Goal: Task Accomplishment & Management: Use online tool/utility

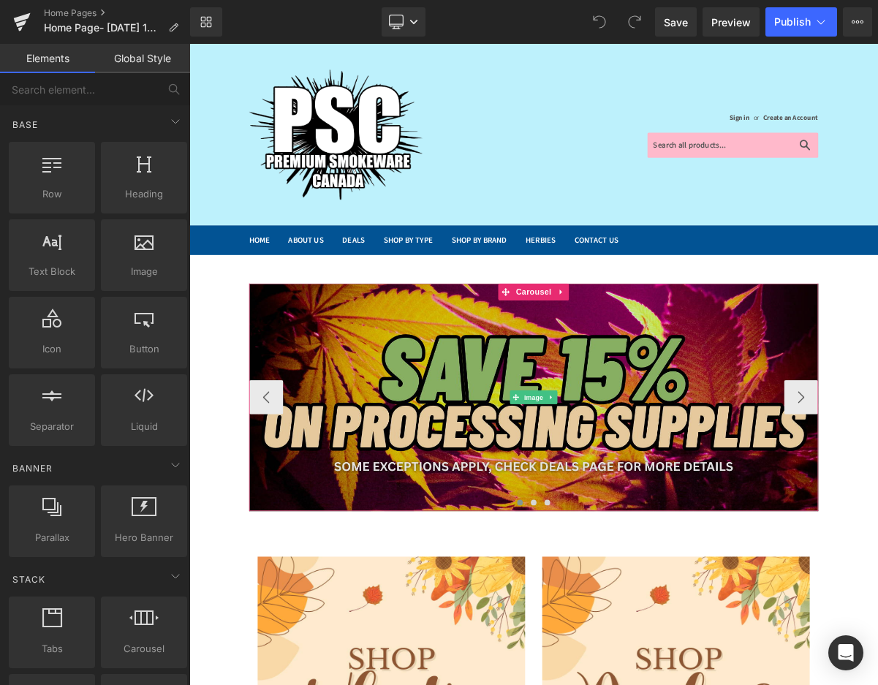
click at [438, 409] on img at bounding box center [631, 498] width 731 height 292
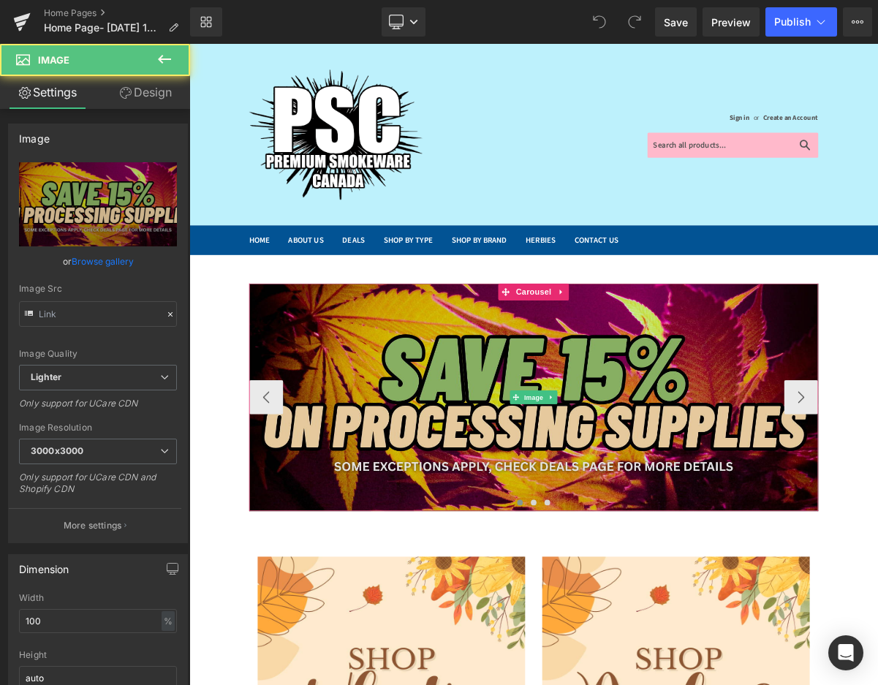
type input "[URL][DOMAIN_NAME]"
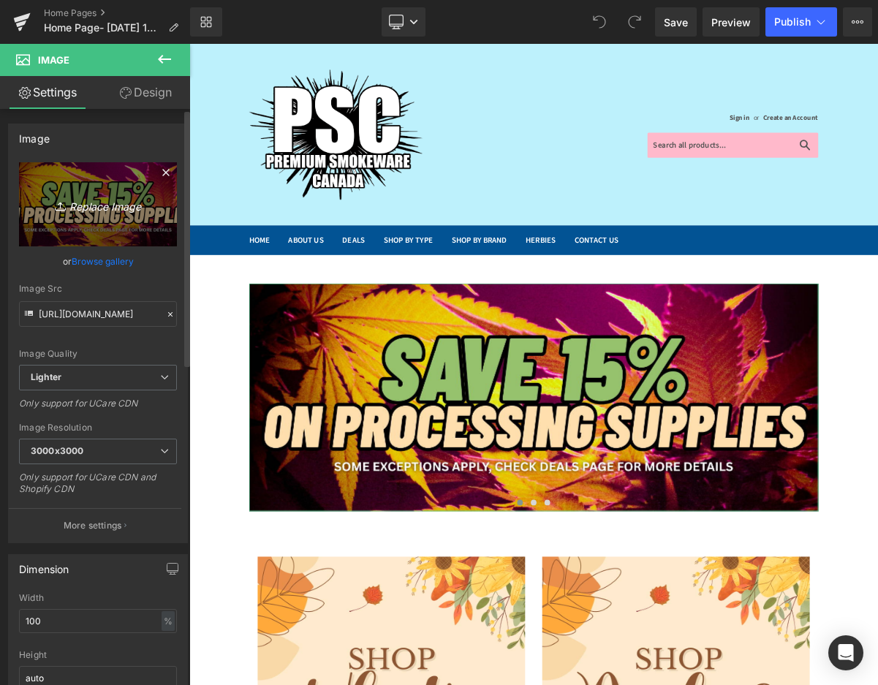
click at [99, 198] on icon "Replace Image" at bounding box center [97, 204] width 117 height 18
type input "C:\fakepath\free Delivery.png"
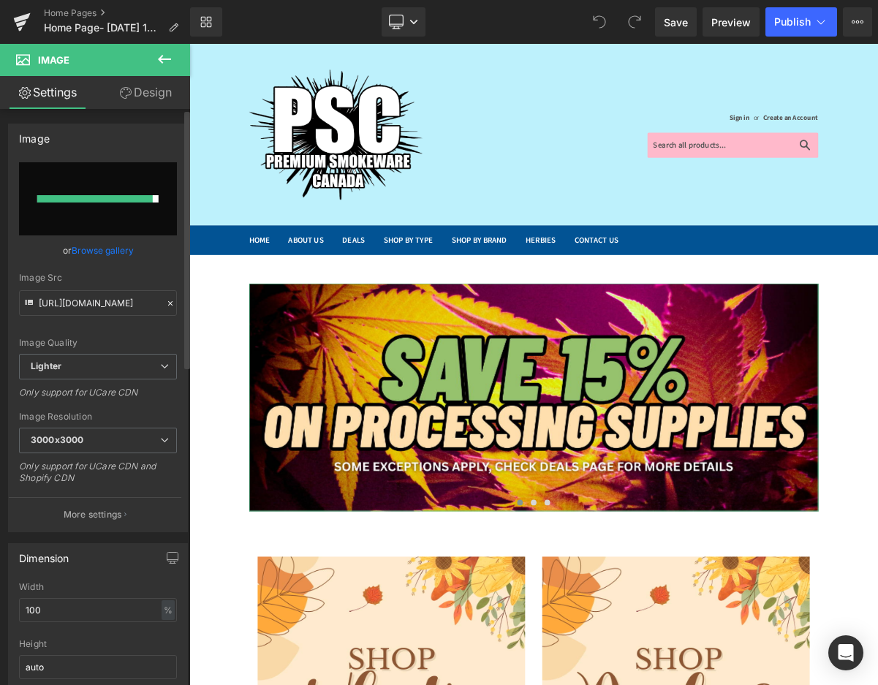
click at [90, 254] on link "Browse gallery" at bounding box center [103, 251] width 62 height 26
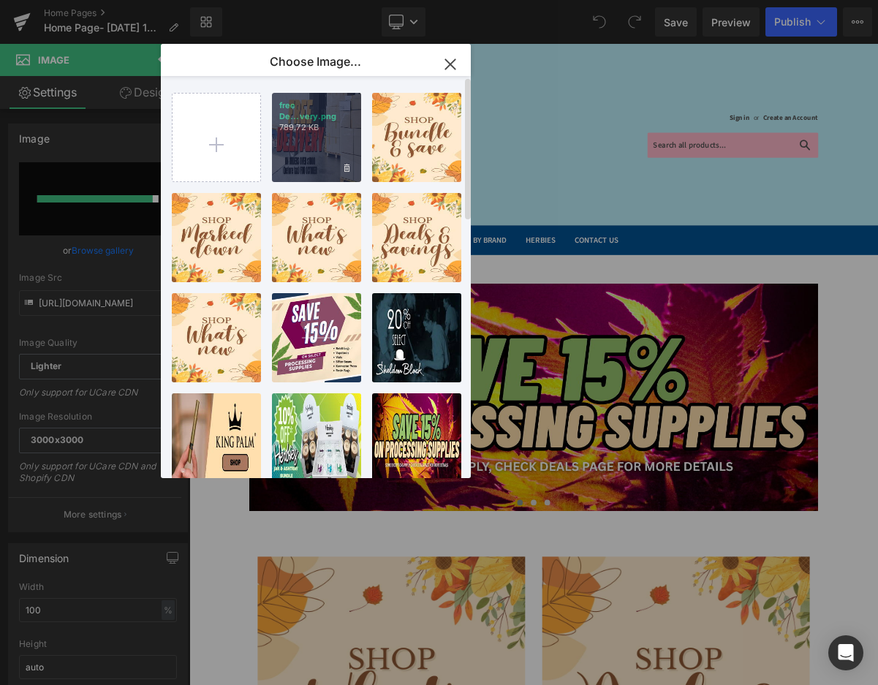
click at [292, 152] on div "free De...very.png 789.72 KB" at bounding box center [316, 137] width 89 height 89
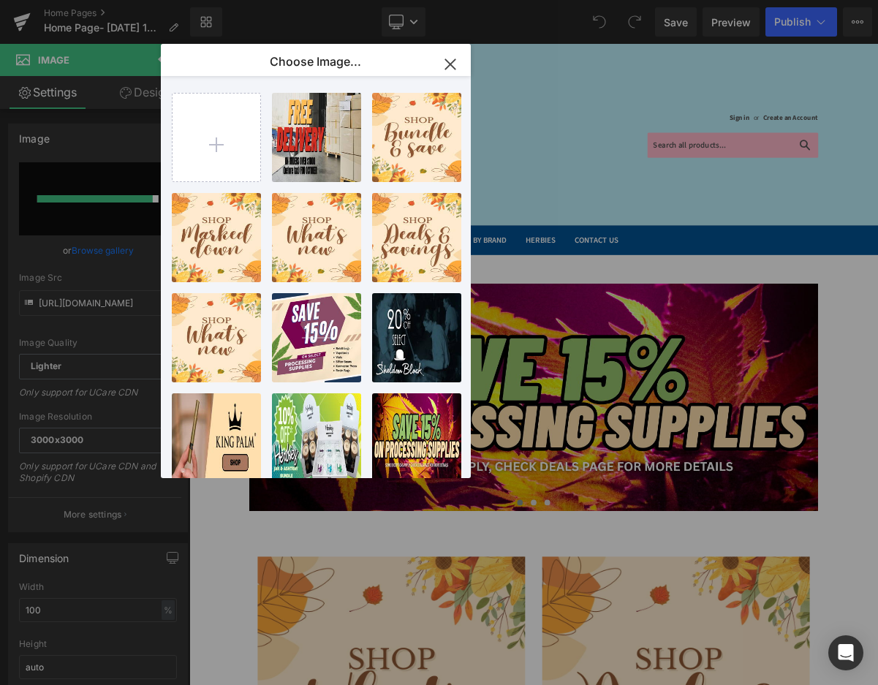
type input "[URL][DOMAIN_NAME]"
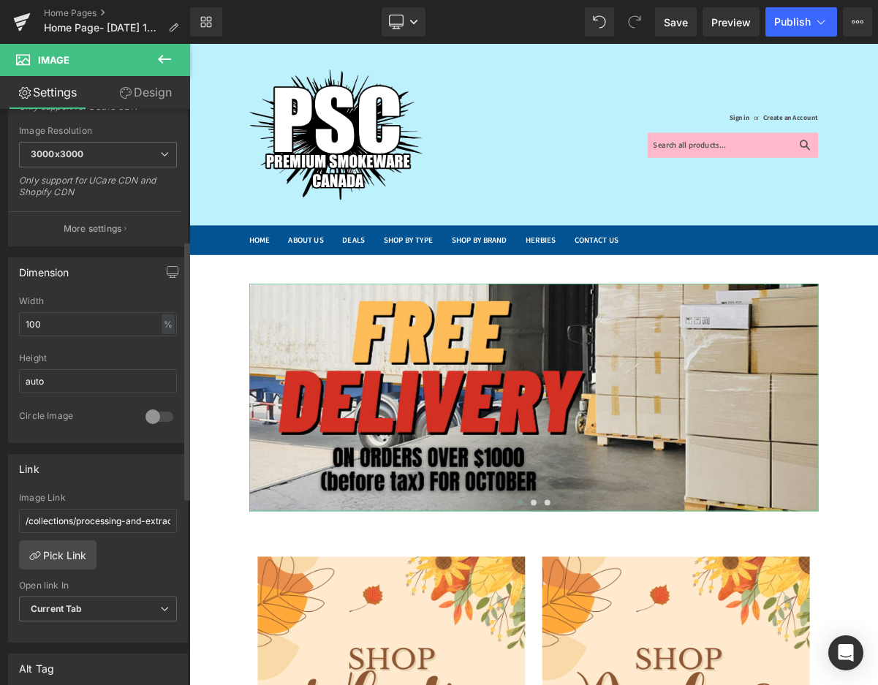
scroll to position [292, 0]
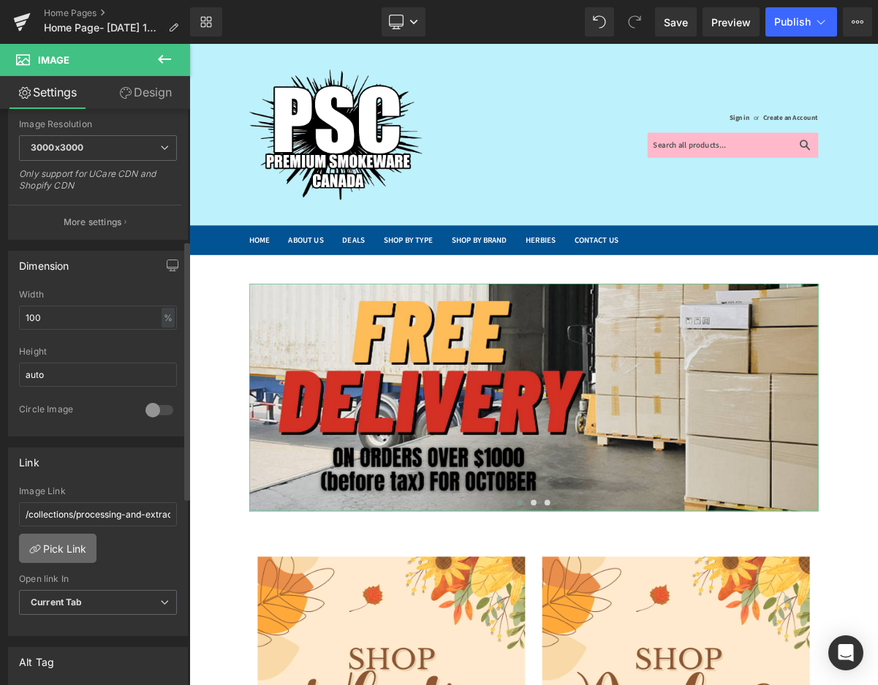
click at [55, 549] on link "Pick Link" at bounding box center [57, 547] width 77 height 29
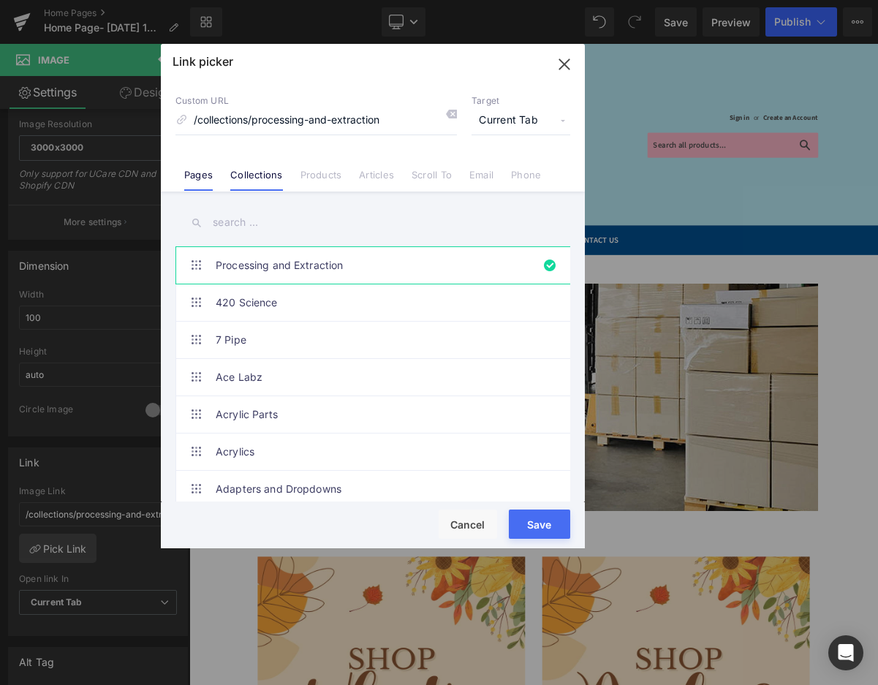
click at [191, 179] on link "Pages" at bounding box center [198, 180] width 29 height 22
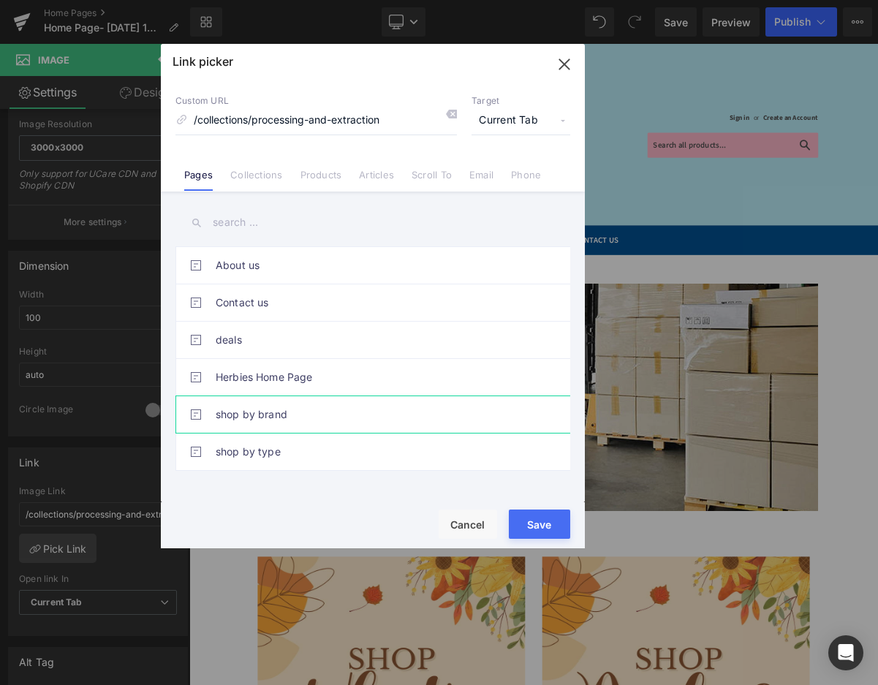
click at [250, 402] on link "shop by brand" at bounding box center [377, 414] width 322 height 37
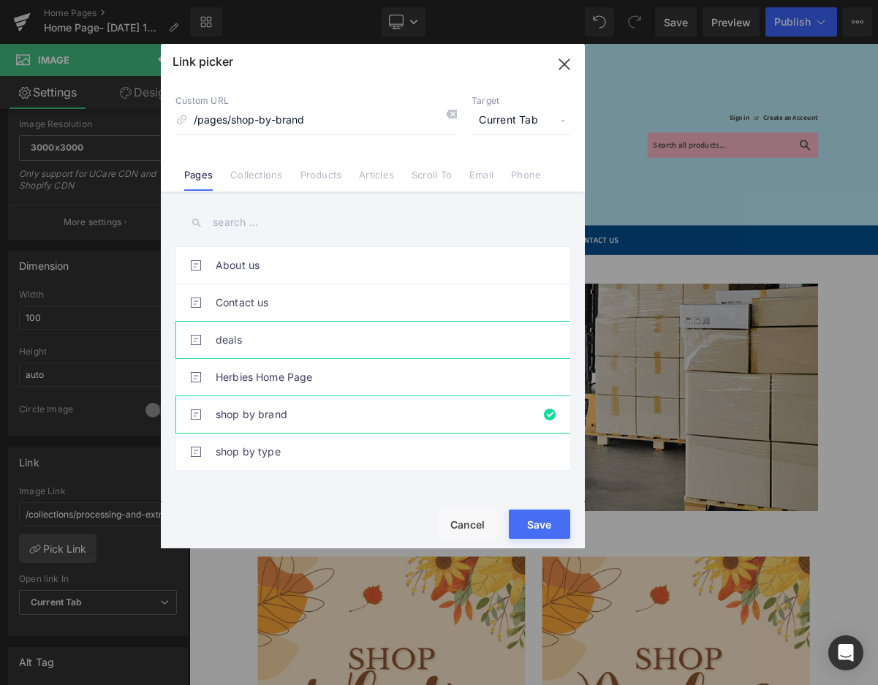
click at [330, 335] on link "deals" at bounding box center [377, 340] width 322 height 37
click at [298, 403] on link "shop by brand" at bounding box center [377, 414] width 322 height 37
type input "/pages/shop-by-brand"
click at [553, 522] on button "Save" at bounding box center [539, 523] width 61 height 29
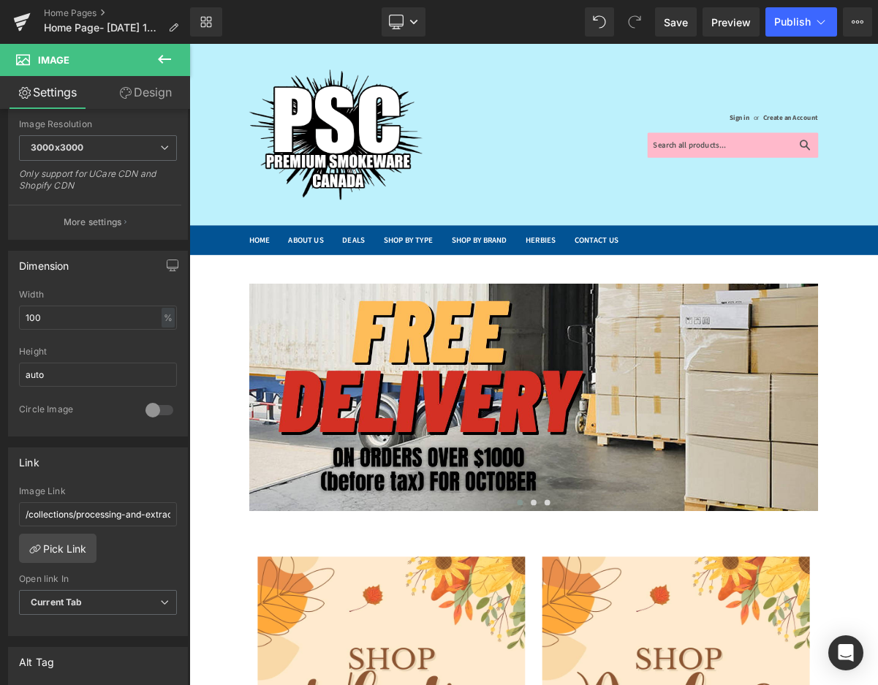
type input "/pages/shop-by-brand"
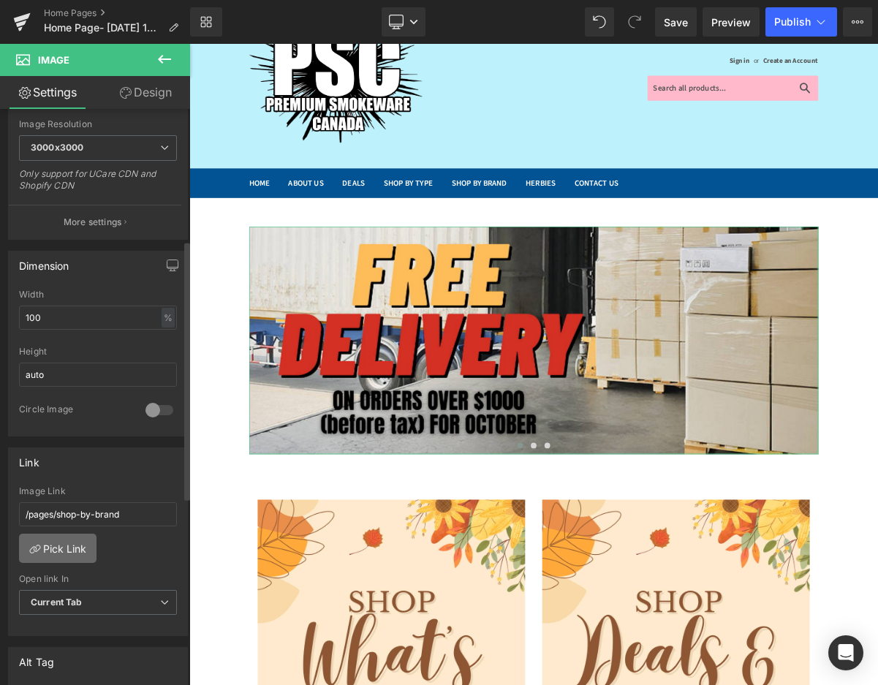
click at [39, 541] on link "Pick Link" at bounding box center [57, 547] width 77 height 29
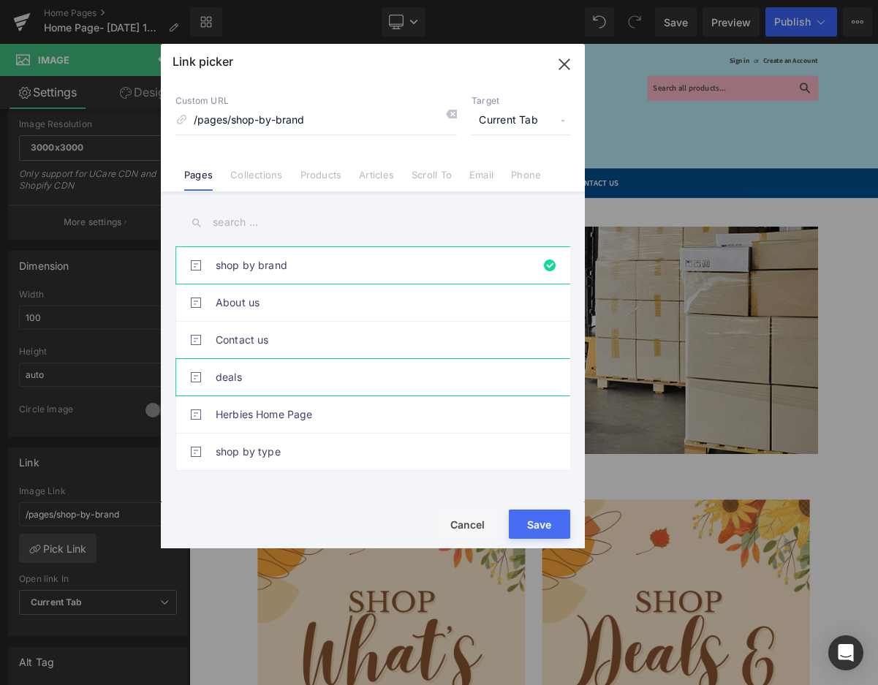
click at [228, 374] on link "deals" at bounding box center [377, 377] width 322 height 37
type input "/pages/deals"
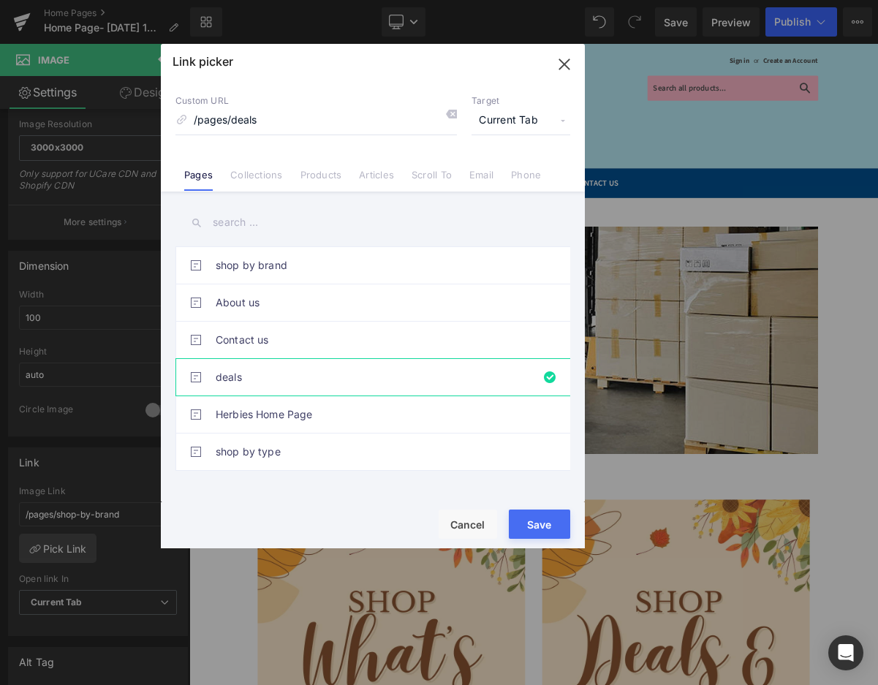
click at [551, 520] on button "Save" at bounding box center [539, 523] width 61 height 29
type input "/pages/deals"
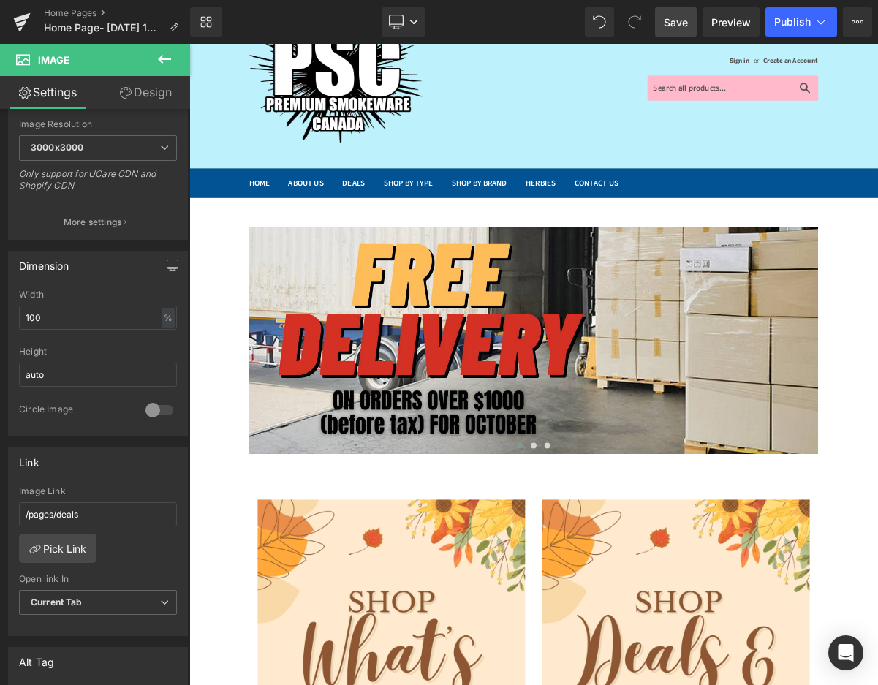
click at [668, 18] on span "Save" at bounding box center [676, 22] width 24 height 15
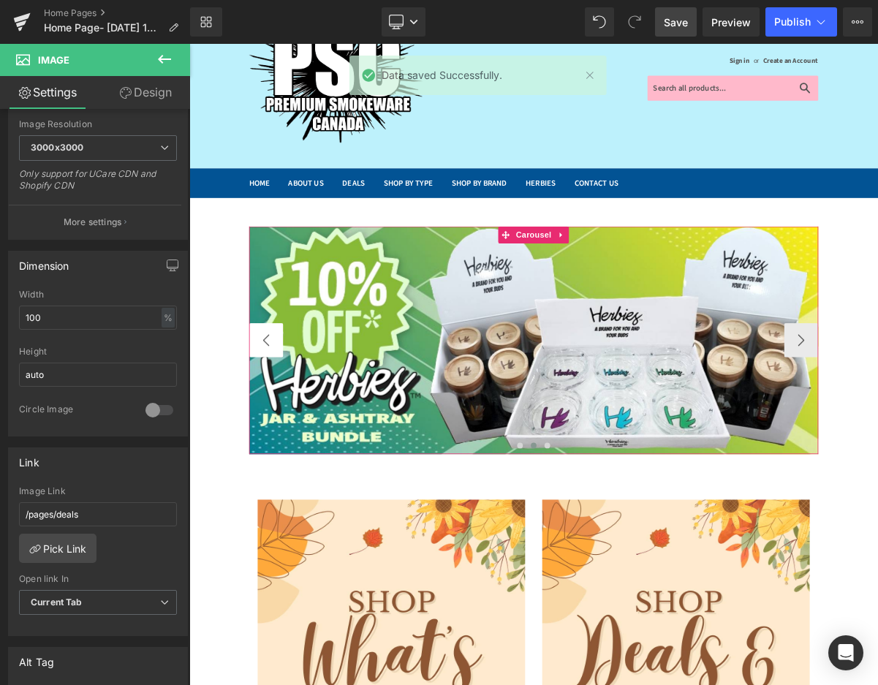
click at [292, 422] on button "‹" at bounding box center [288, 425] width 44 height 44
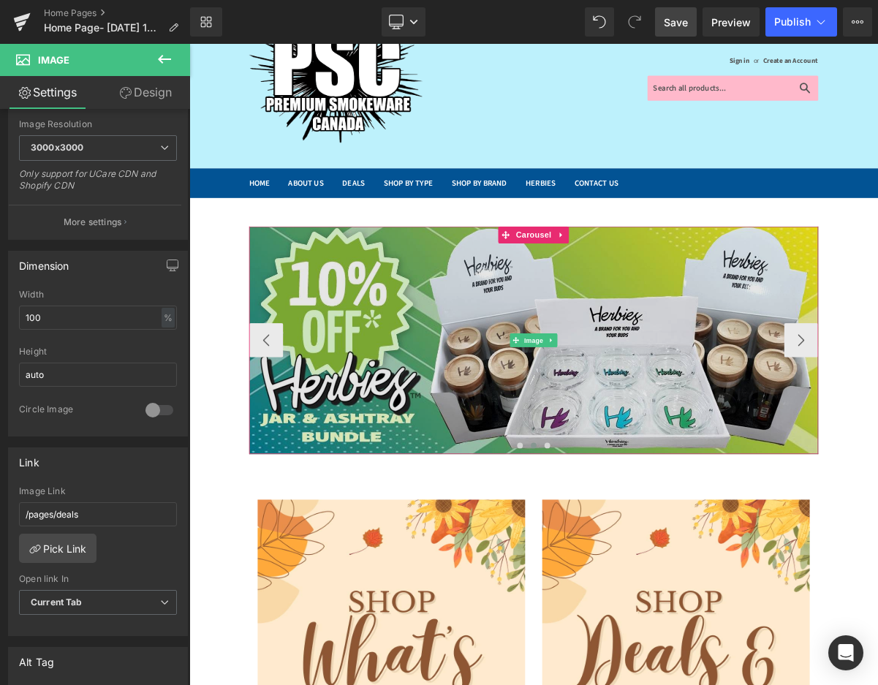
click at [488, 342] on img at bounding box center [631, 424] width 731 height 292
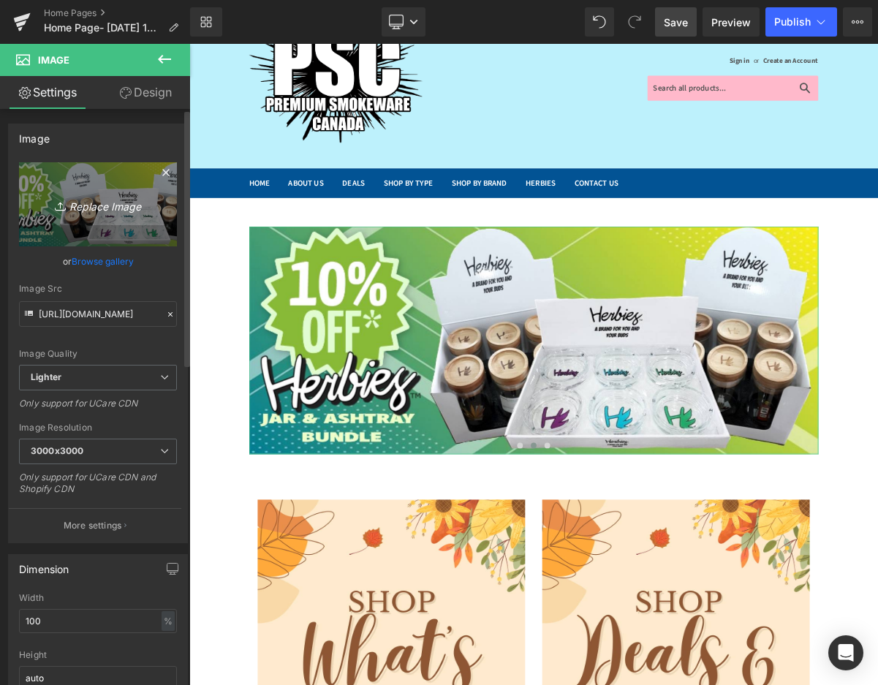
click at [107, 200] on icon "Replace Image" at bounding box center [97, 204] width 117 height 18
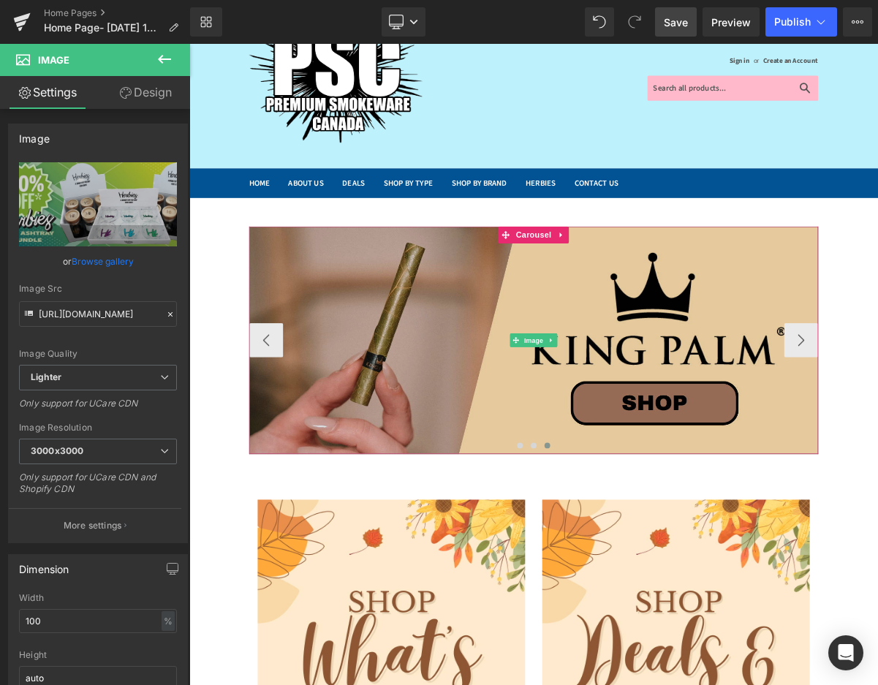
click at [522, 414] on img at bounding box center [631, 424] width 731 height 292
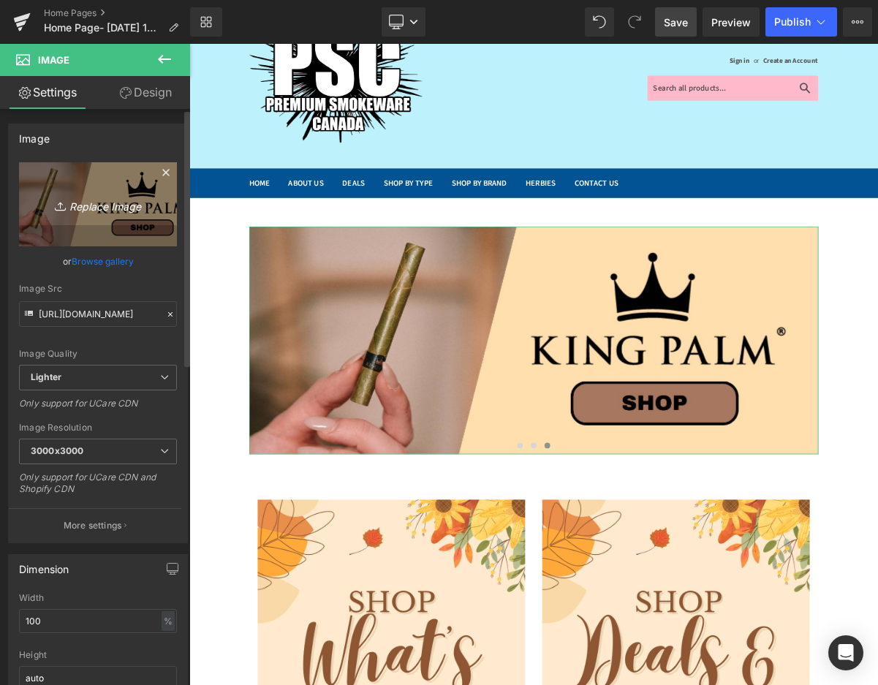
click at [105, 198] on icon "Replace Image" at bounding box center [97, 204] width 117 height 18
type input "C:\fakepath\the mill.jpg"
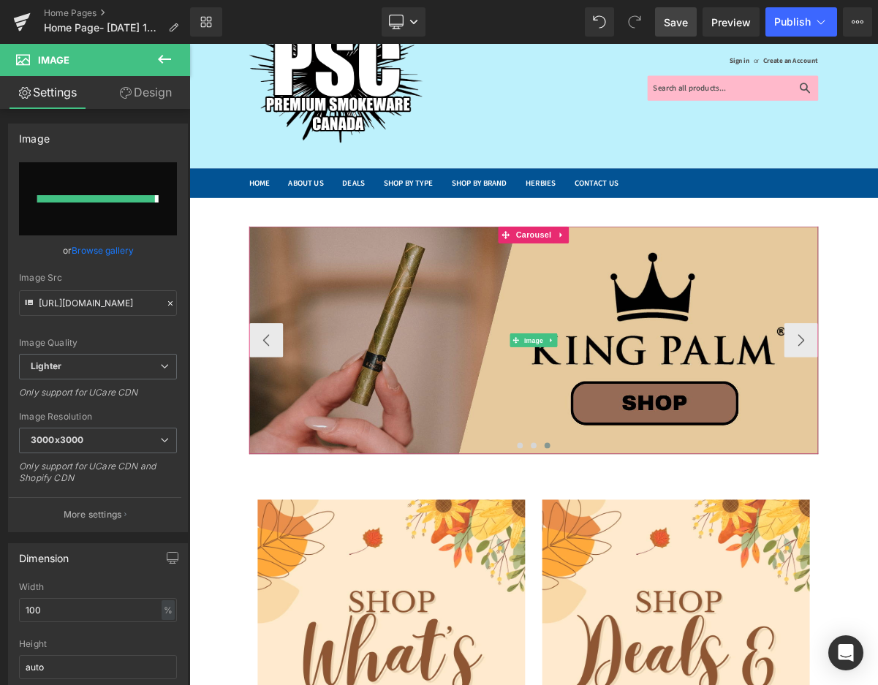
type input "[URL][DOMAIN_NAME]"
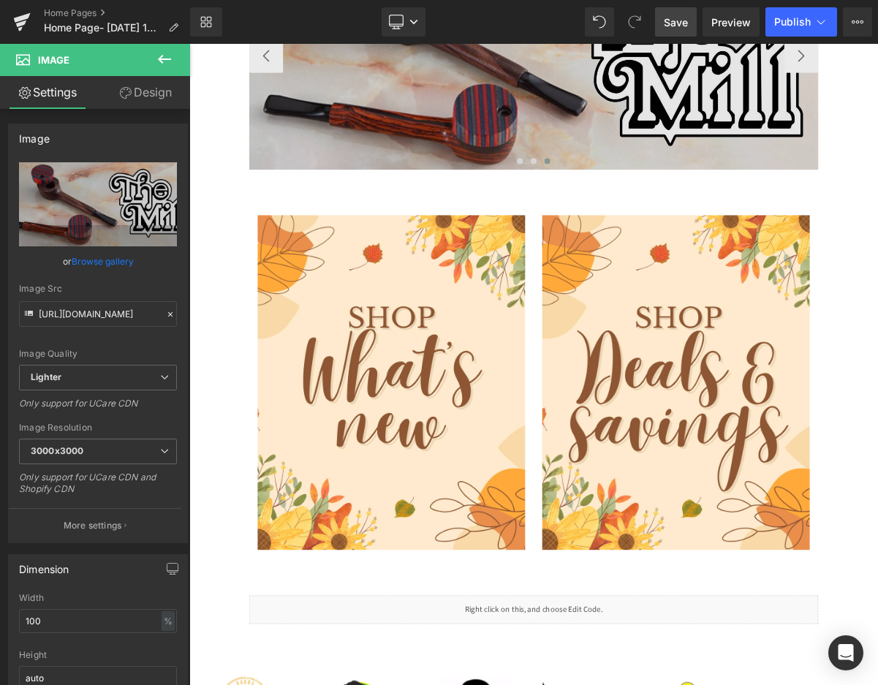
scroll to position [0, 0]
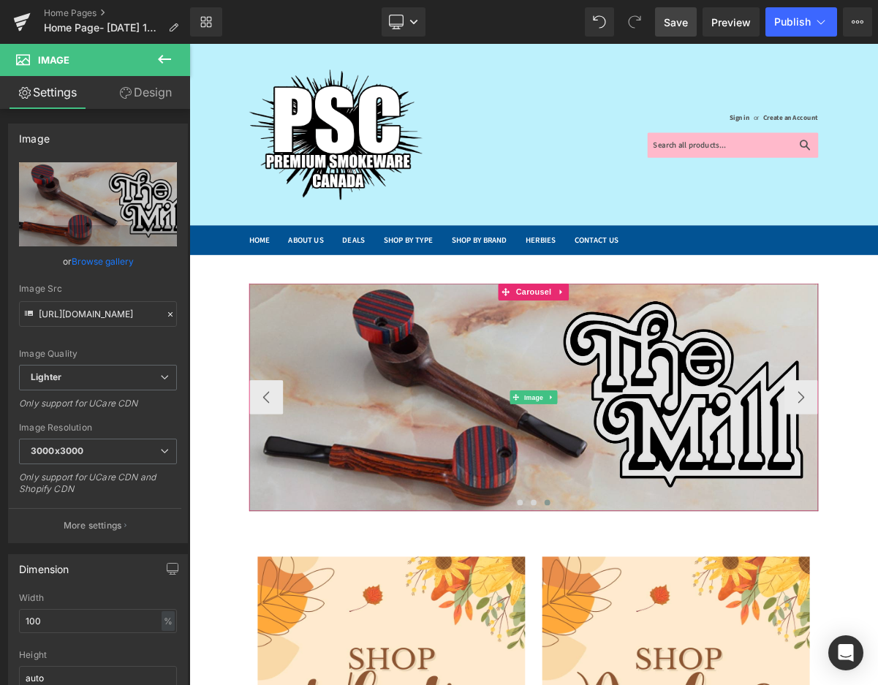
click at [706, 447] on img at bounding box center [631, 498] width 731 height 292
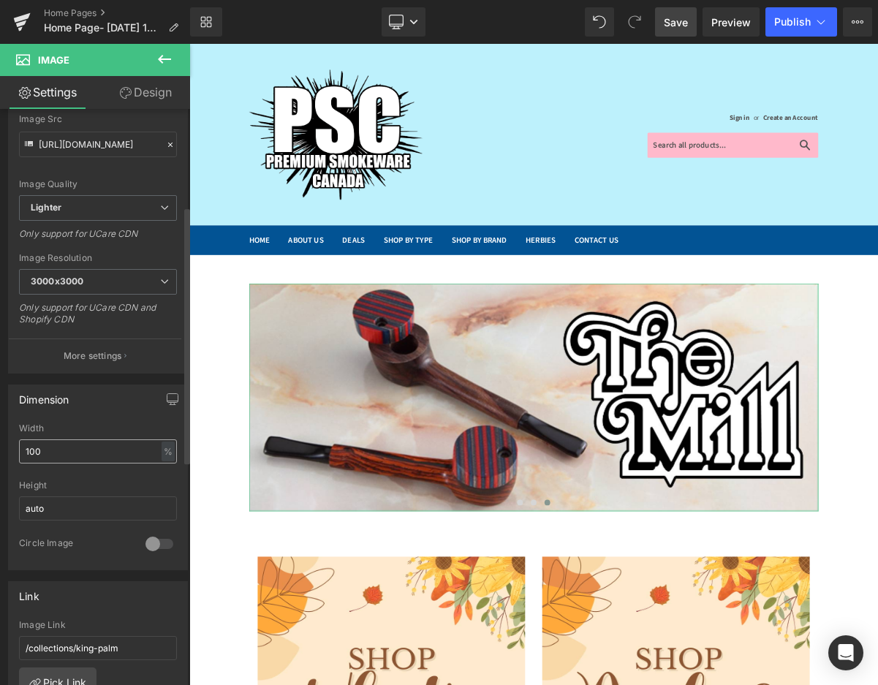
scroll to position [219, 0]
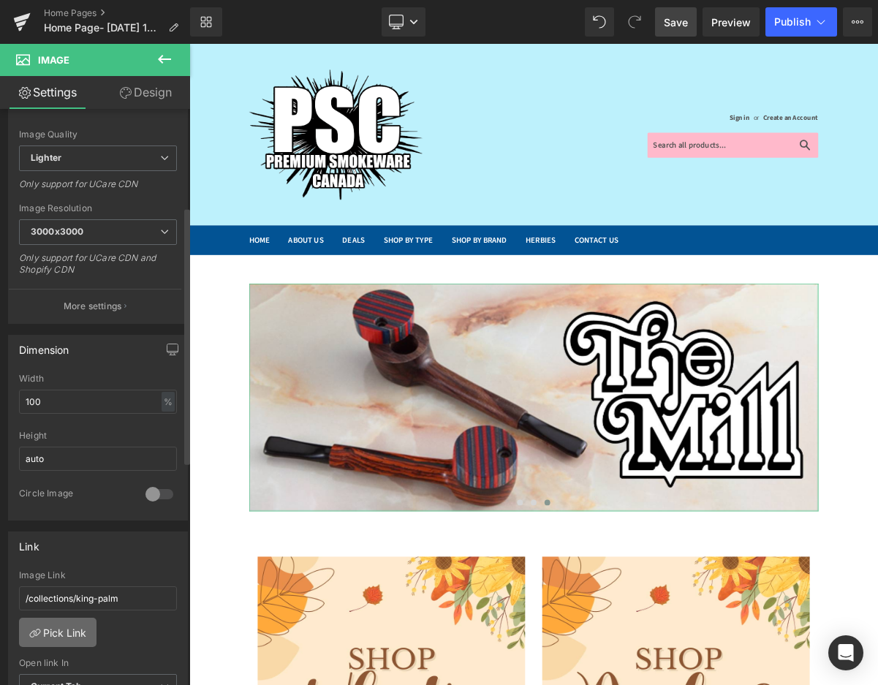
click at [52, 634] on link "Pick Link" at bounding box center [57, 632] width 77 height 29
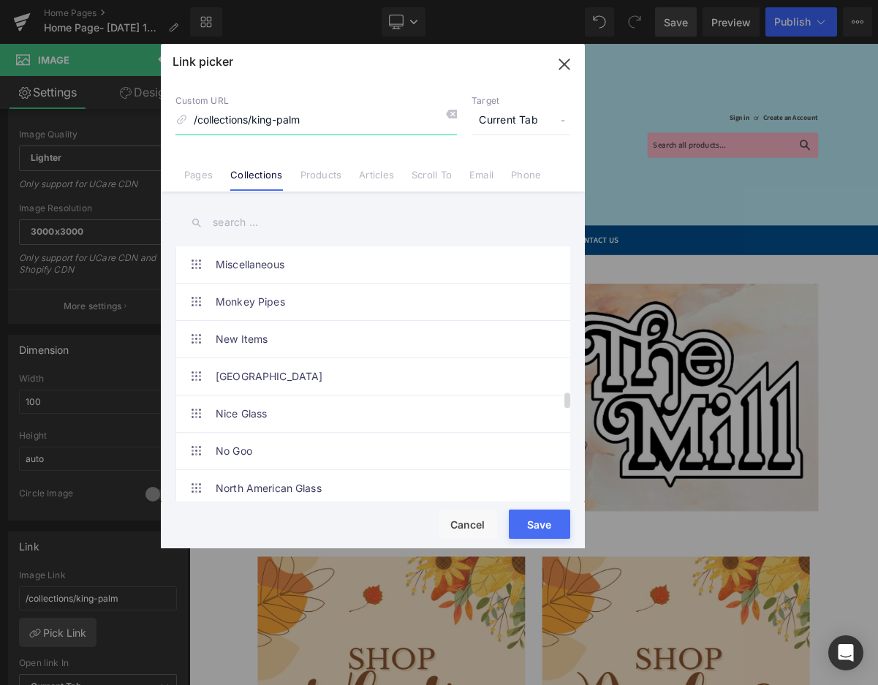
scroll to position [1973, 0]
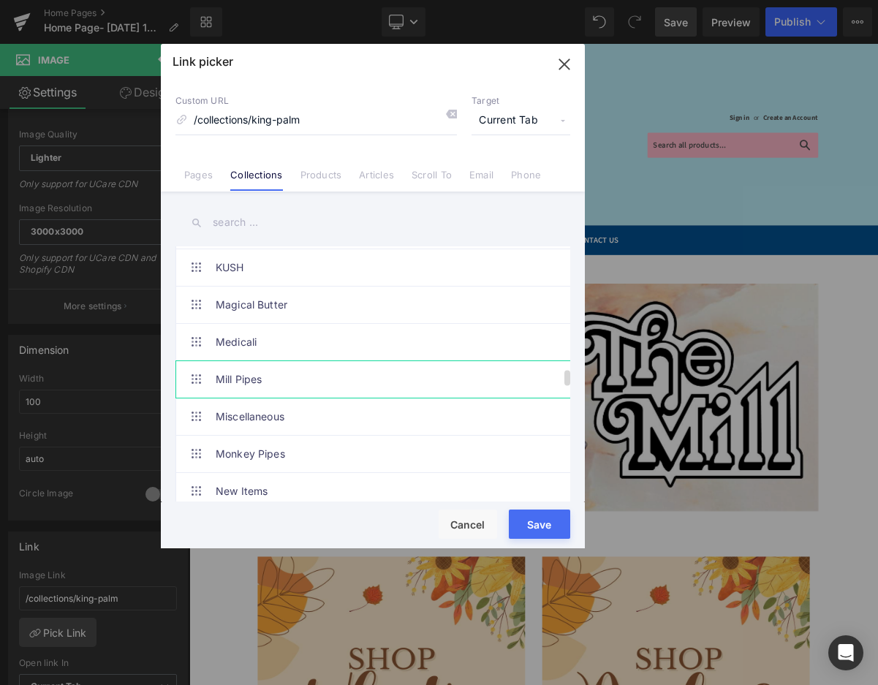
click at [245, 372] on link "Mill Pipes" at bounding box center [377, 379] width 322 height 37
type input "/collections/wood-pipes"
click at [542, 520] on button "Save" at bounding box center [539, 523] width 61 height 29
type input "/collections/wood-pipes"
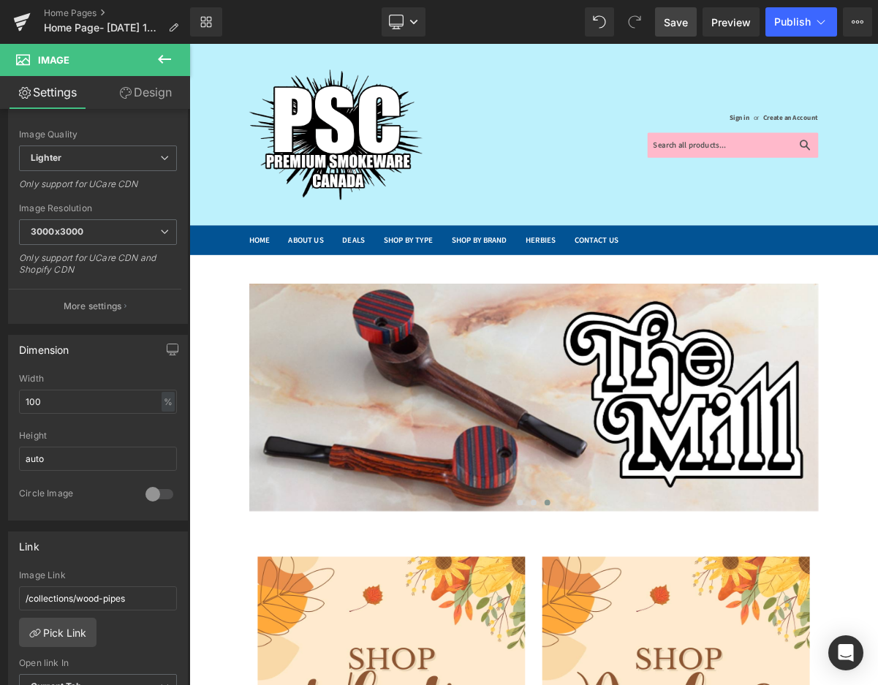
click at [679, 31] on link "Save" at bounding box center [676, 21] width 42 height 29
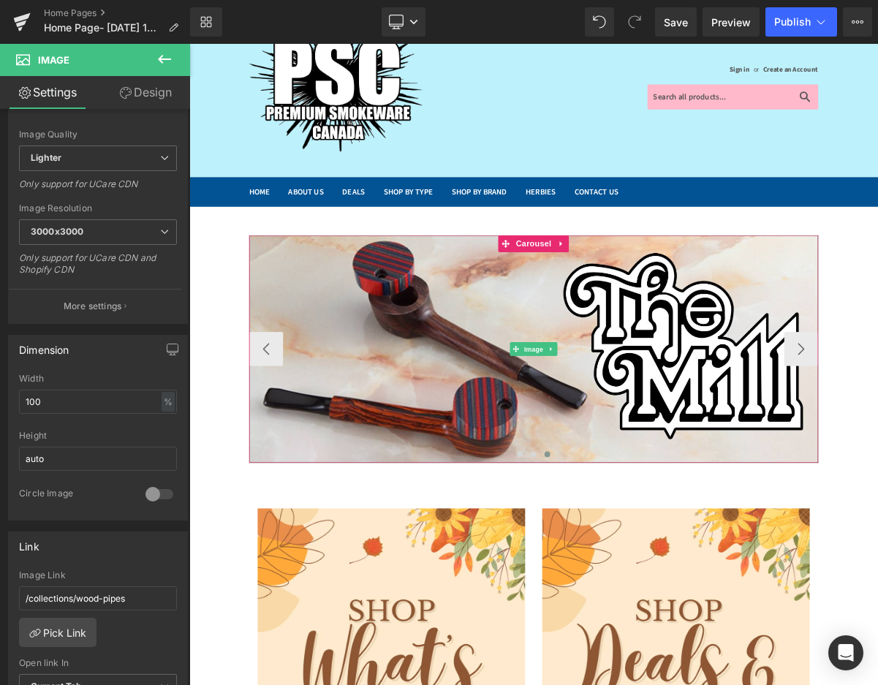
scroll to position [219, 0]
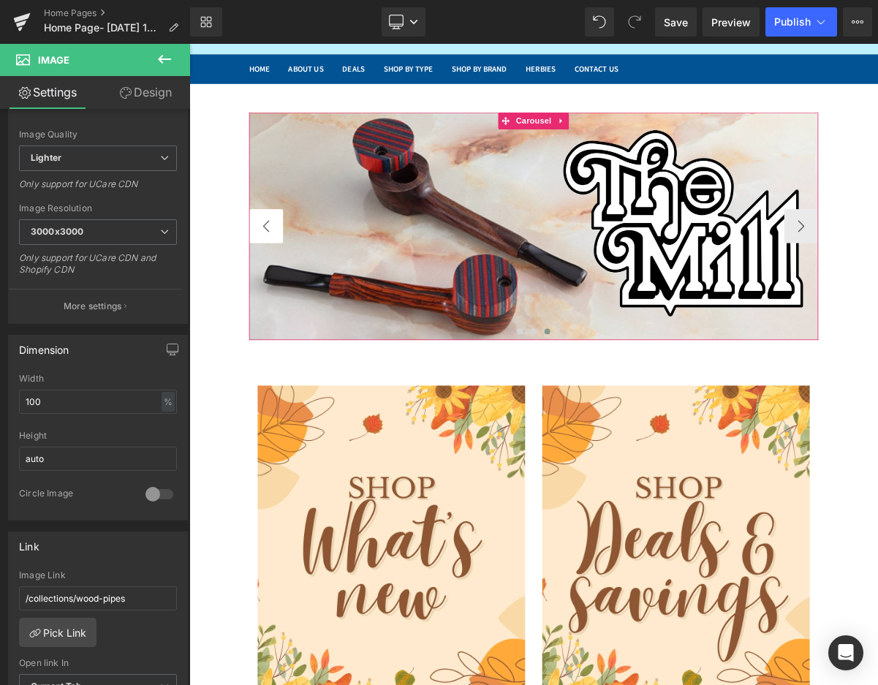
click at [266, 269] on button "‹" at bounding box center [288, 279] width 44 height 44
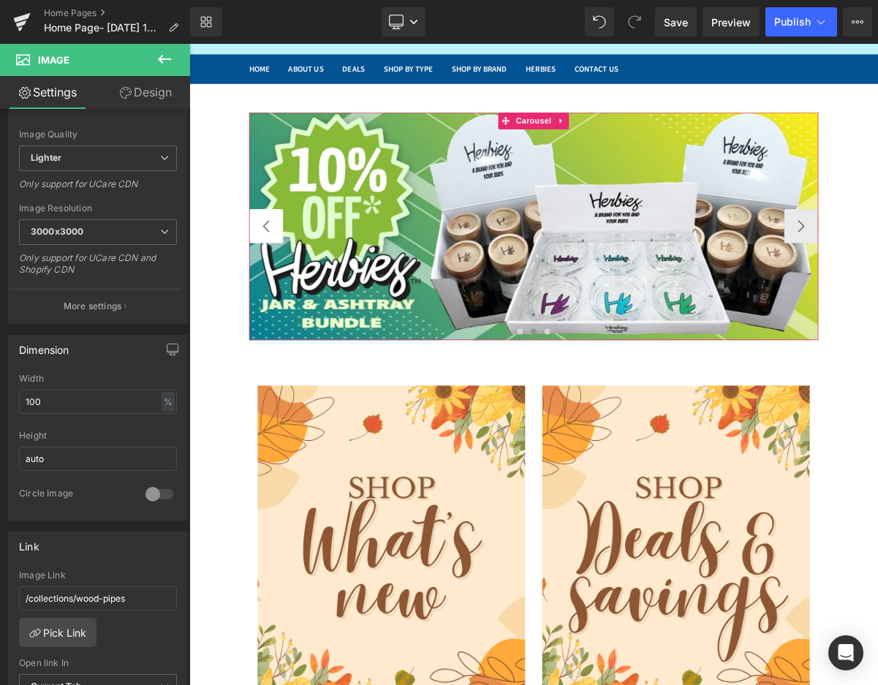
click at [267, 274] on button "‹" at bounding box center [288, 279] width 44 height 44
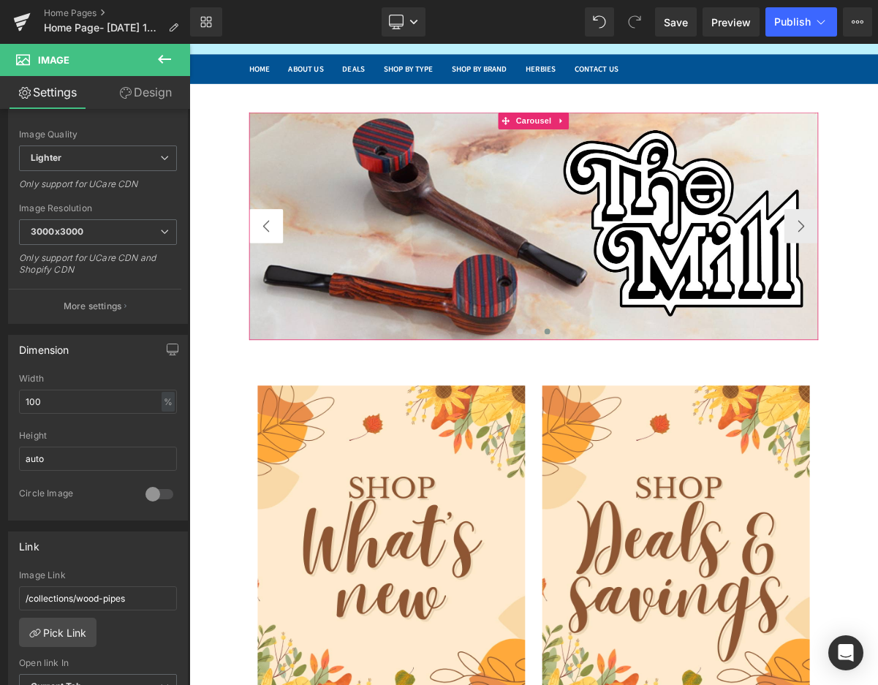
click at [287, 285] on button "‹" at bounding box center [288, 279] width 44 height 44
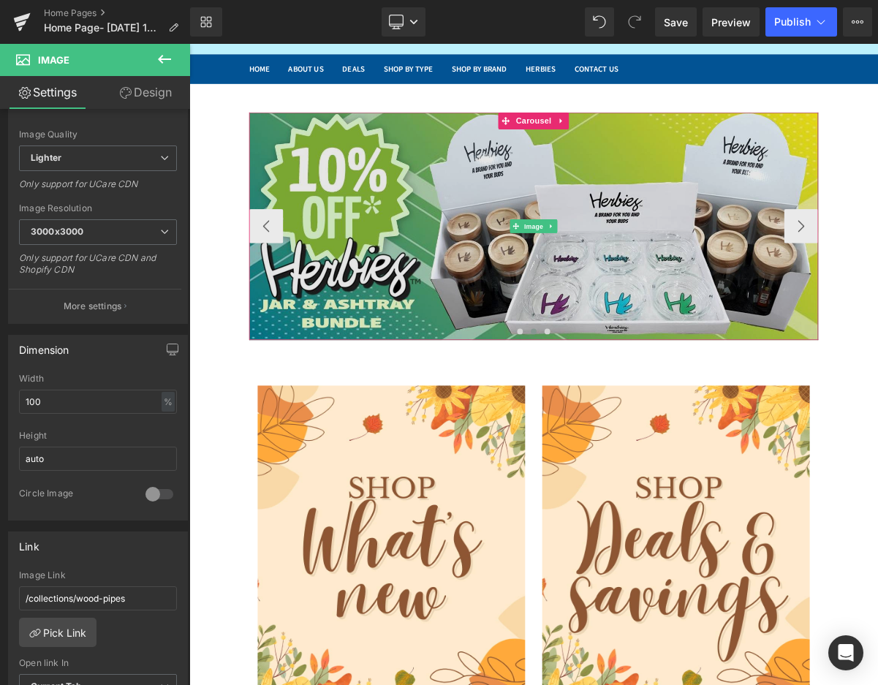
drag, startPoint x: 655, startPoint y: 216, endPoint x: 366, endPoint y: 390, distance: 336.6
click at [655, 216] on img at bounding box center [631, 278] width 731 height 292
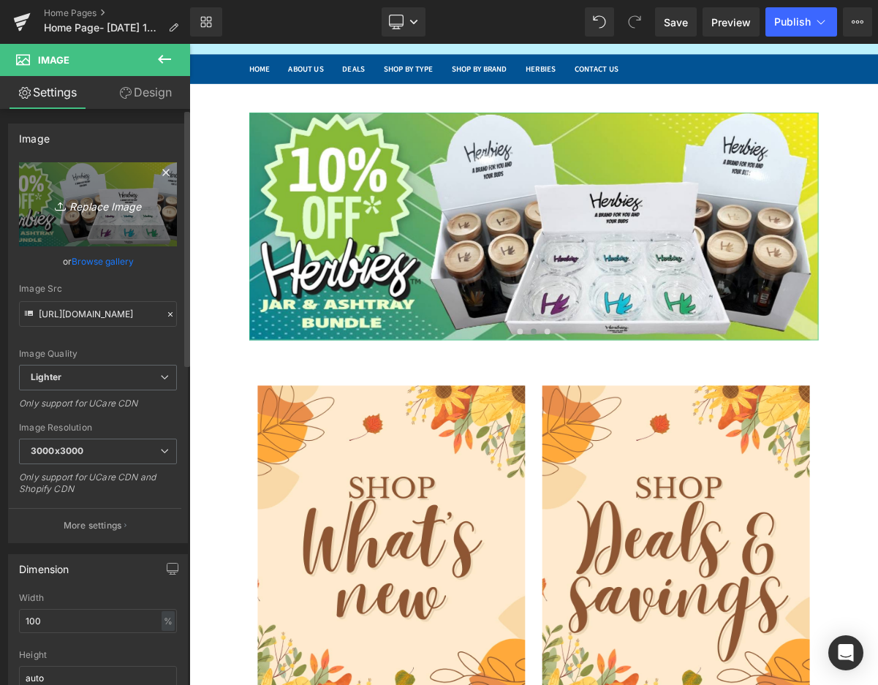
click at [102, 199] on icon "Replace Image" at bounding box center [97, 204] width 117 height 18
type input "C:\fakepath\herbies gold.jpg"
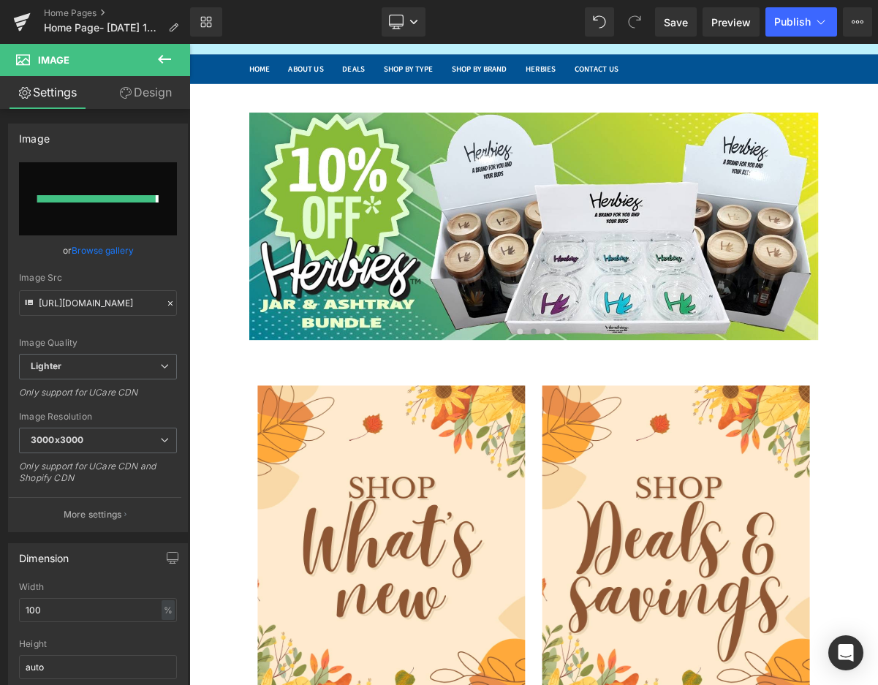
type input "[URL][DOMAIN_NAME]"
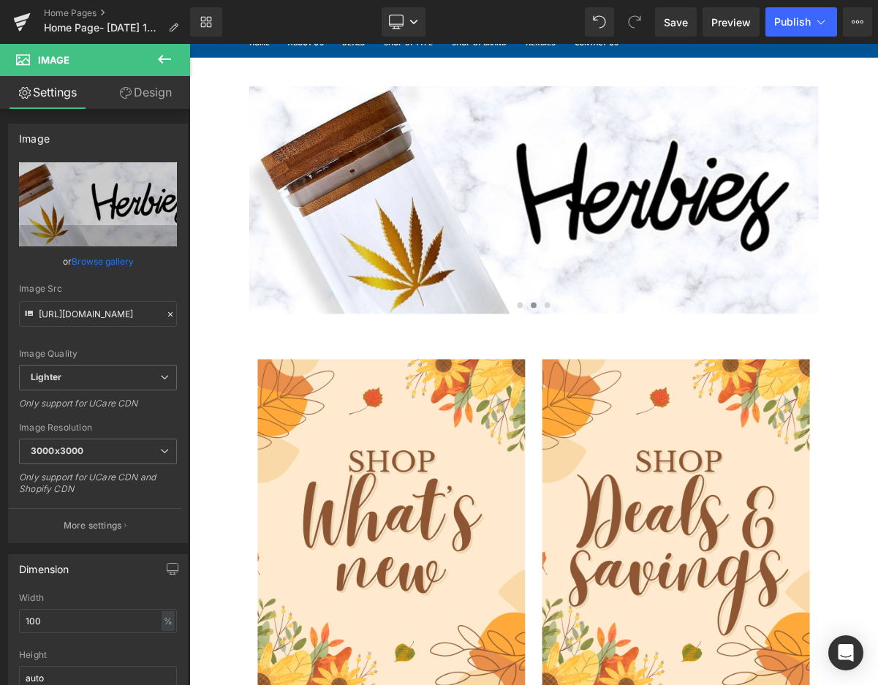
scroll to position [146, 0]
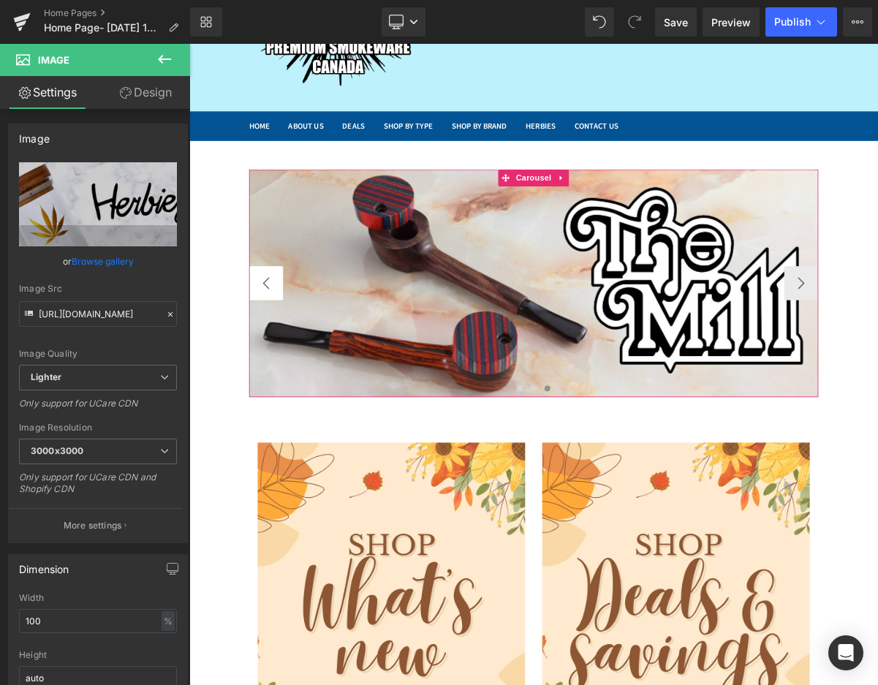
click at [270, 349] on button "‹" at bounding box center [288, 352] width 44 height 44
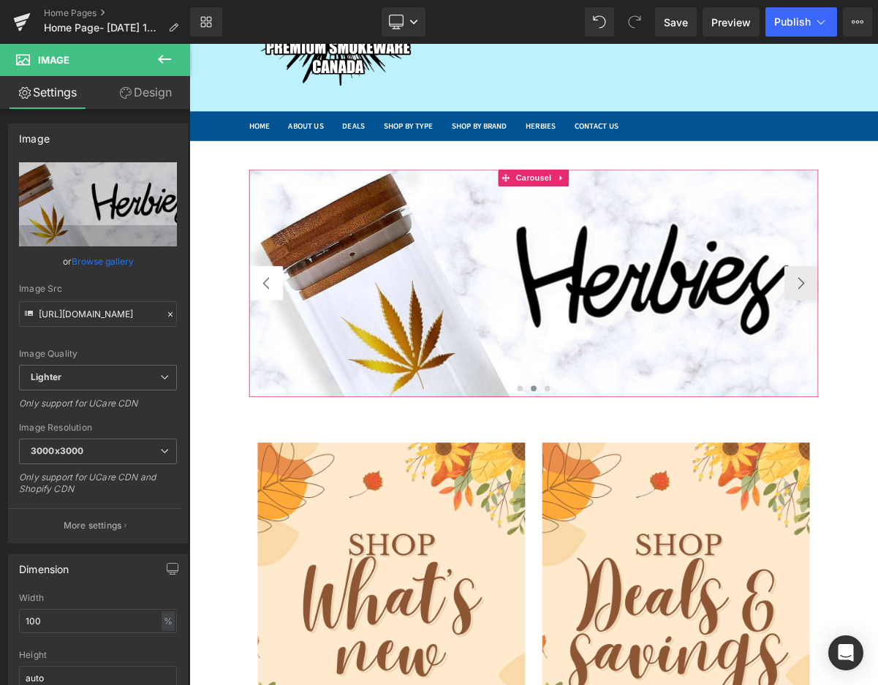
click at [270, 349] on button "‹" at bounding box center [288, 352] width 44 height 44
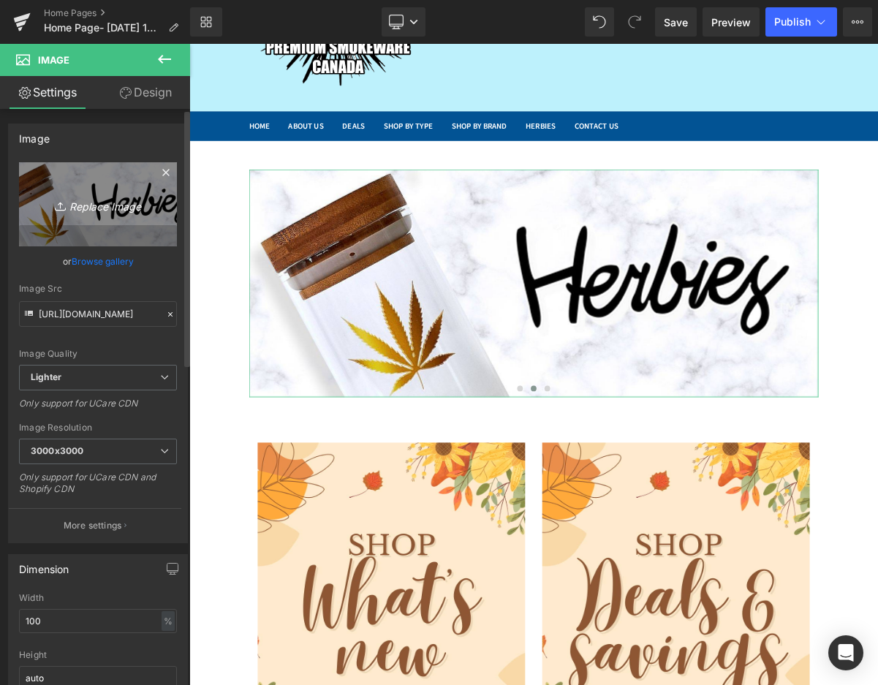
click at [108, 211] on icon "Replace Image" at bounding box center [97, 204] width 117 height 18
type input "C:\fakepath\420 science.jpg"
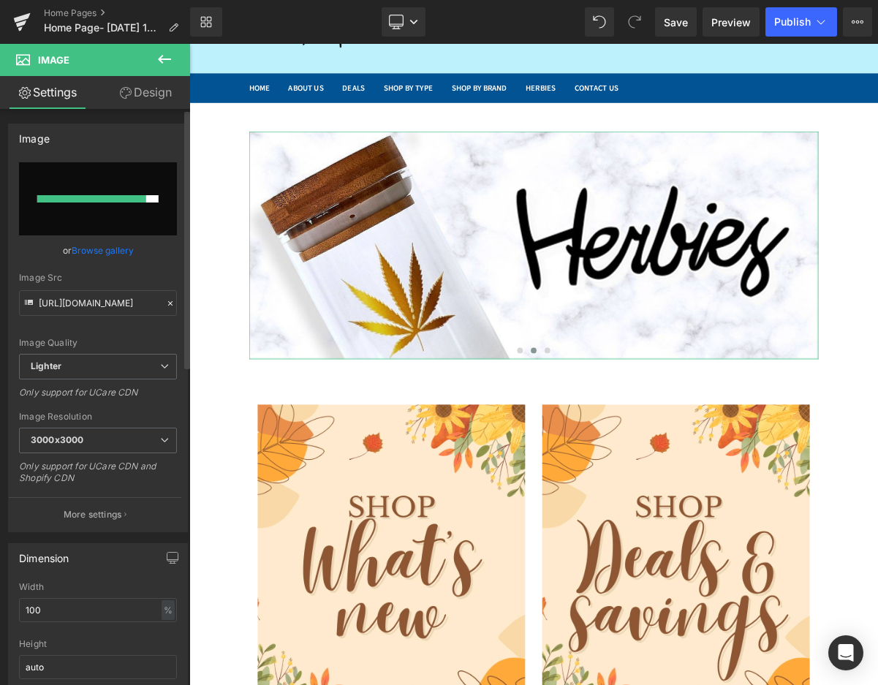
scroll to position [219, 0]
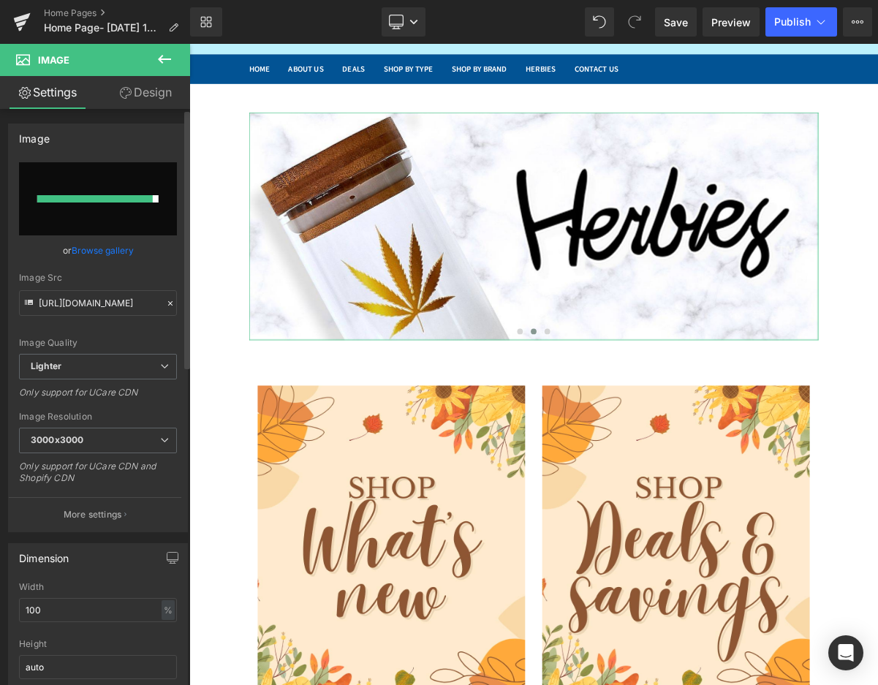
click at [83, 252] on link "Browse gallery" at bounding box center [103, 251] width 62 height 26
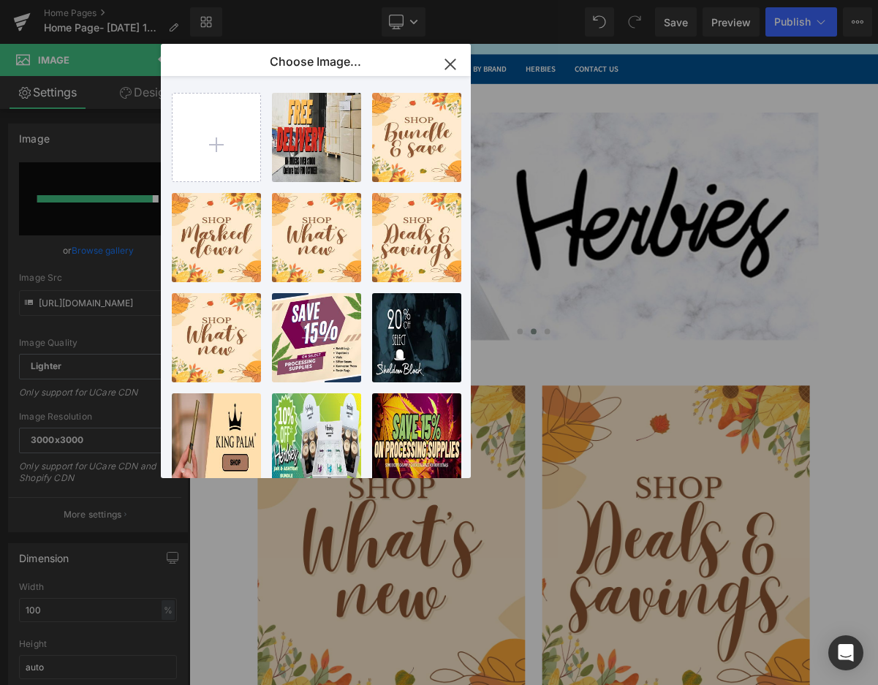
click at [457, 67] on icon "button" at bounding box center [449, 64] width 23 height 23
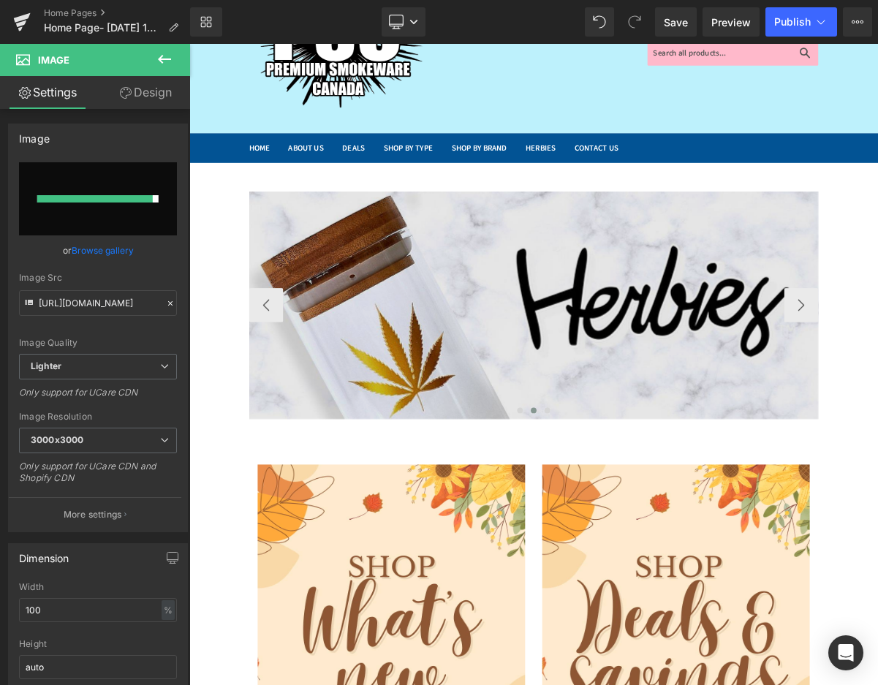
scroll to position [0, 0]
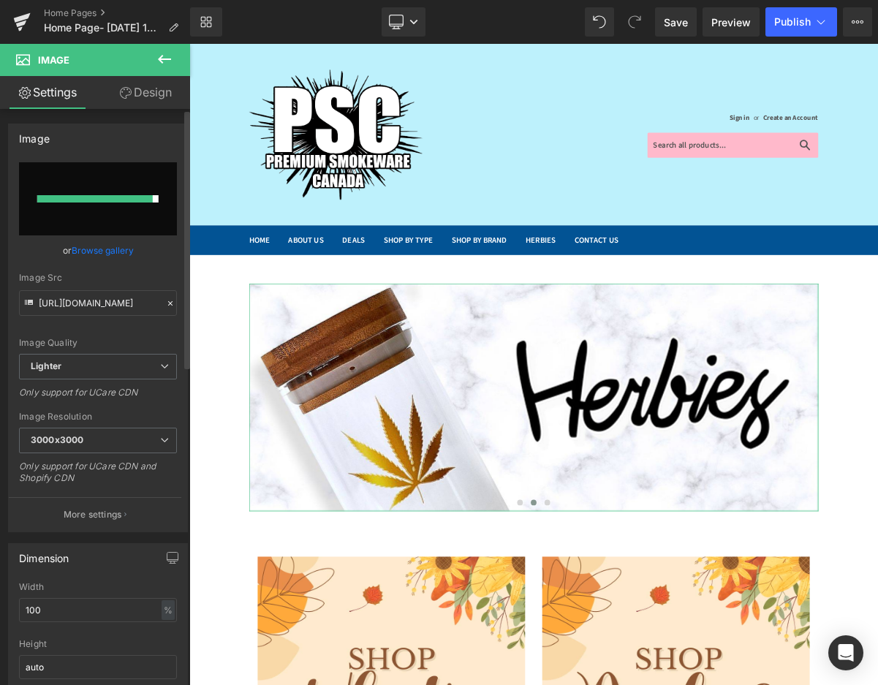
click at [72, 210] on input "file" at bounding box center [98, 198] width 158 height 73
type input "C:\fakepath\420 science.jpg"
type input "[URL][DOMAIN_NAME]"
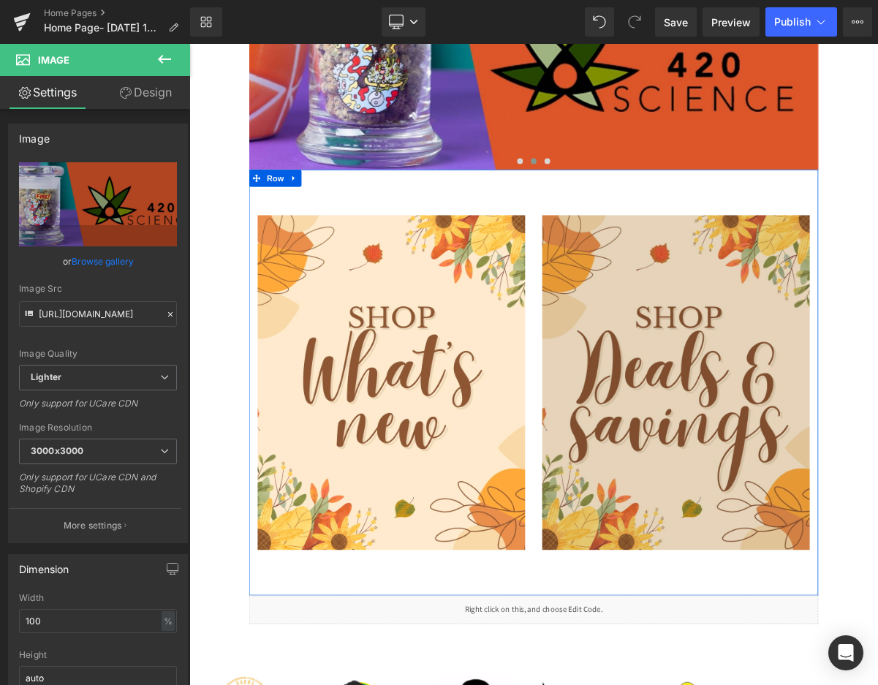
scroll to position [292, 0]
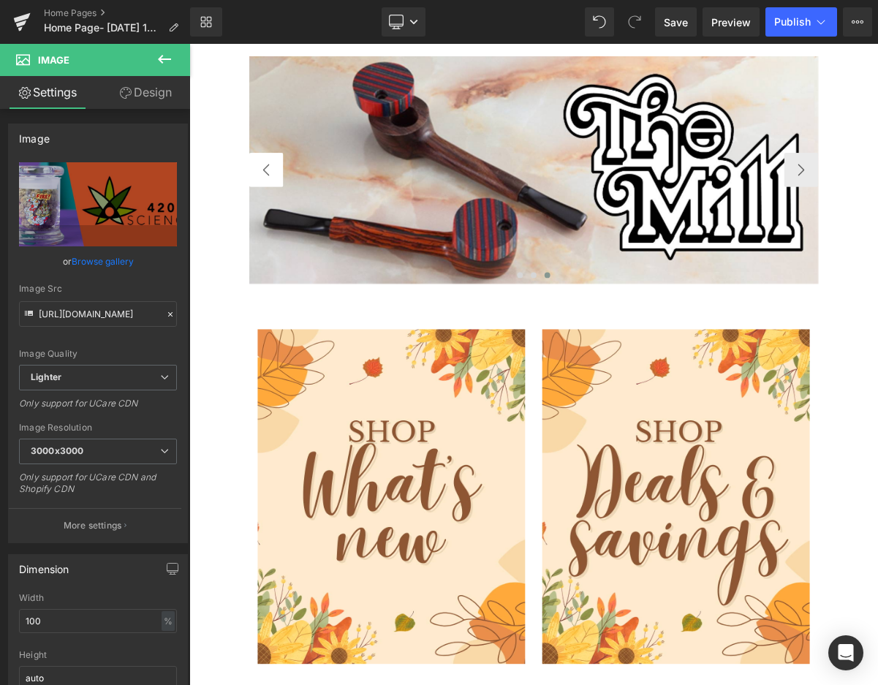
click at [270, 206] on button "‹" at bounding box center [288, 205] width 44 height 44
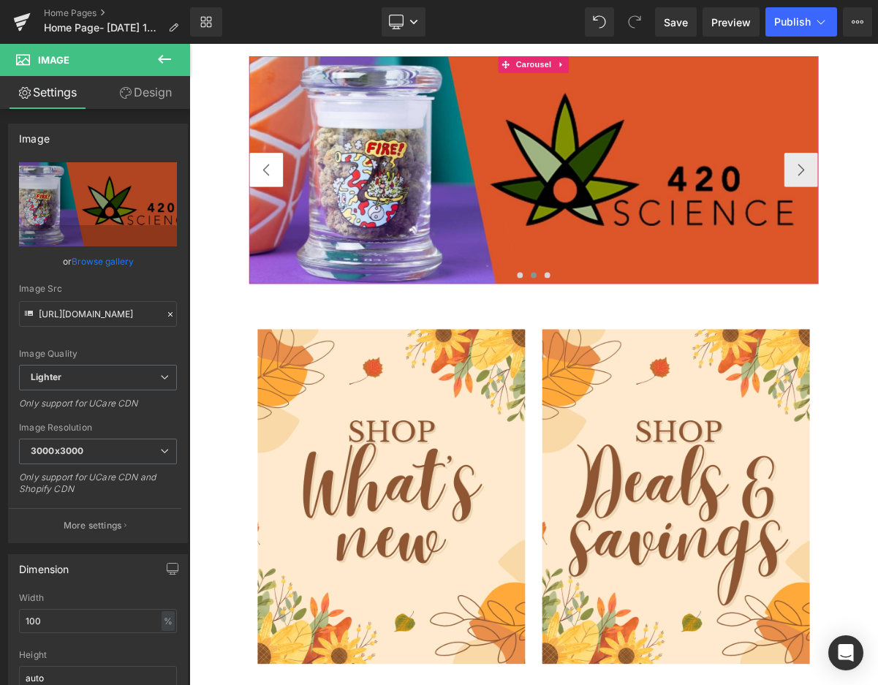
click at [270, 206] on button "‹" at bounding box center [288, 205] width 44 height 44
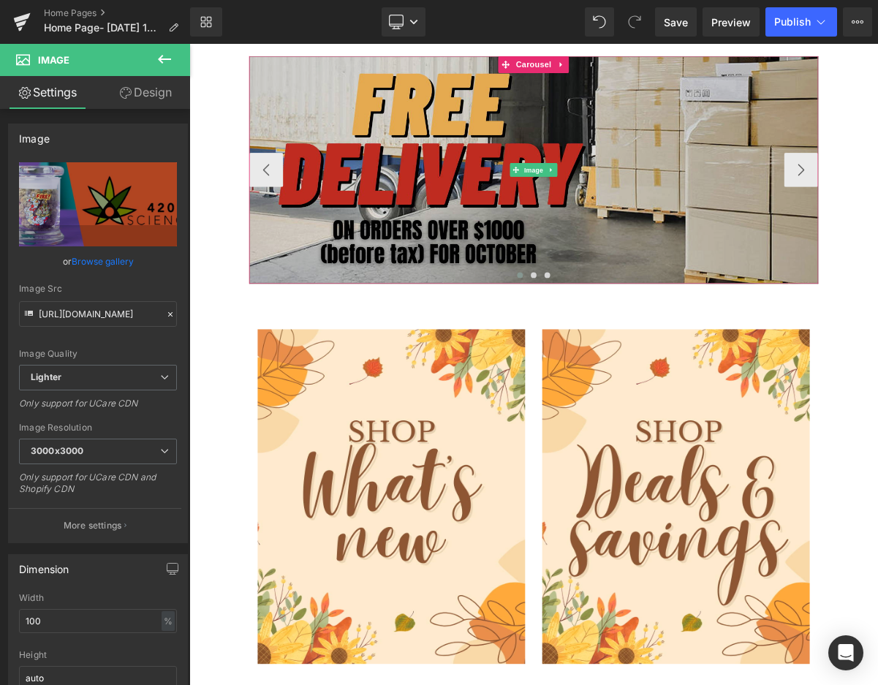
click at [738, 206] on img at bounding box center [631, 205] width 731 height 292
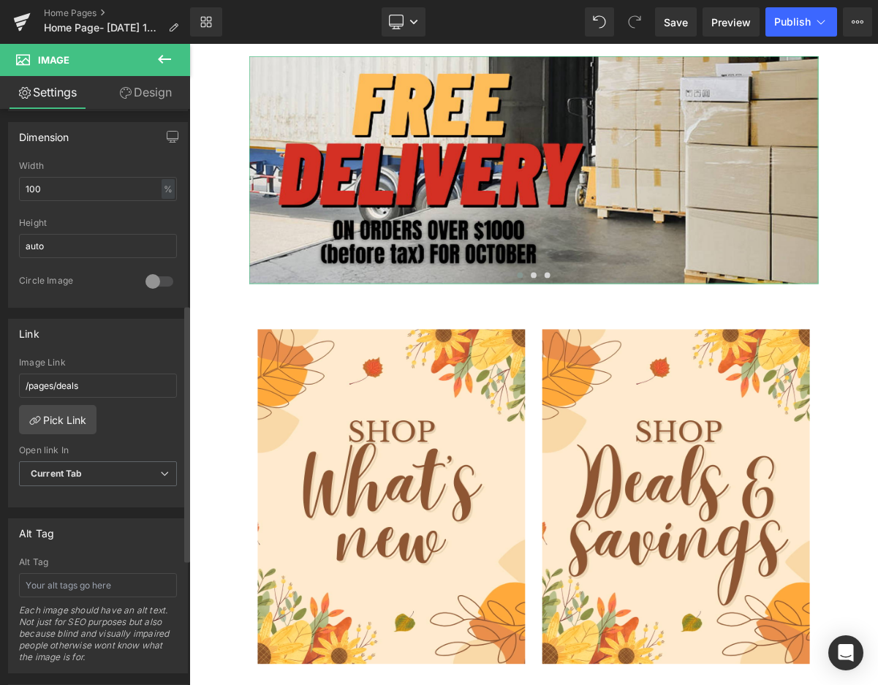
scroll to position [438, 0]
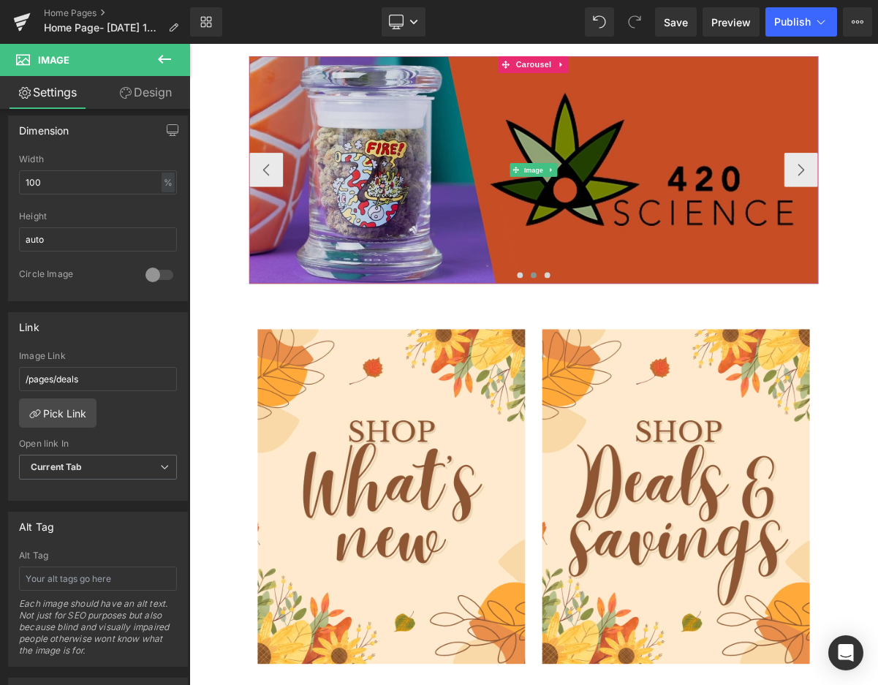
click at [382, 251] on img at bounding box center [631, 205] width 731 height 292
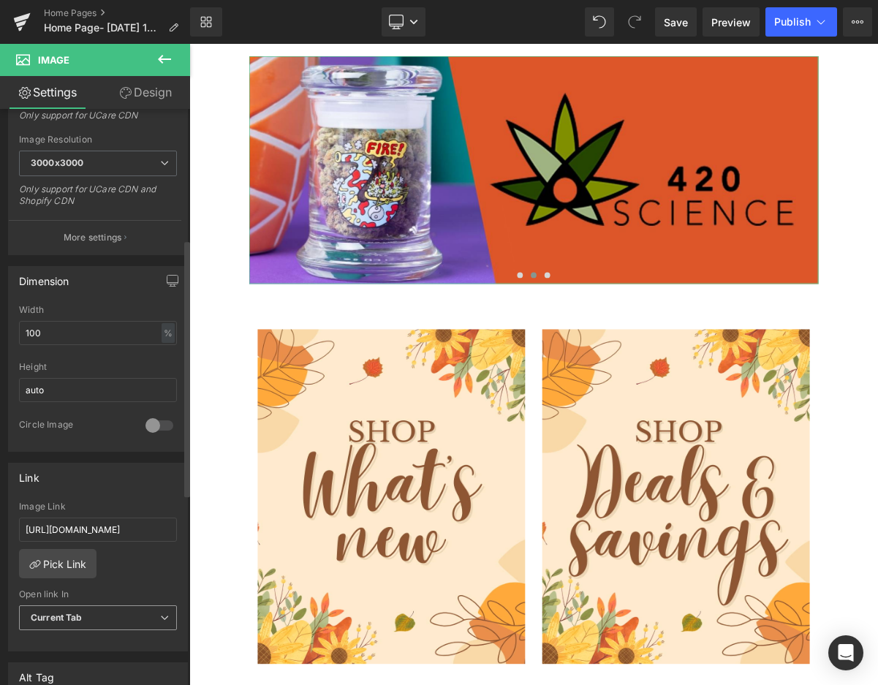
scroll to position [292, 0]
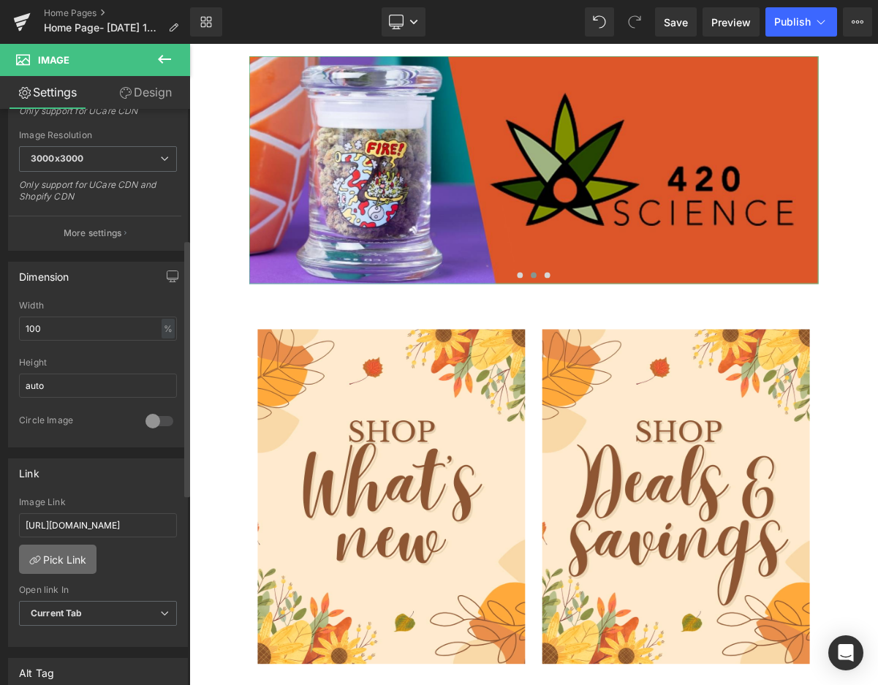
click at [79, 564] on link "Pick Link" at bounding box center [57, 558] width 77 height 29
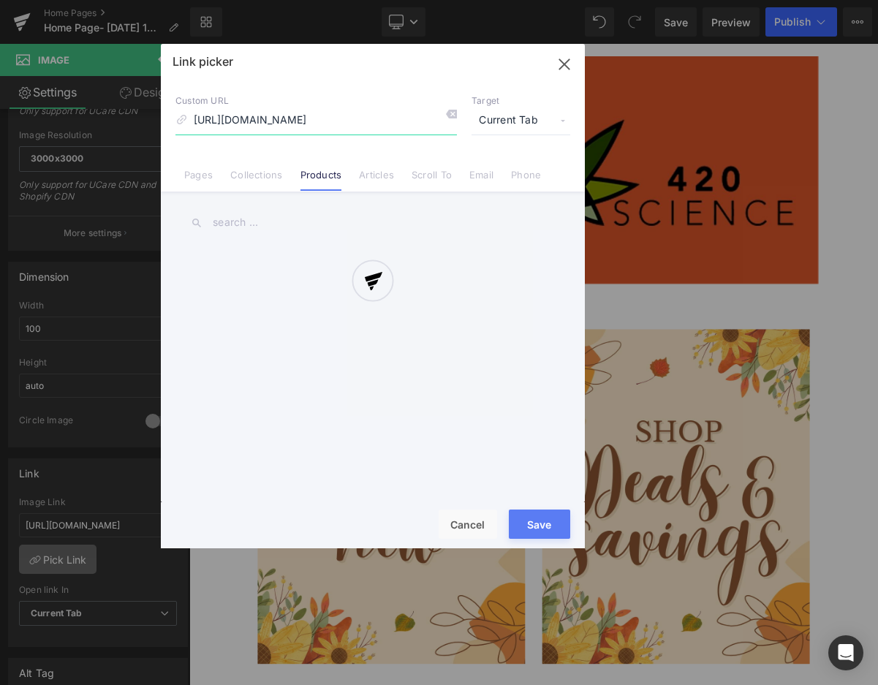
scroll to position [0, 115]
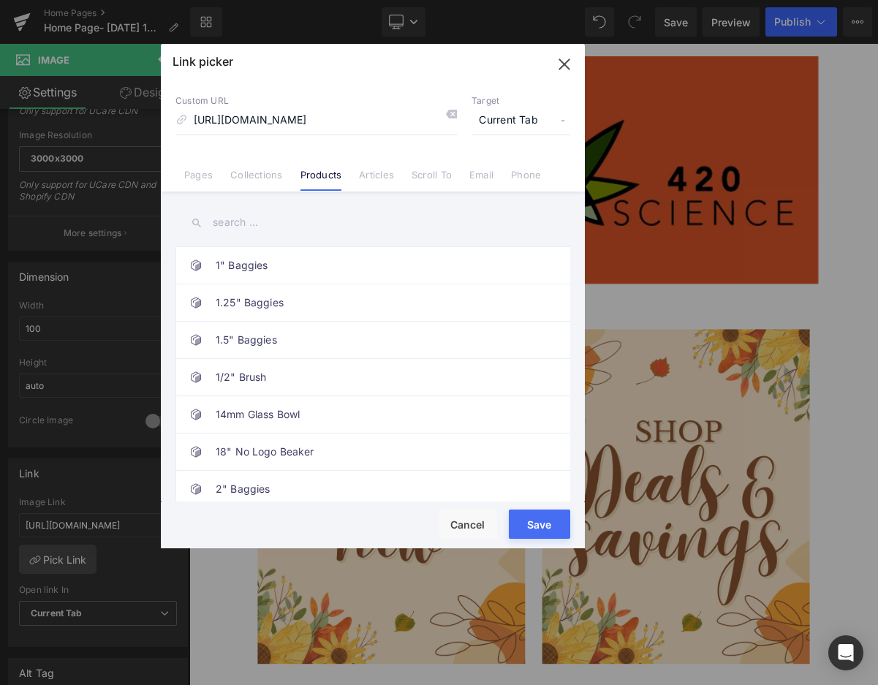
click at [267, 173] on link "Collections" at bounding box center [256, 180] width 52 height 22
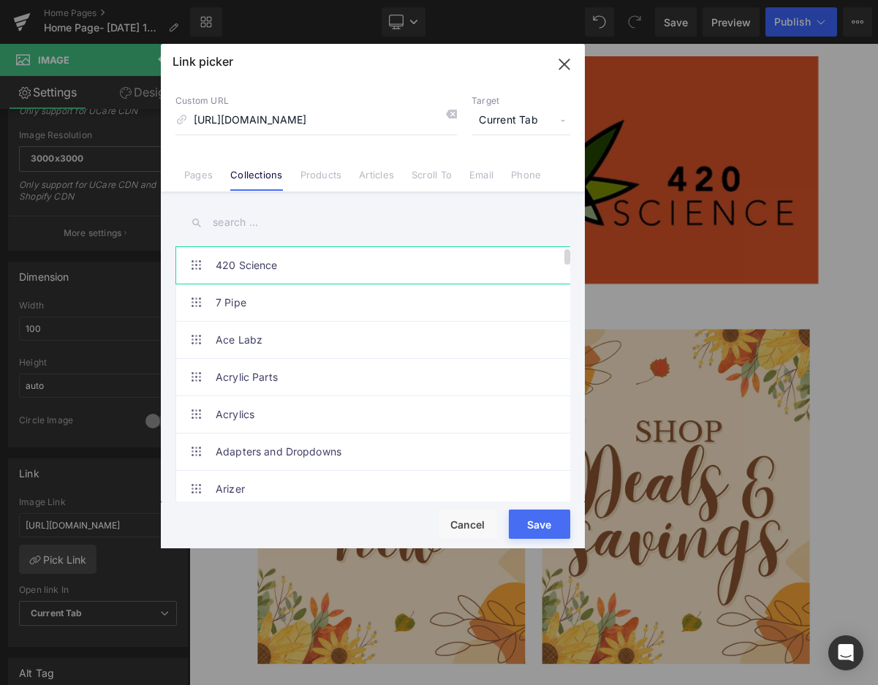
click at [257, 281] on link "420 Science" at bounding box center [377, 265] width 322 height 37
type input "/collections/420-science"
click at [550, 521] on button "Save" at bounding box center [539, 523] width 61 height 29
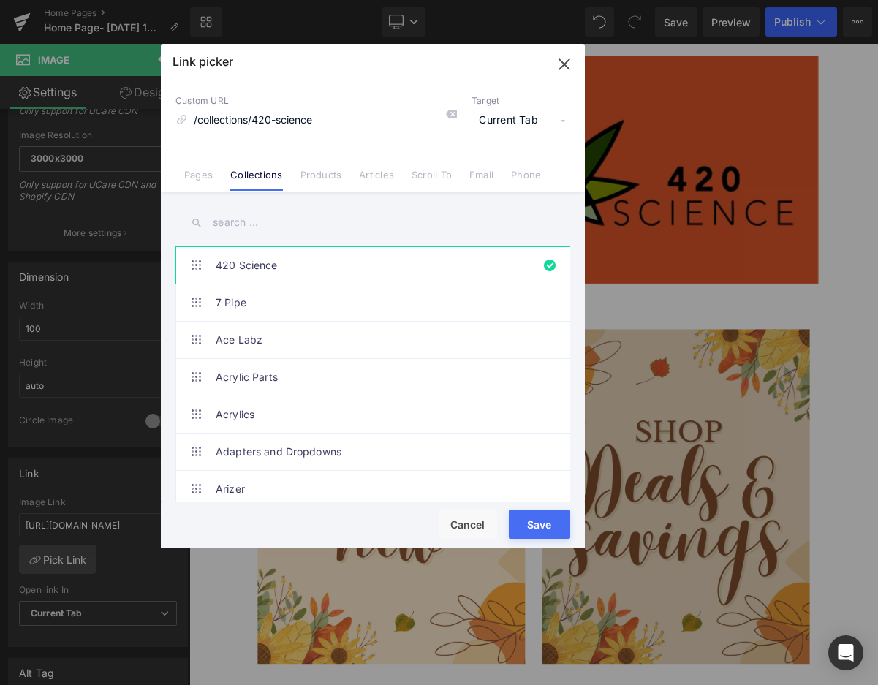
type input "/collections/420-science"
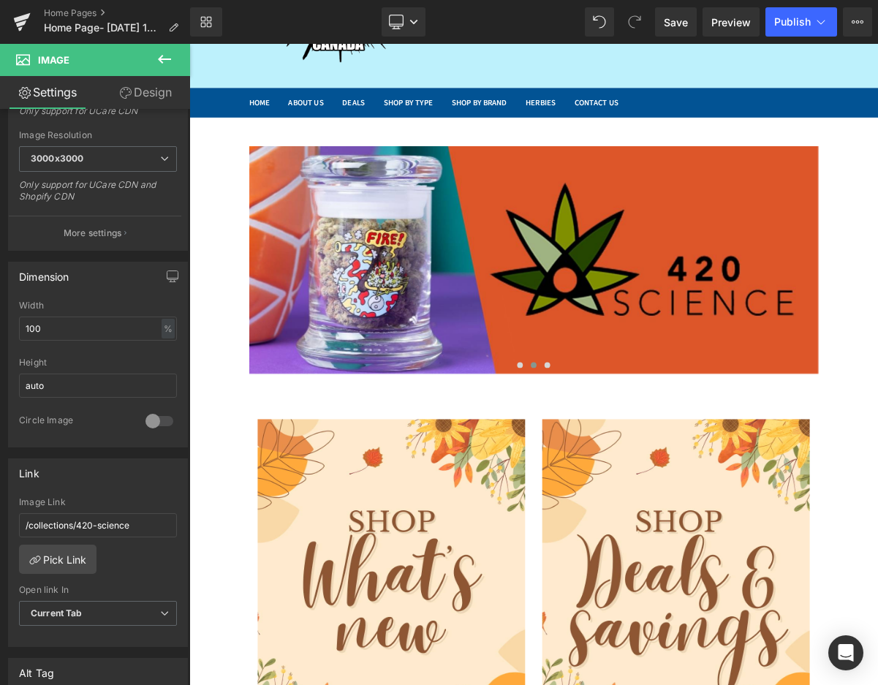
scroll to position [73, 0]
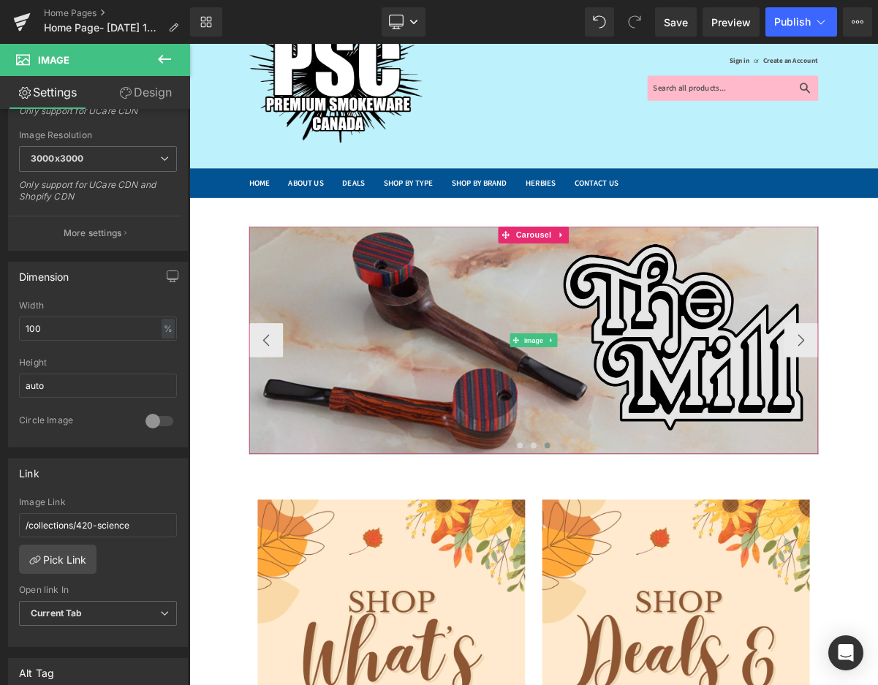
click at [429, 402] on img at bounding box center [631, 424] width 731 height 292
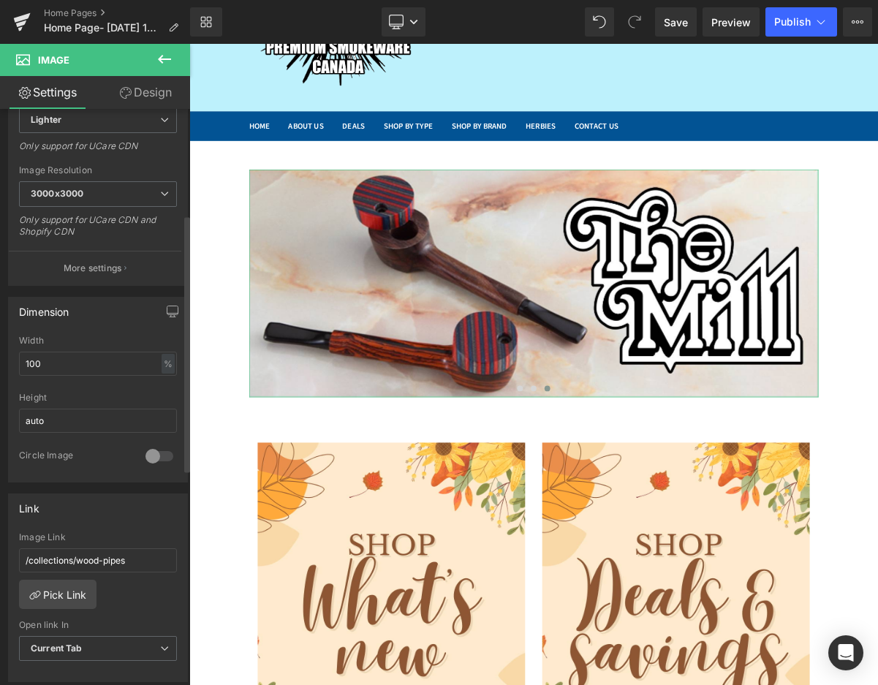
scroll to position [292, 0]
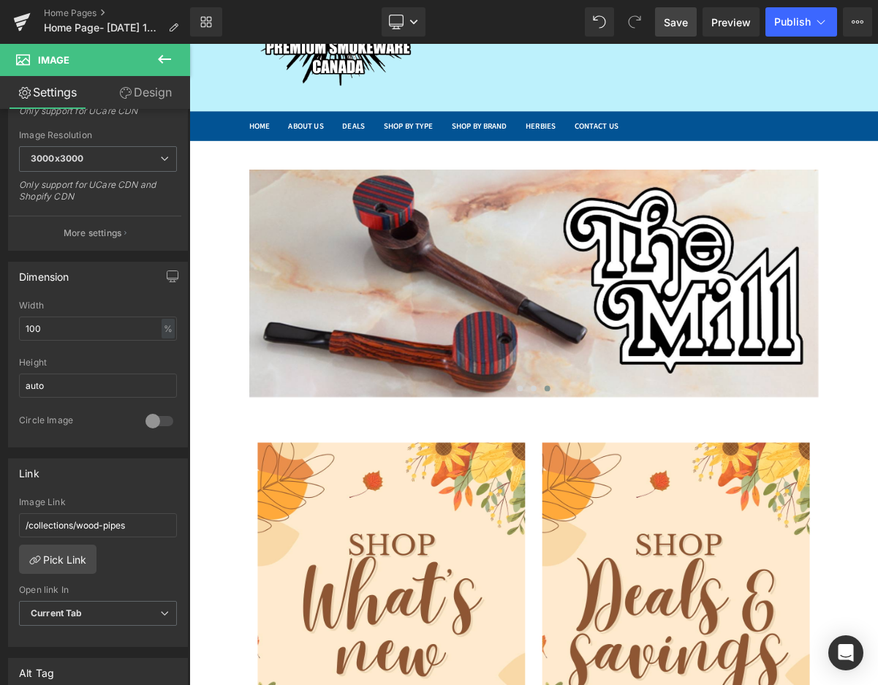
click at [680, 27] on span "Save" at bounding box center [676, 22] width 24 height 15
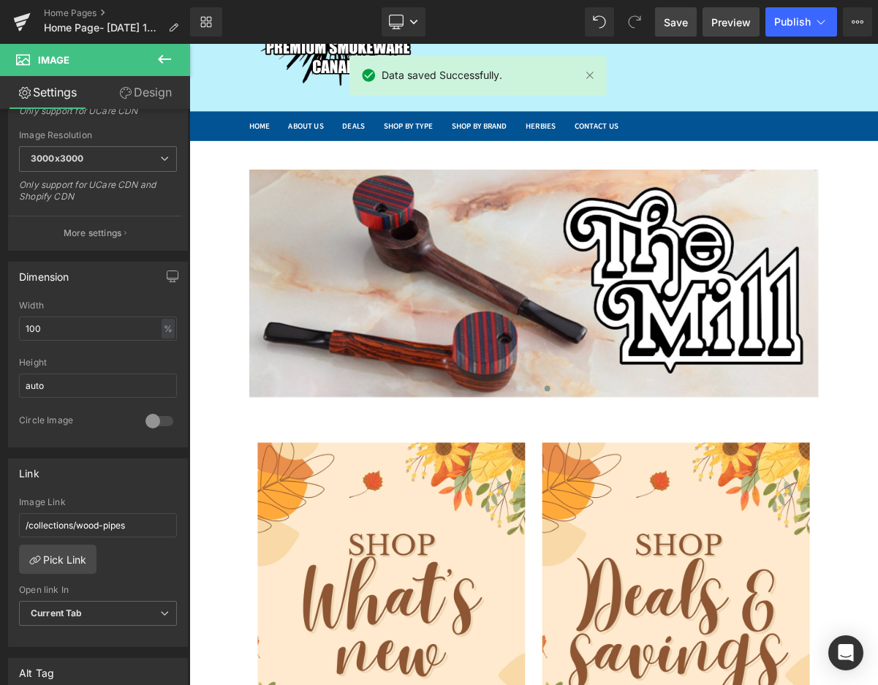
click at [723, 18] on span "Preview" at bounding box center [730, 22] width 39 height 15
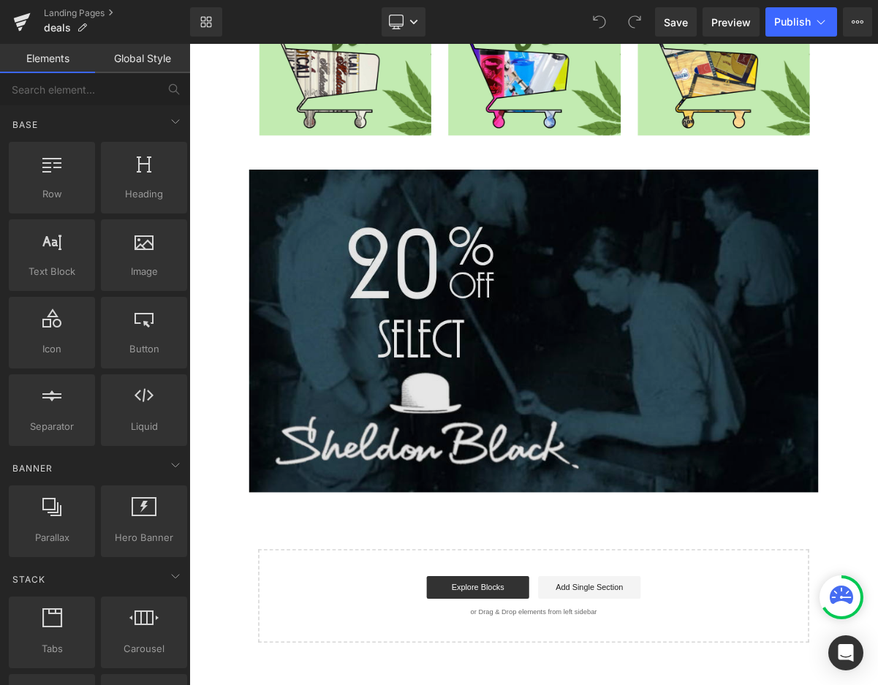
scroll to position [976, 0]
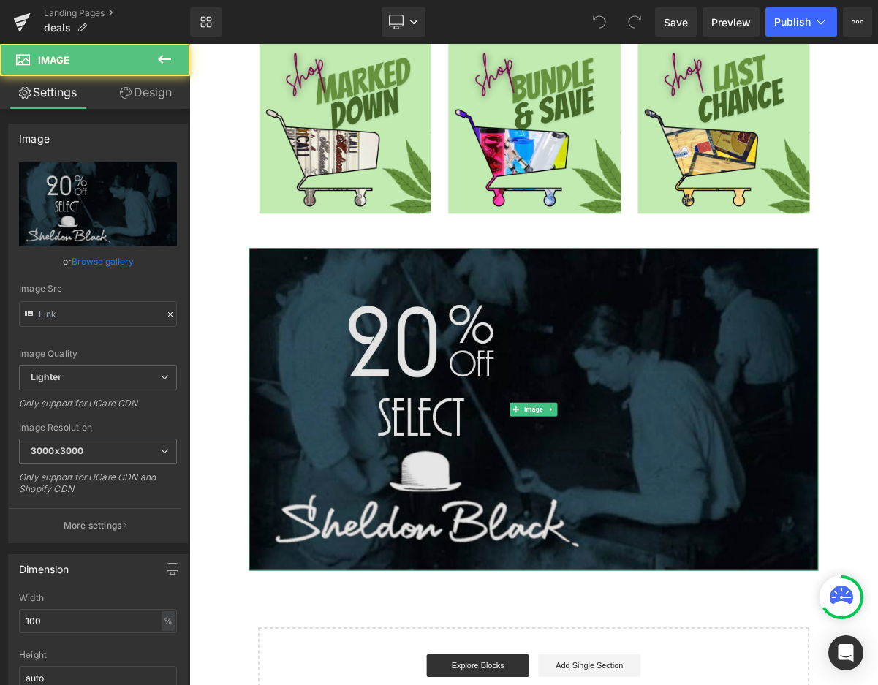
type input "https://ucarecdn.com/4d7f73cc-0e83-476e-8b08-810dc1382054/-/format/auto/-/previ…"
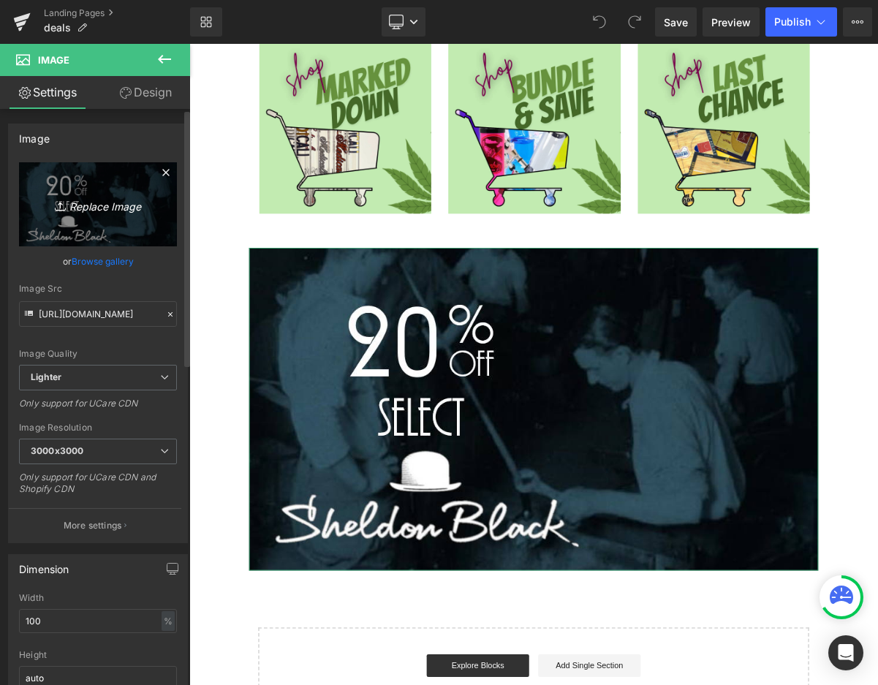
click at [102, 213] on icon "Replace Image" at bounding box center [97, 204] width 117 height 18
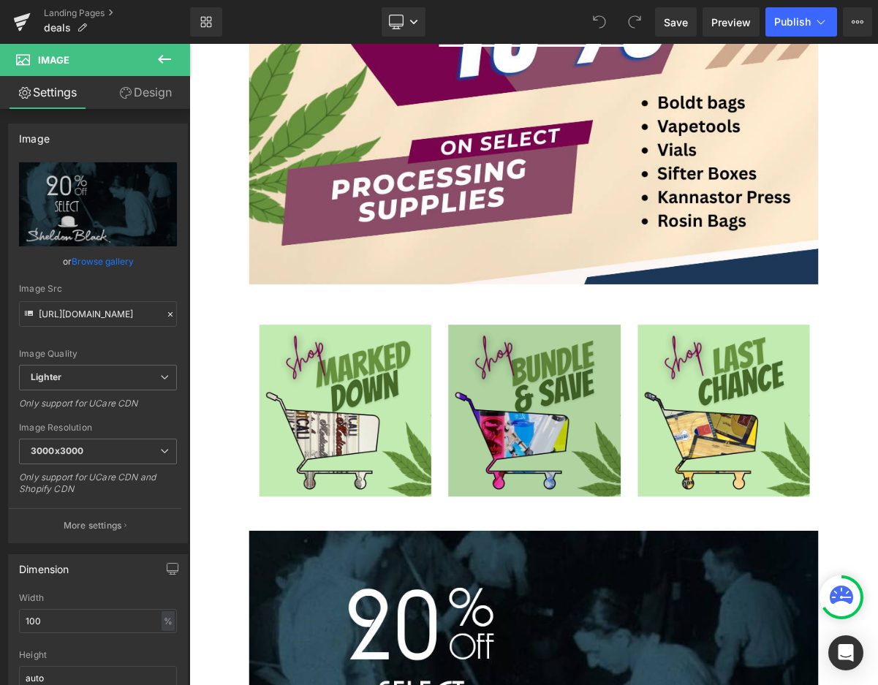
scroll to position [610, 0]
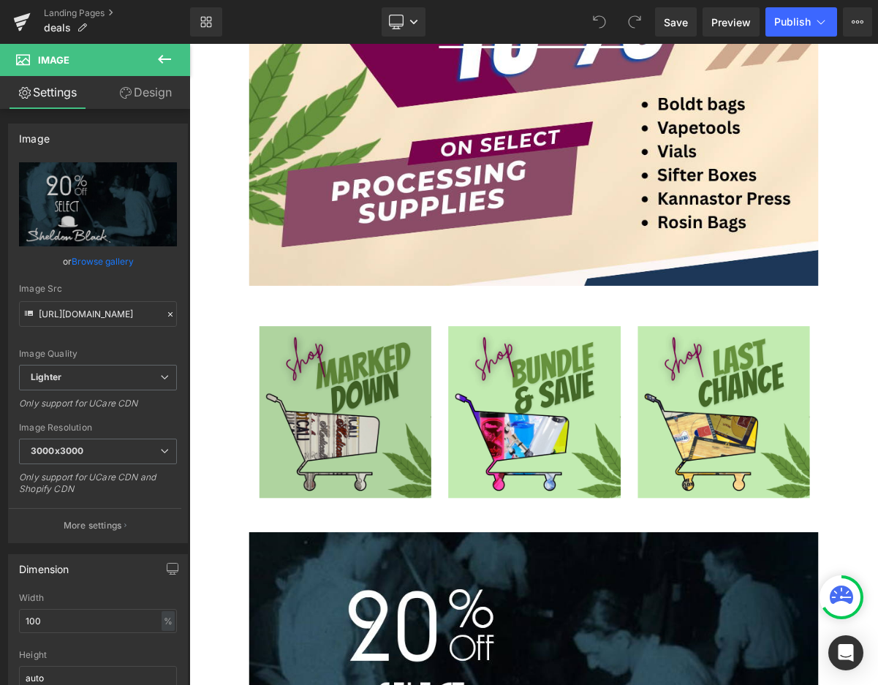
click at [418, 453] on img at bounding box center [389, 527] width 221 height 243
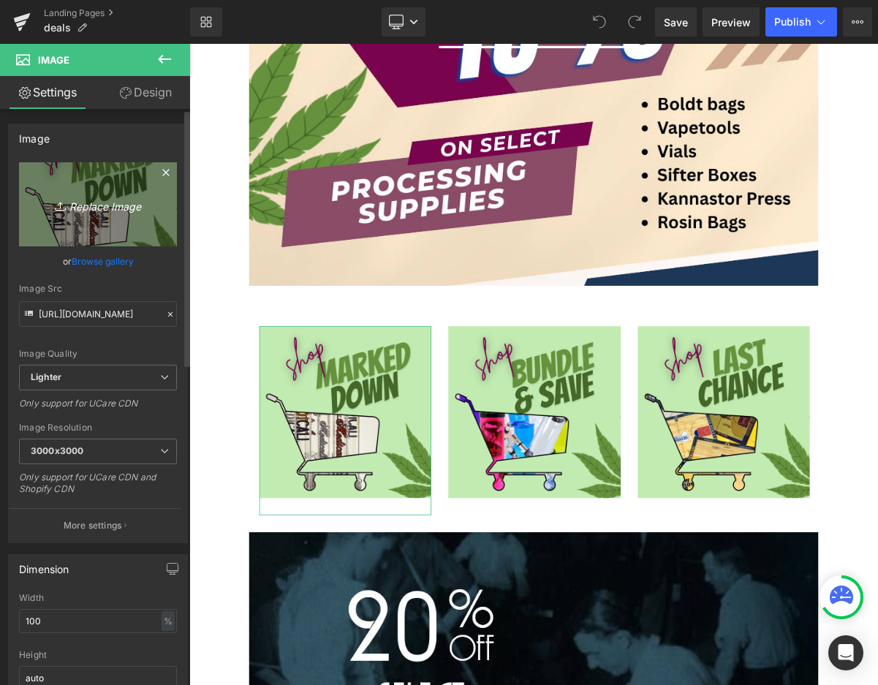
click at [86, 199] on icon "Replace Image" at bounding box center [97, 204] width 117 height 18
type input "C:\fakepath\Hello (2).png"
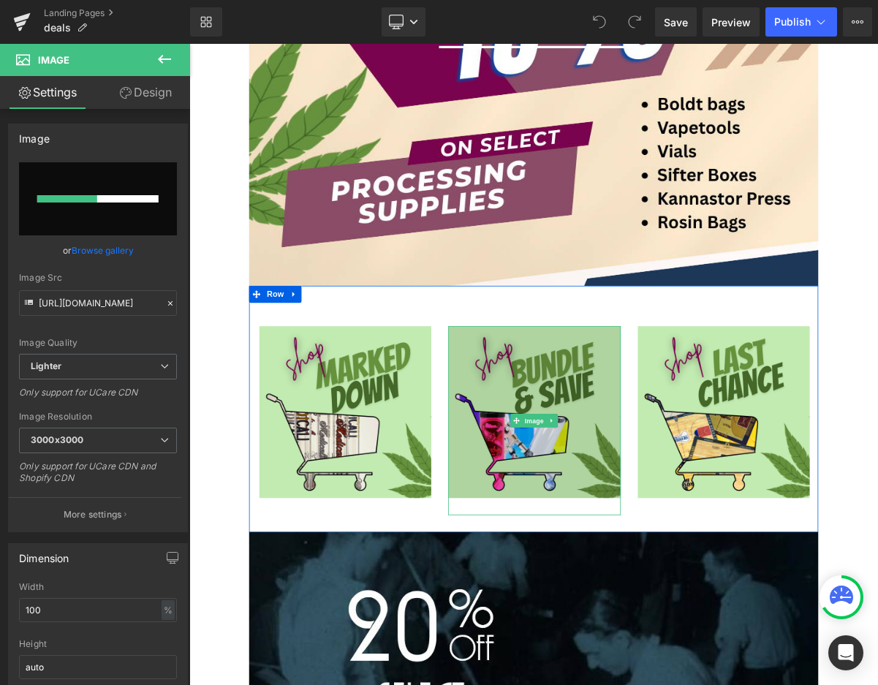
click at [659, 480] on img at bounding box center [632, 527] width 221 height 243
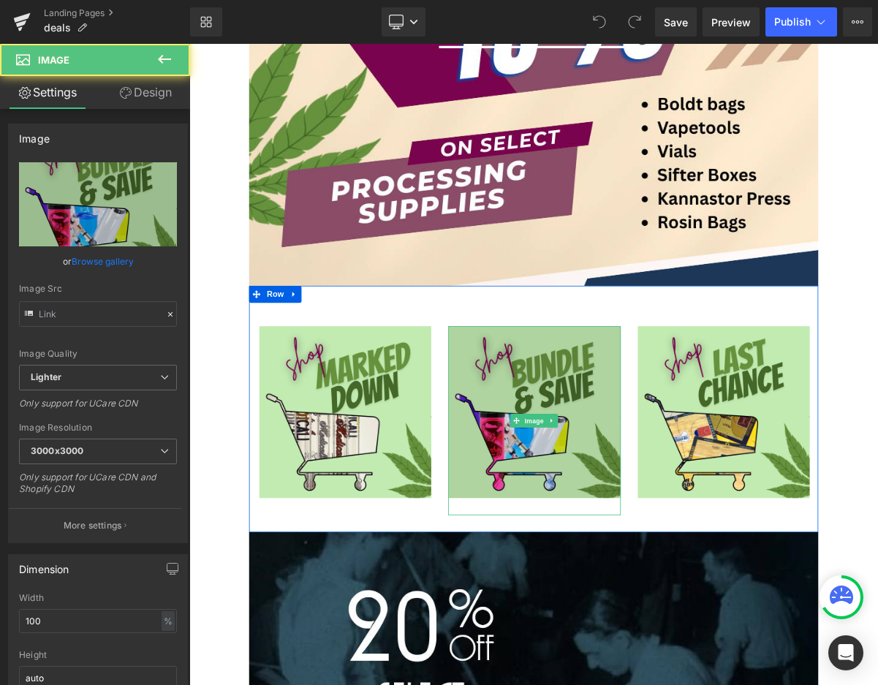
type input "https://ucarecdn.com/14bd3405-ea17-4cea-8890-7408d6de911b/-/format/auto/-/previ…"
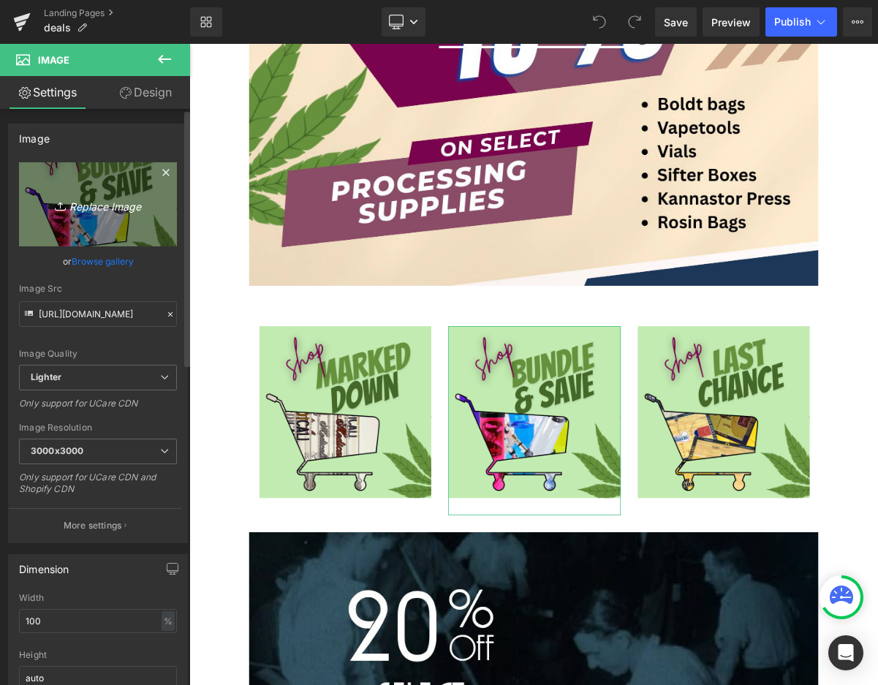
click at [84, 197] on icon "Replace Image" at bounding box center [97, 204] width 117 height 18
type input "C:\fakepath\Hello (4).png"
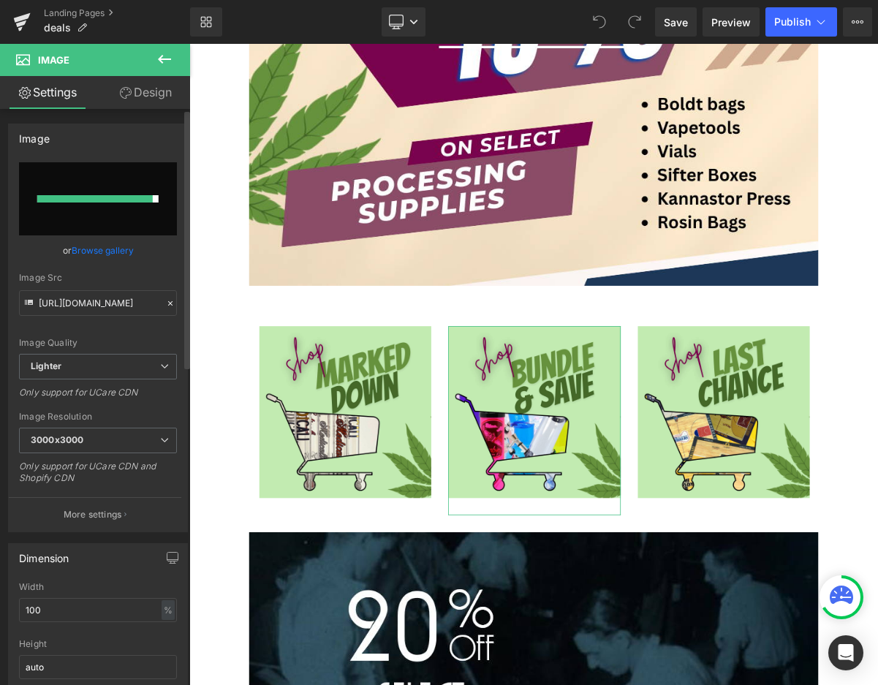
click at [102, 250] on link "Browse gallery" at bounding box center [103, 251] width 62 height 26
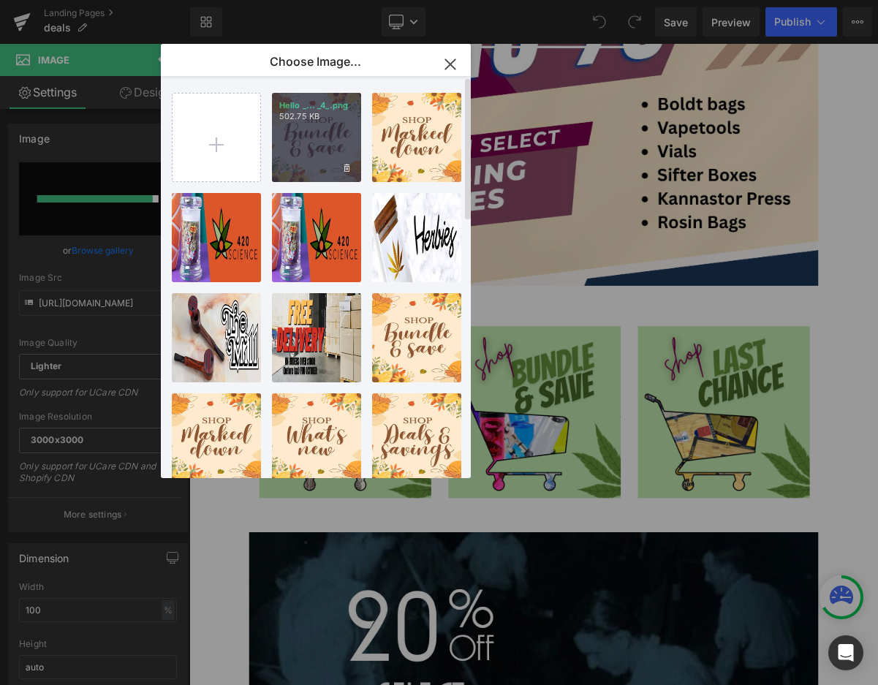
click at [332, 153] on div "Hello _... _4_.png 502.75 KB" at bounding box center [316, 137] width 89 height 89
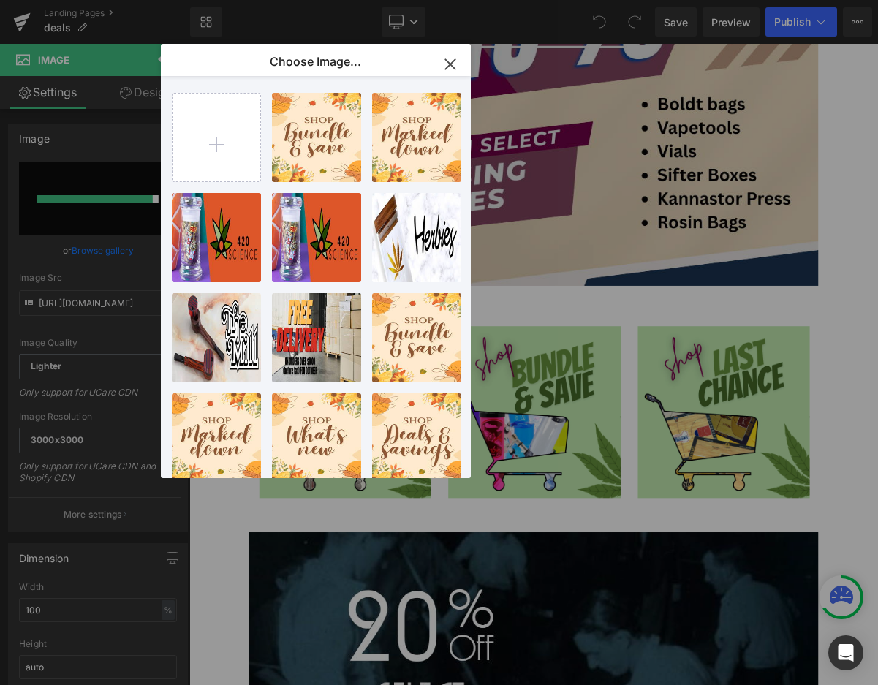
type input "https://ucarecdn.com/1d2aecc6-a44d-491f-99ff-b828bc8ecedd/-/format/auto/-/previ…"
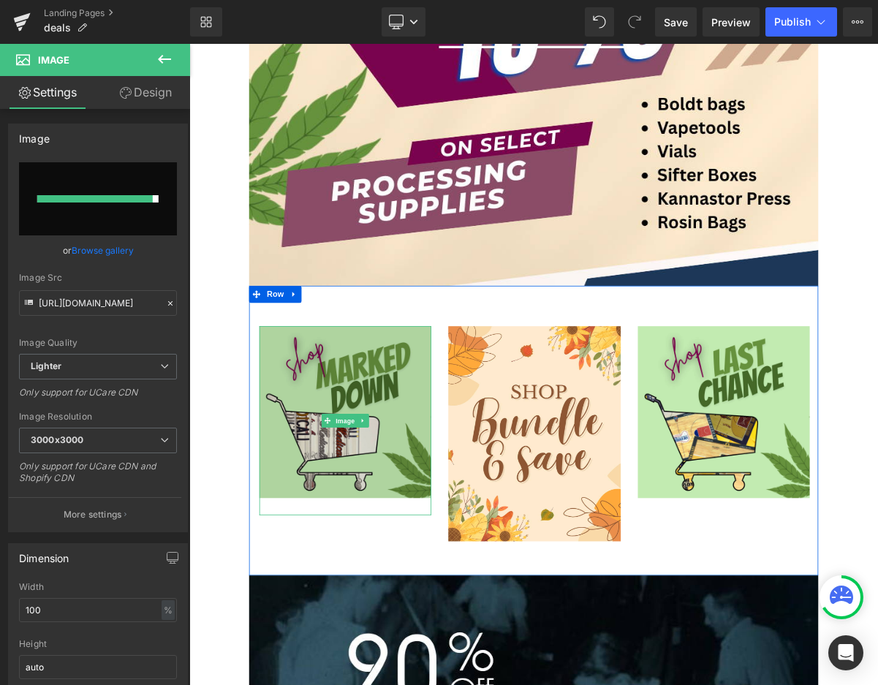
click at [421, 448] on img at bounding box center [389, 527] width 221 height 243
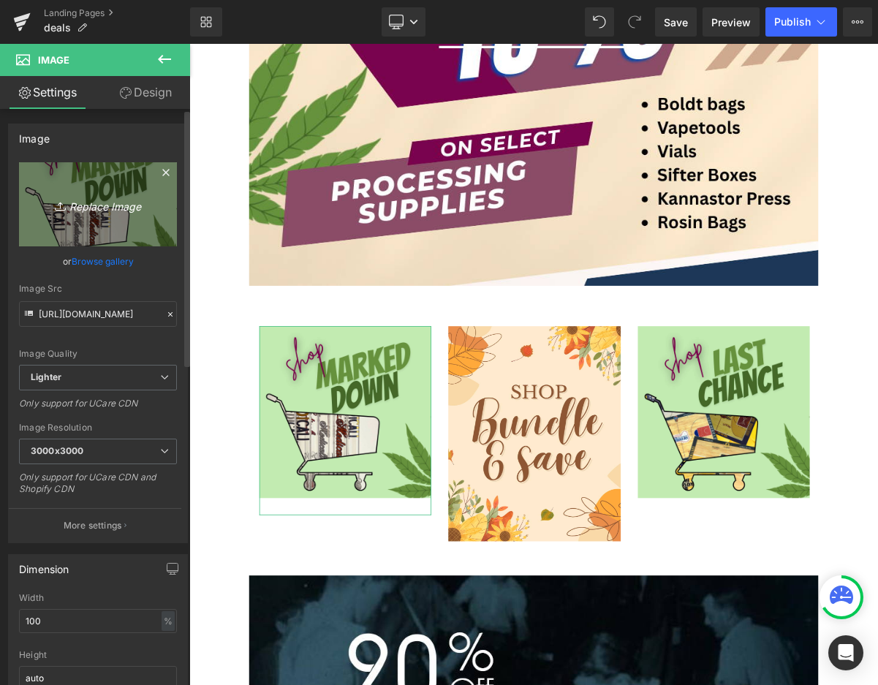
click at [78, 200] on icon "Replace Image" at bounding box center [97, 204] width 117 height 18
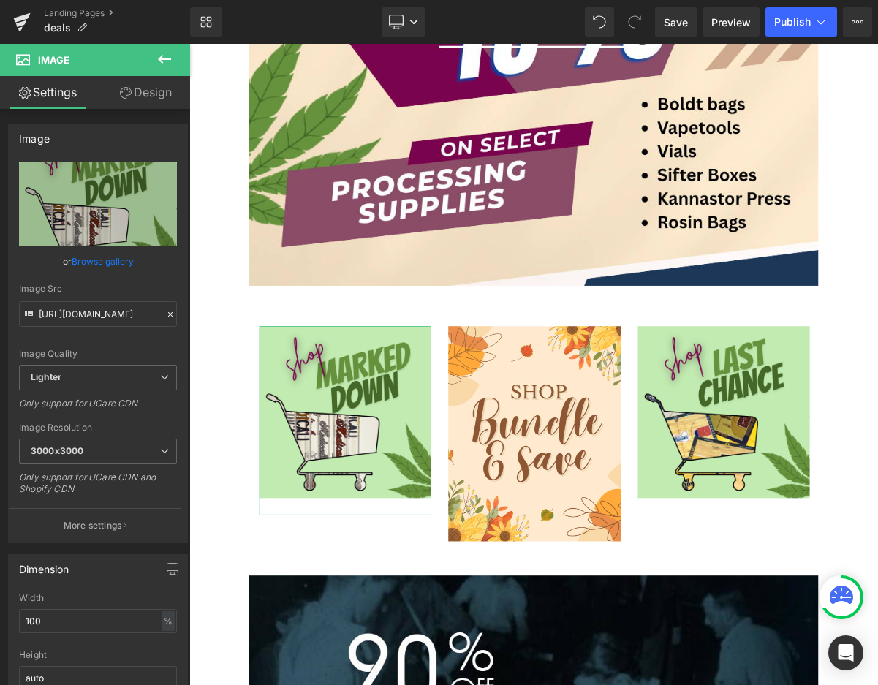
click at [113, 267] on link "Browse gallery" at bounding box center [103, 261] width 62 height 26
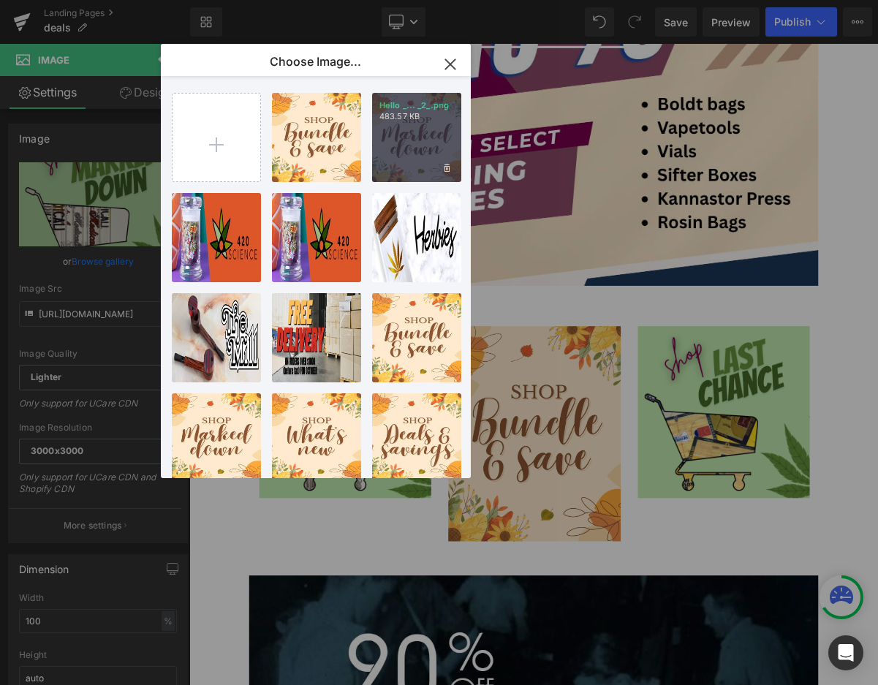
click at [448, 160] on div "Hello _... _2_.png 483.57 KB" at bounding box center [416, 137] width 89 height 89
type input "https://ucarecdn.com/83f3813f-0478-43f2-b8fa-3fa8b2004115/-/format/auto/-/previ…"
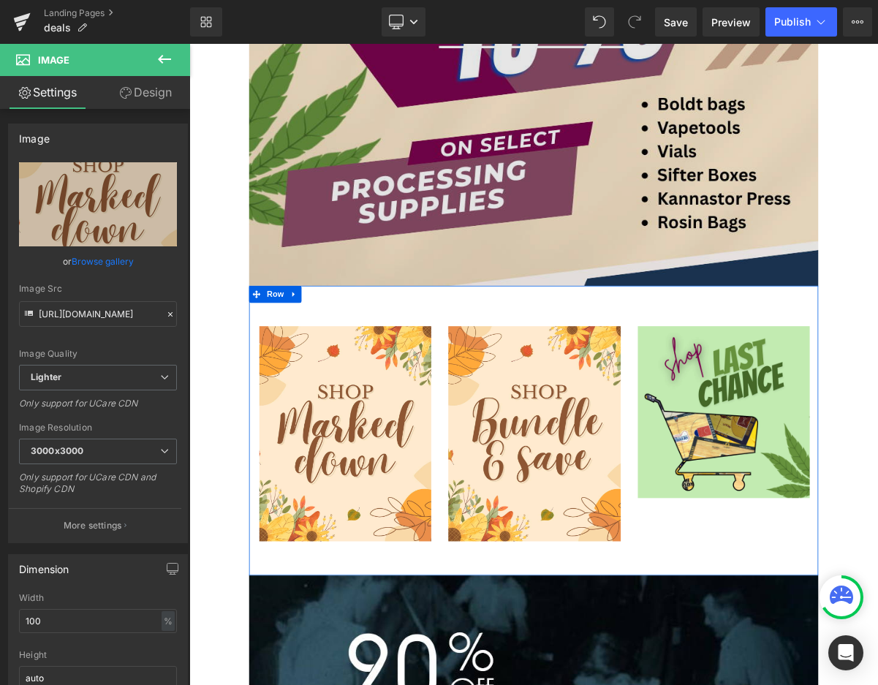
click at [811, 430] on img at bounding box center [875, 527] width 221 height 243
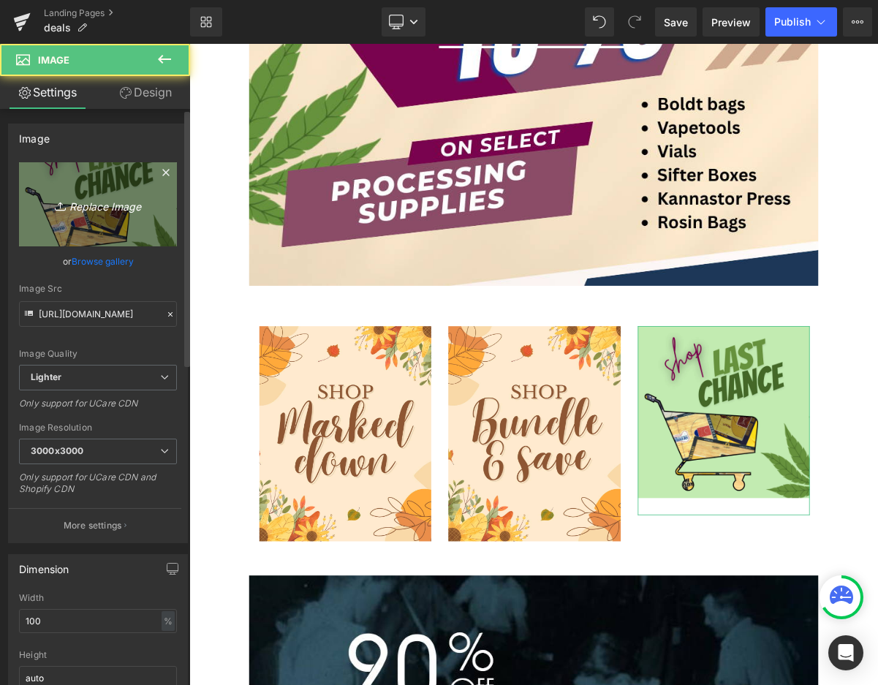
click at [150, 204] on icon "Replace Image" at bounding box center [97, 204] width 117 height 18
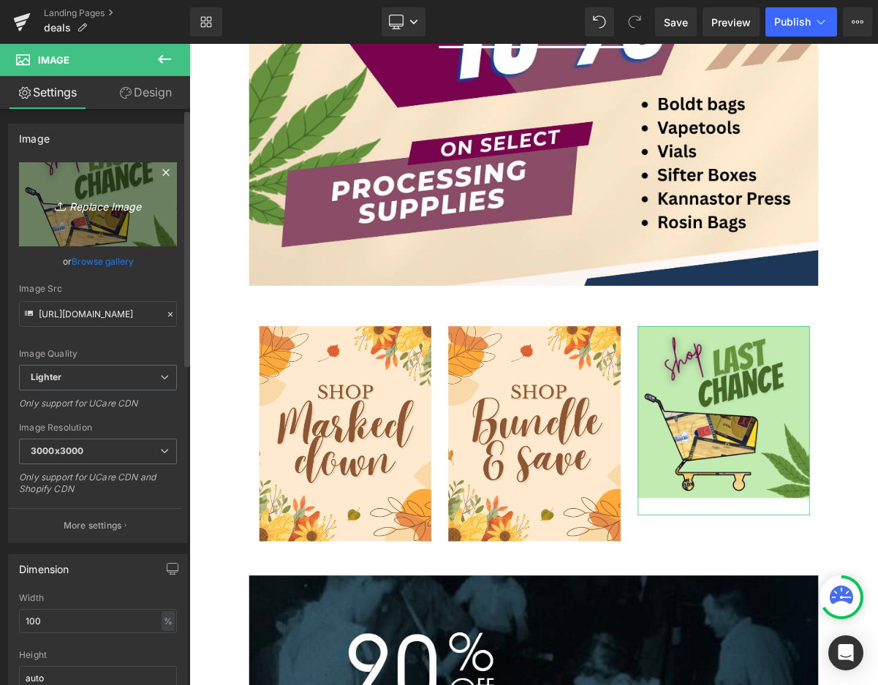
type input "C:\fakepath\Hello (3).png"
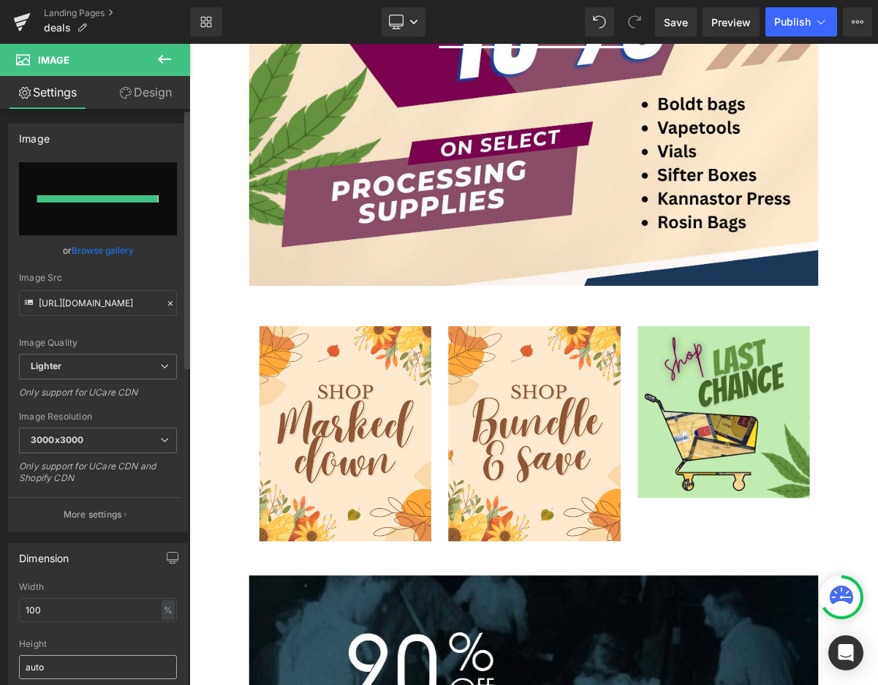
type input "https://ucarecdn.com/b1e12afa-26b0-4167-9fea-7a1ef99e24b1/-/format/auto/-/previ…"
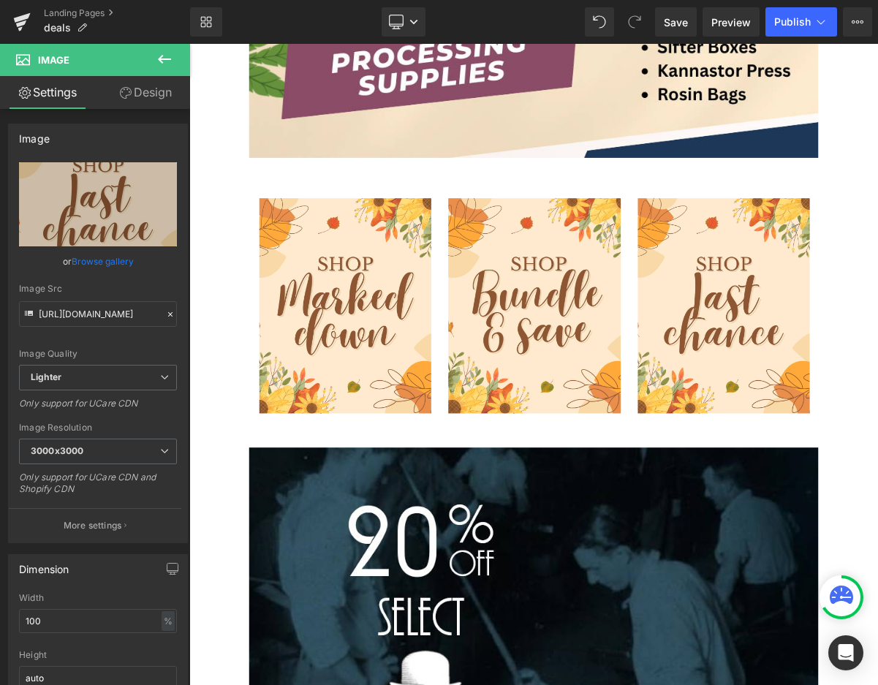
scroll to position [829, 0]
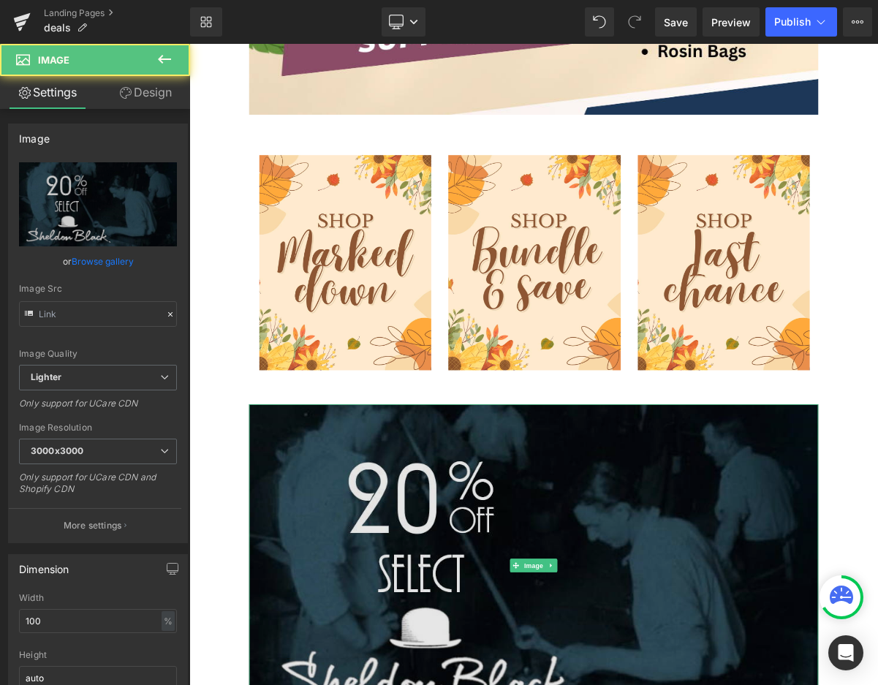
type input "https://ucarecdn.com/4d7f73cc-0e83-476e-8b08-810dc1382054/-/format/auto/-/previ…"
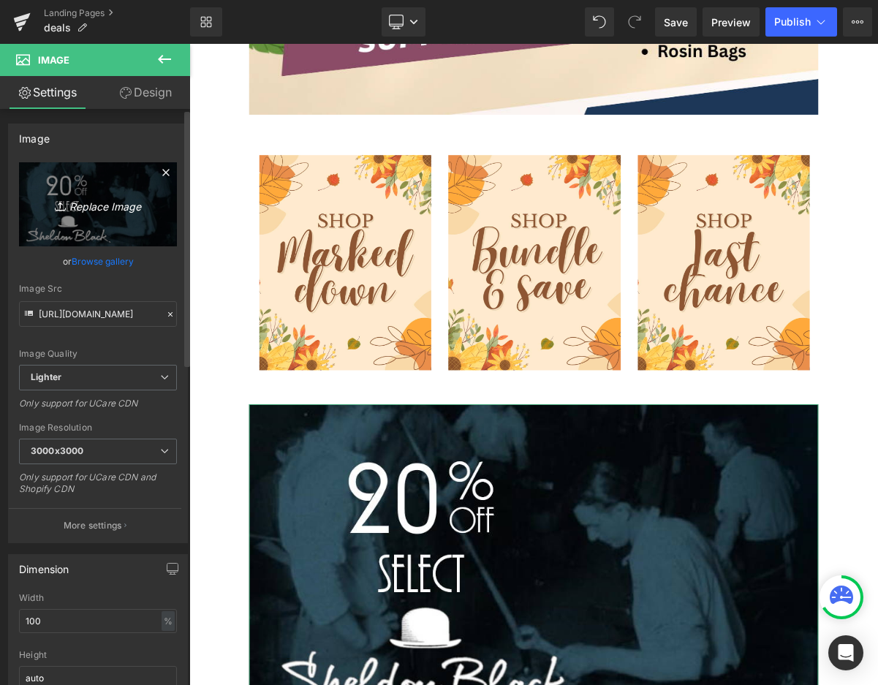
click at [110, 210] on icon "Replace Image" at bounding box center [97, 204] width 117 height 18
type input "C:\fakepath\herbies jars and ashtrays.jpg"
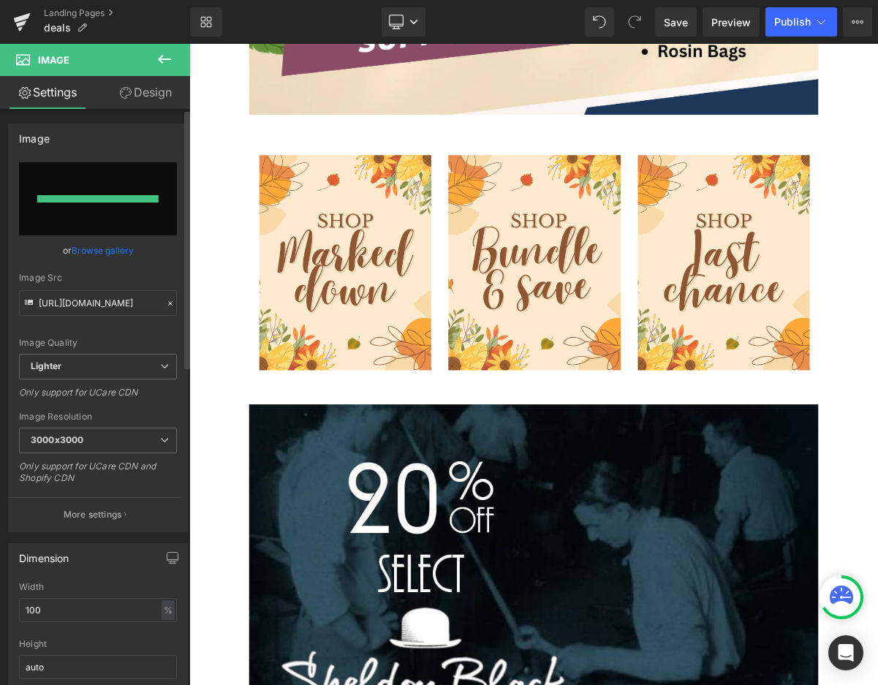
type input "https://ucarecdn.com/11a2da59-6fa9-4b0b-9dd6-ad2b2d0bd312/-/format/auto/-/previ…"
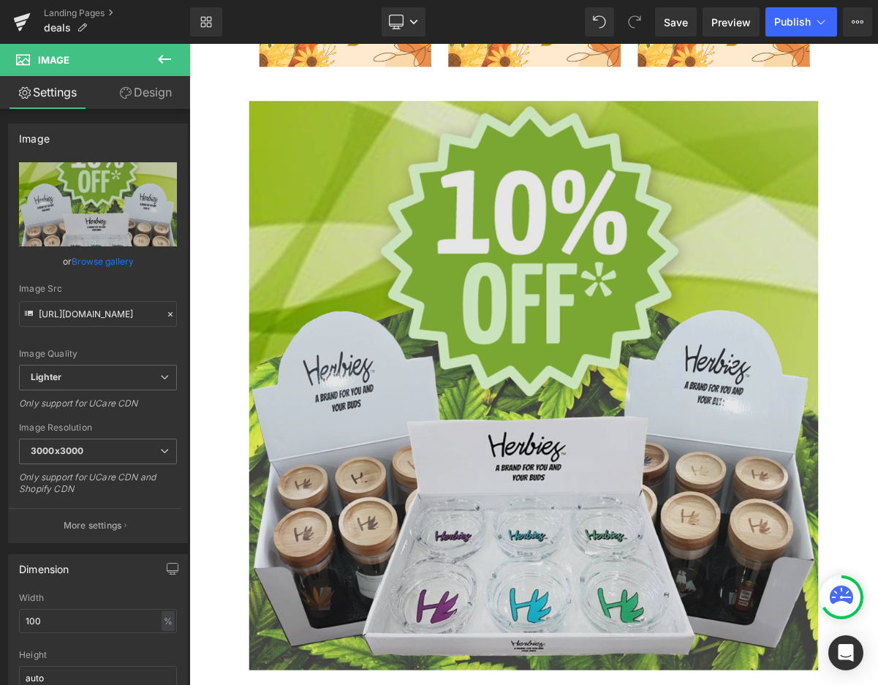
scroll to position [1268, 0]
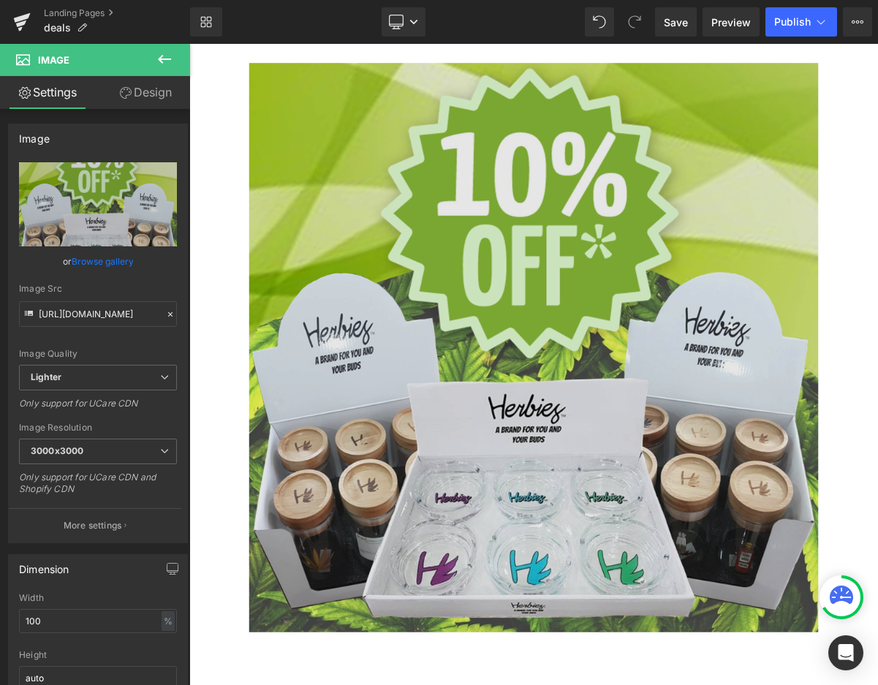
click at [357, 542] on img at bounding box center [631, 434] width 731 height 731
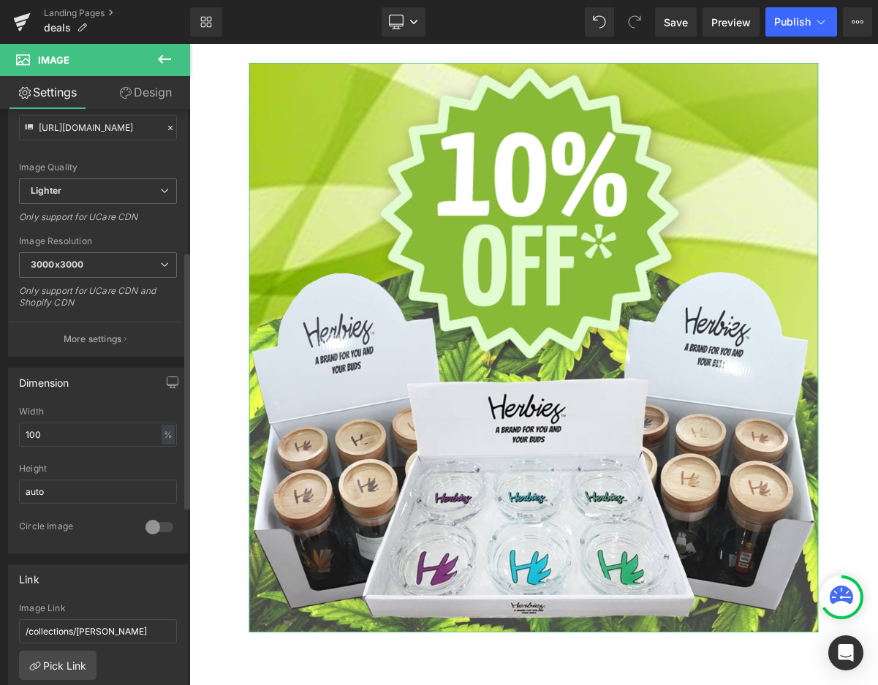
scroll to position [365, 0]
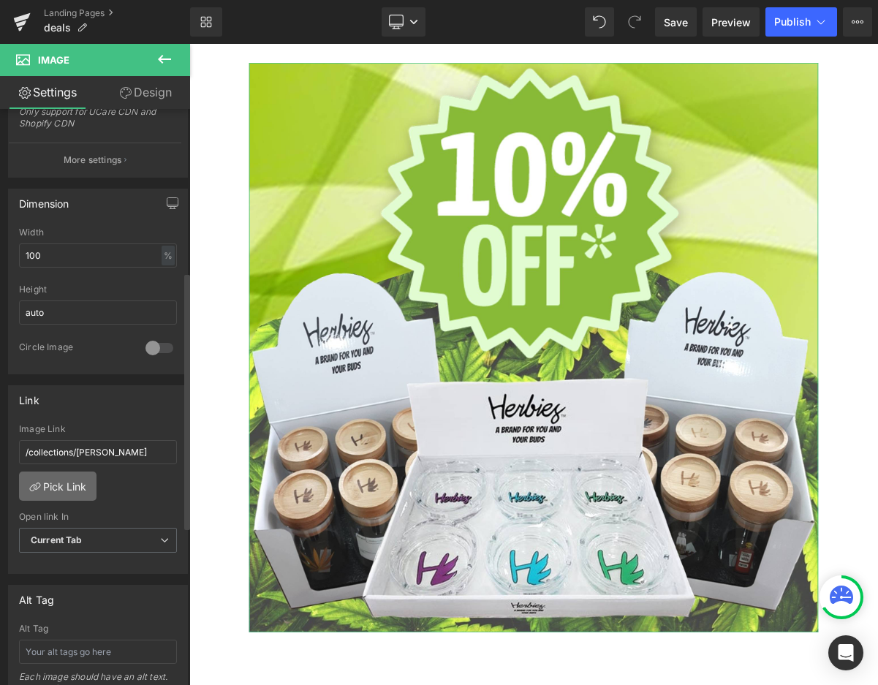
click at [74, 473] on link "Pick Link" at bounding box center [57, 485] width 77 height 29
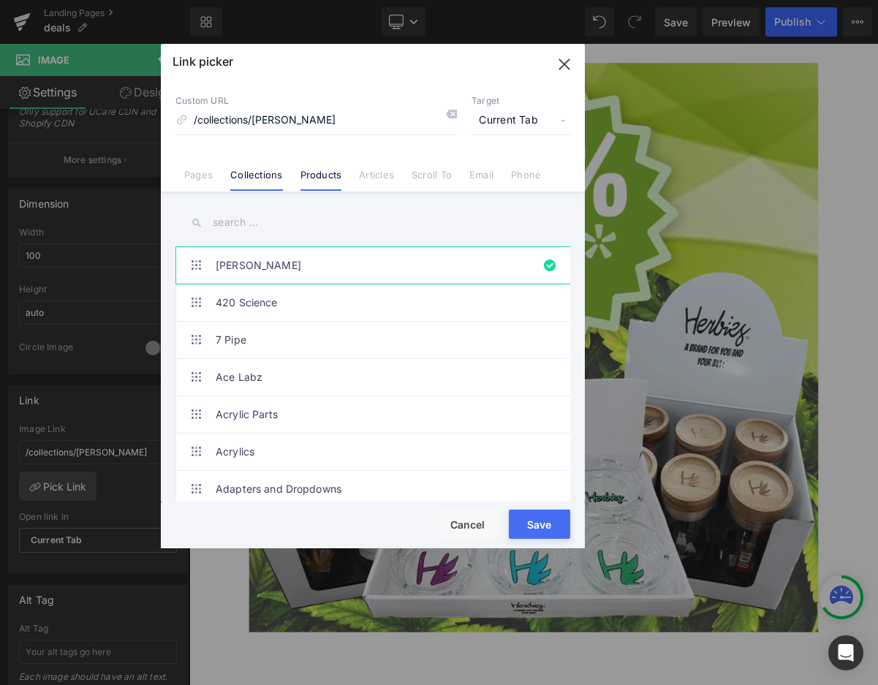
click at [314, 189] on link "Products" at bounding box center [321, 180] width 42 height 22
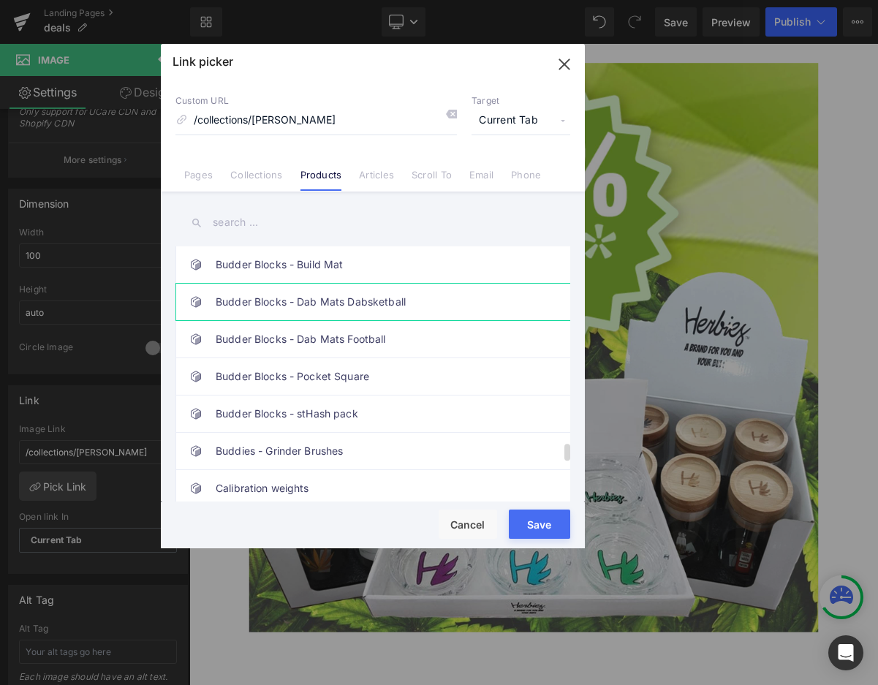
scroll to position [3478, 0]
click at [231, 221] on input "text" at bounding box center [372, 222] width 395 height 33
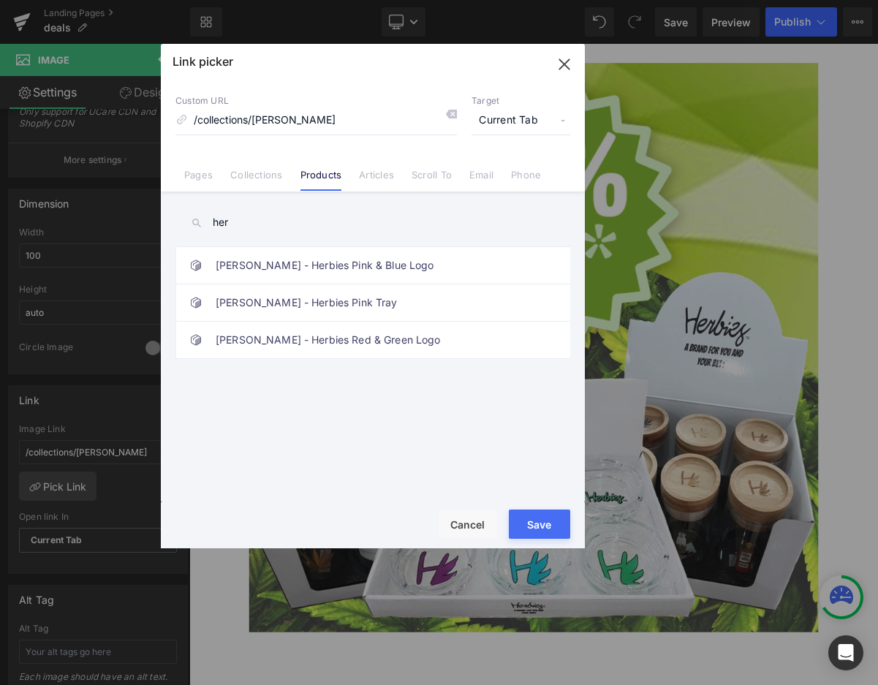
scroll to position [0, 0]
type input "herbies -"
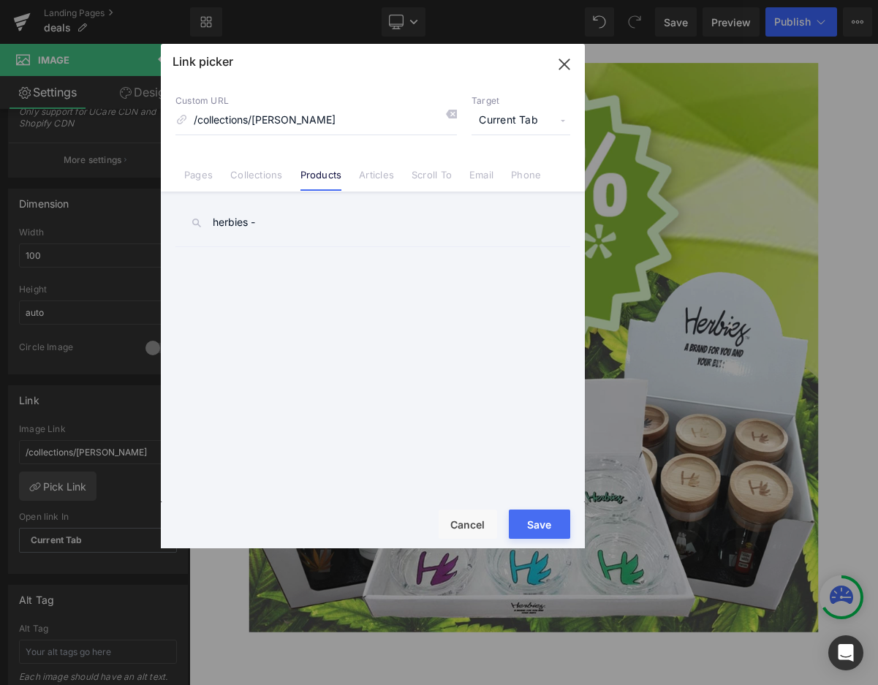
drag, startPoint x: 270, startPoint y: 216, endPoint x: 42, endPoint y: 234, distance: 229.5
click at [42, 233] on div "Link picker Back to Library Insert Custom URL /collections/sheldon-black Target…" at bounding box center [439, 342] width 878 height 685
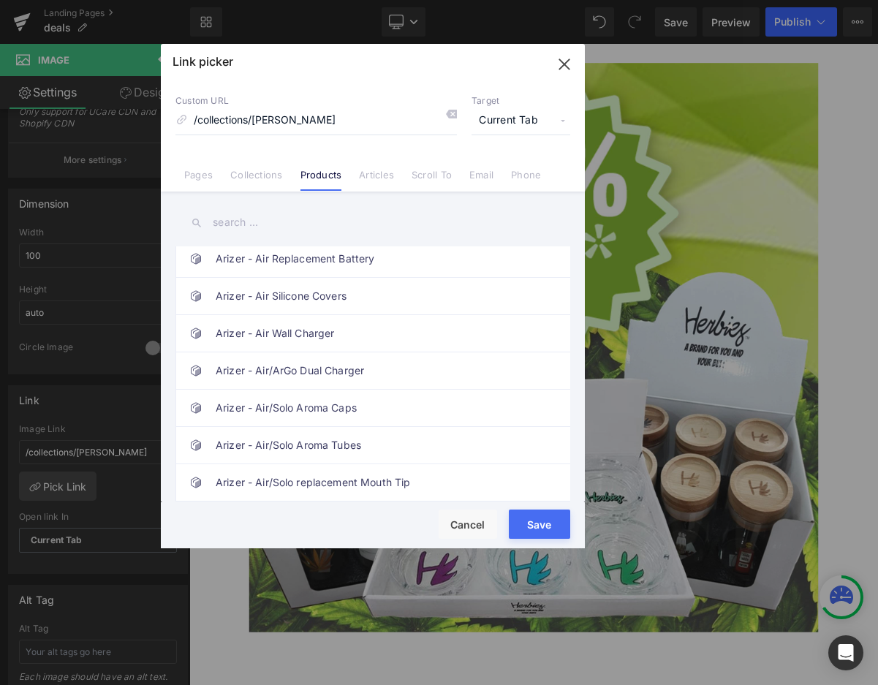
scroll to position [920, 0]
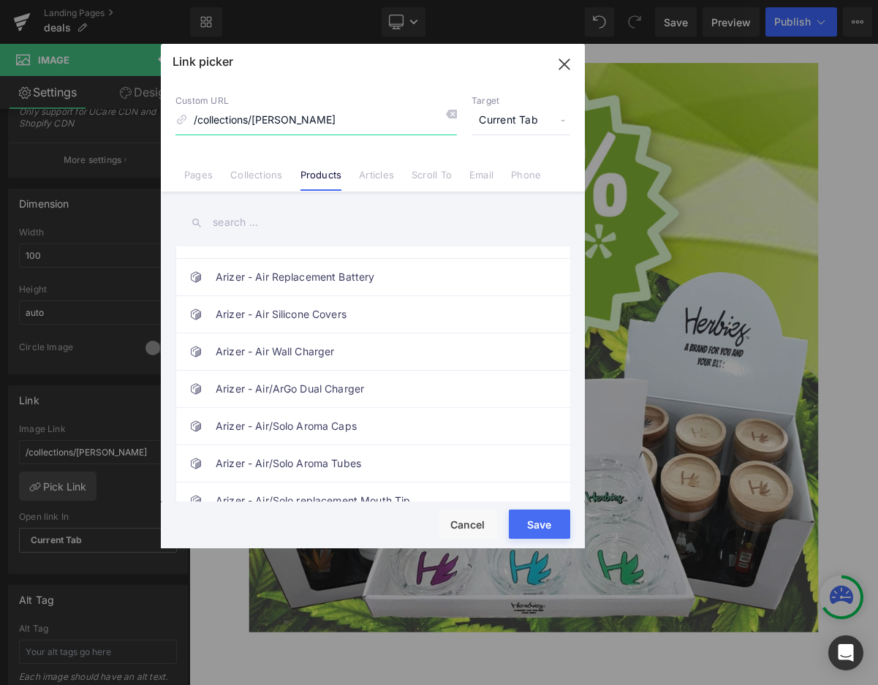
click at [279, 118] on input "/collections/sheldon-black" at bounding box center [315, 121] width 281 height 28
paste input "[URL][DOMAIN_NAME]"
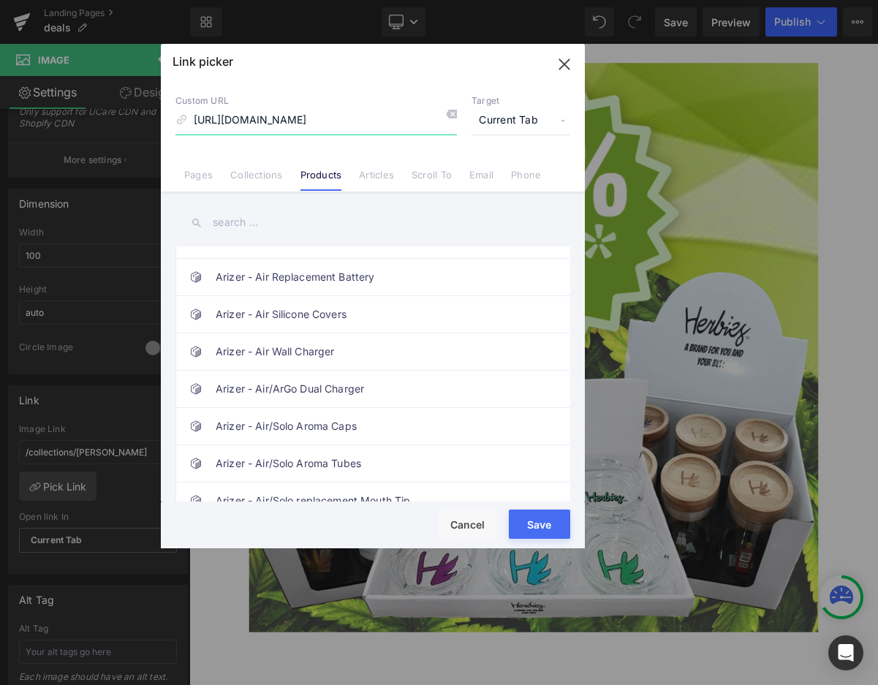
type input "[URL][DOMAIN_NAME]"
drag, startPoint x: 446, startPoint y: 616, endPoint x: 548, endPoint y: 523, distance: 138.6
click at [548, 523] on button "Save" at bounding box center [539, 523] width 61 height 29
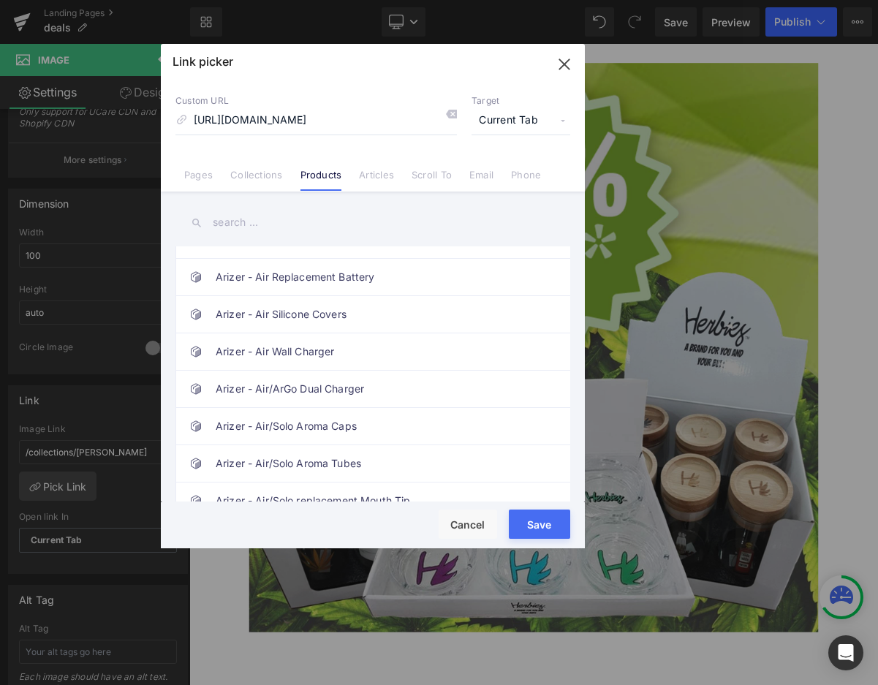
type input "[URL][DOMAIN_NAME]"
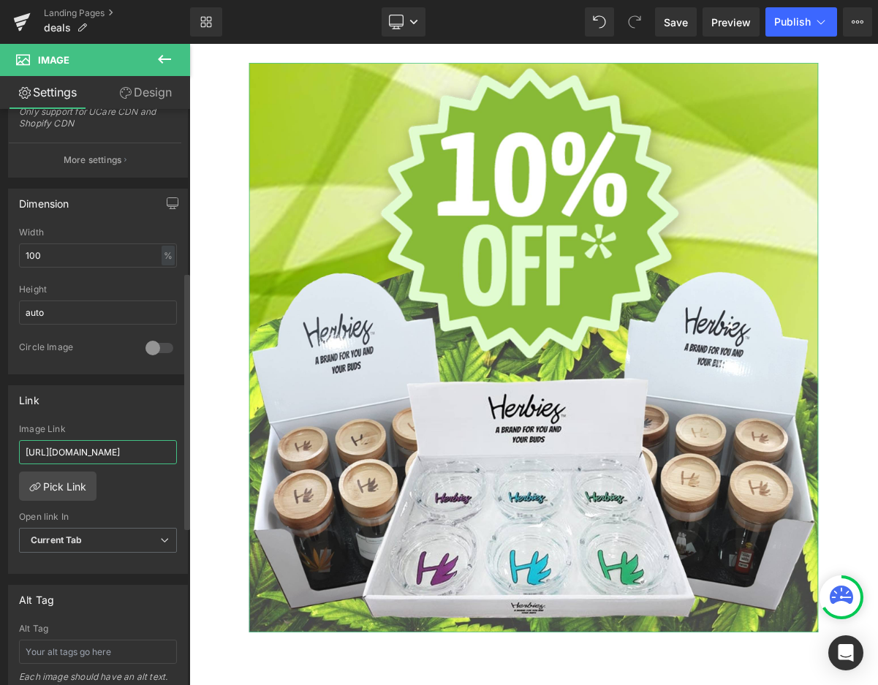
click at [105, 457] on input "[URL][DOMAIN_NAME]" at bounding box center [98, 452] width 158 height 24
click at [226, 684] on body "Sign in or Create an Account Search Menu Search Home About Us" at bounding box center [631, 44] width 884 height 2537
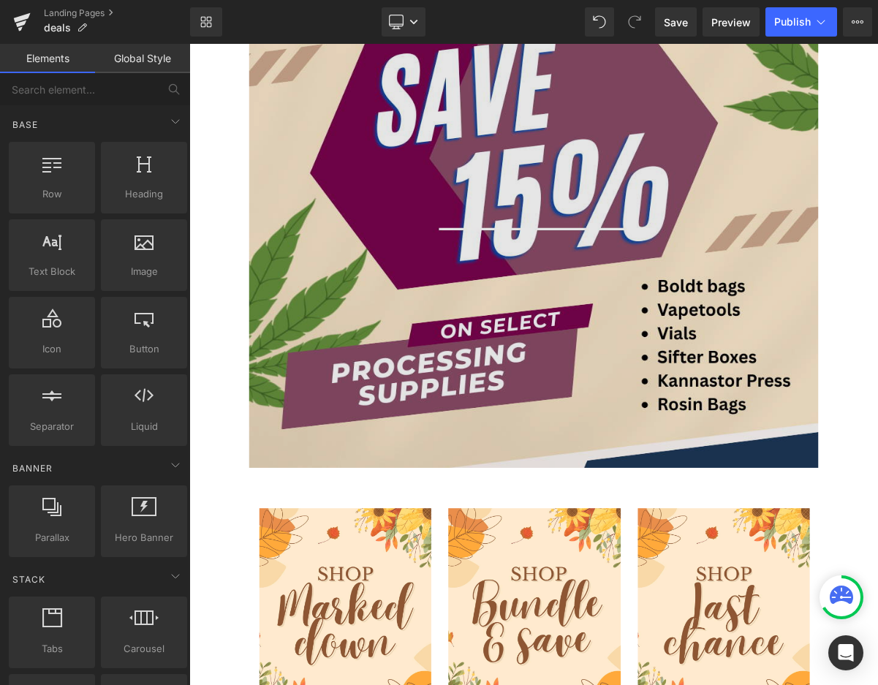
scroll to position [172, 0]
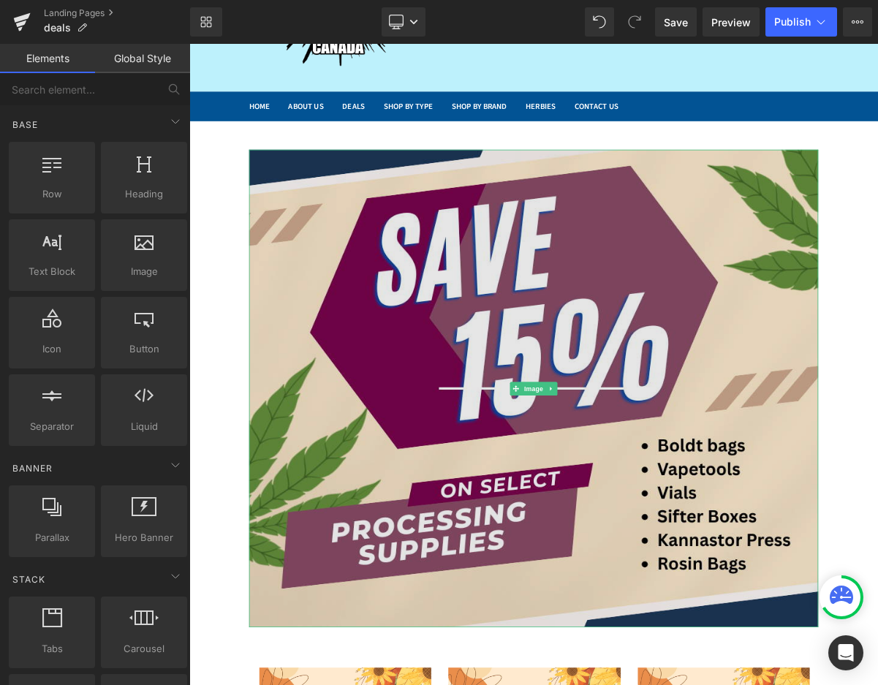
click at [435, 405] on img at bounding box center [631, 486] width 731 height 612
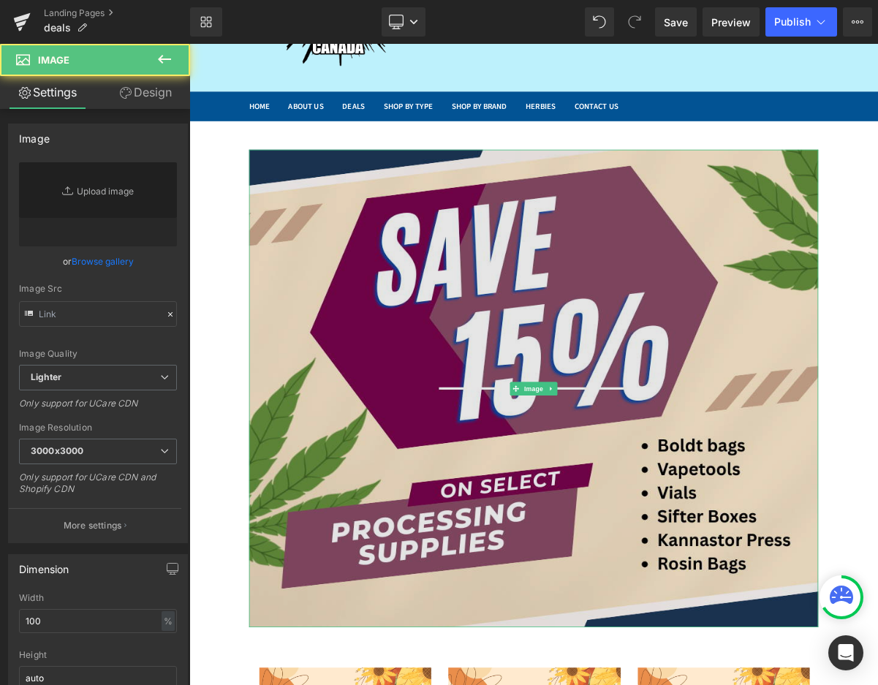
type input "https://ucarecdn.com/ee8f13f1-7832-4104-b0a9-94c6e6dff6bd/-/format/auto/-/previ…"
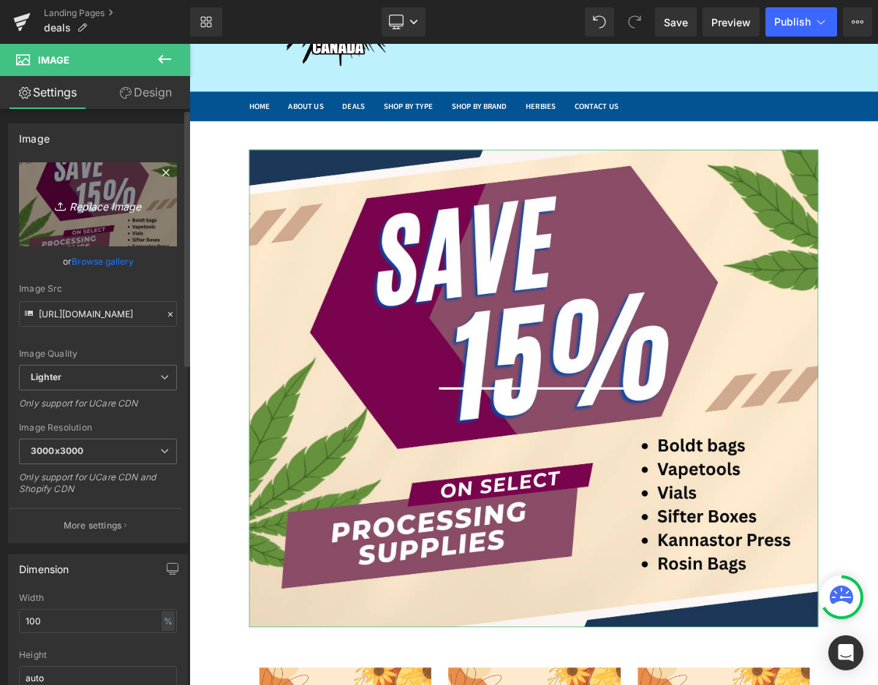
click at [109, 217] on link "Replace Image" at bounding box center [98, 204] width 158 height 84
type input "C:\fakepath\free Delivery.png"
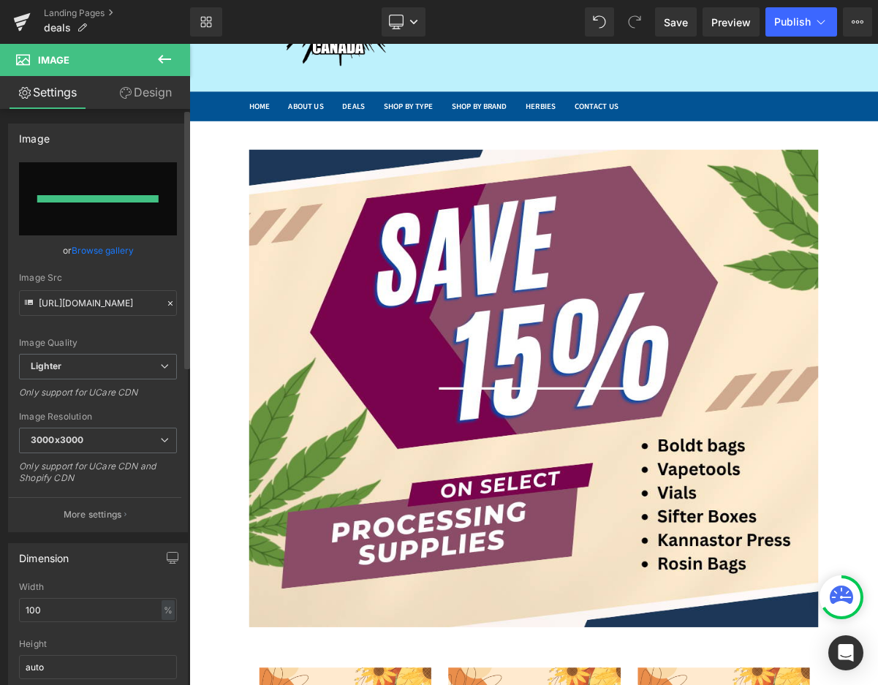
type input "https://ucarecdn.com/d8f4b42a-fca1-4a0d-861e-2636cf93a4e1/-/format/auto/-/previ…"
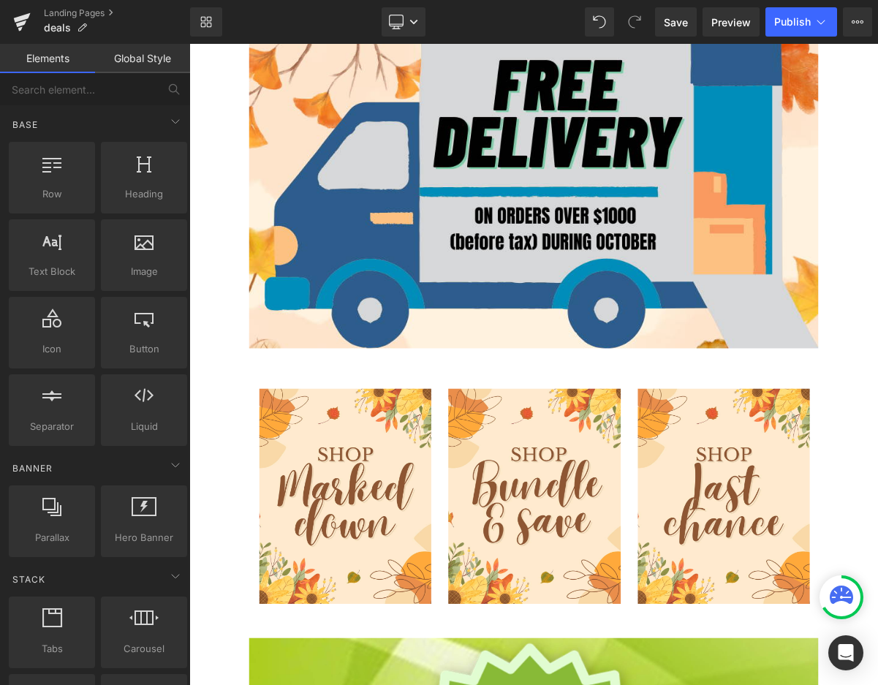
scroll to position [391, 0]
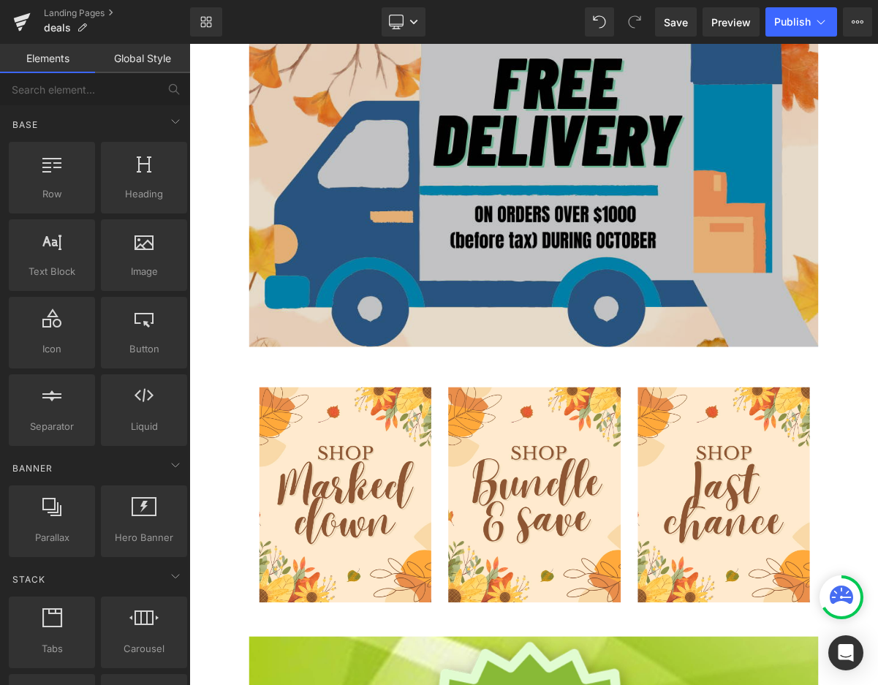
click at [513, 352] on img at bounding box center [631, 197] width 731 height 473
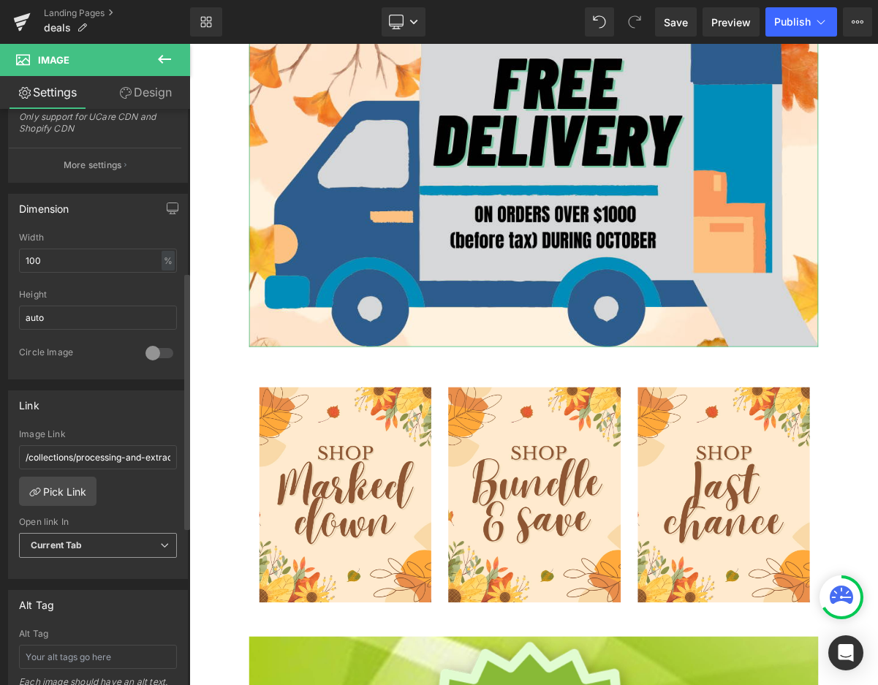
scroll to position [365, 0]
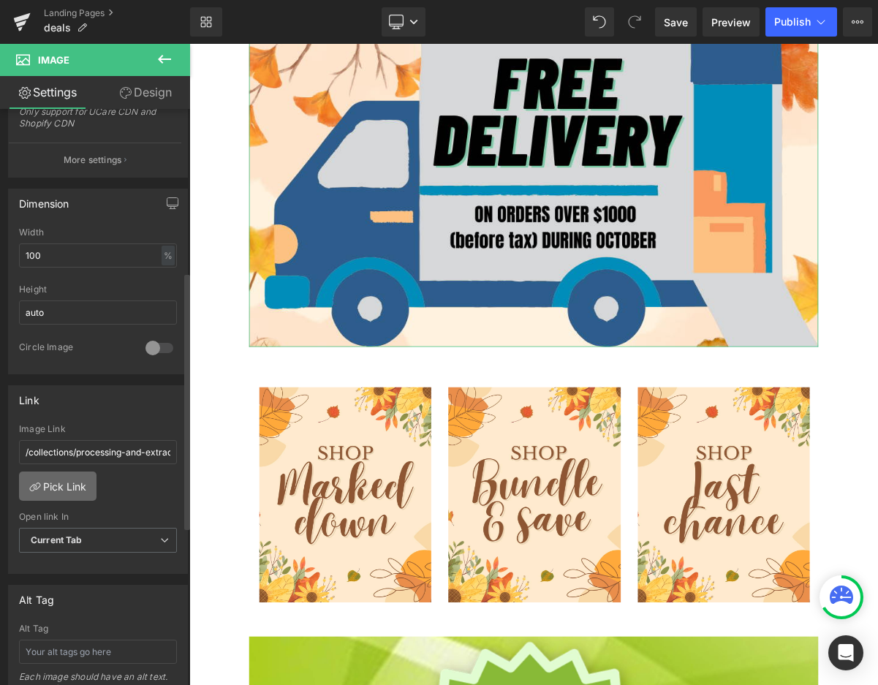
click at [55, 487] on link "Pick Link" at bounding box center [57, 485] width 77 height 29
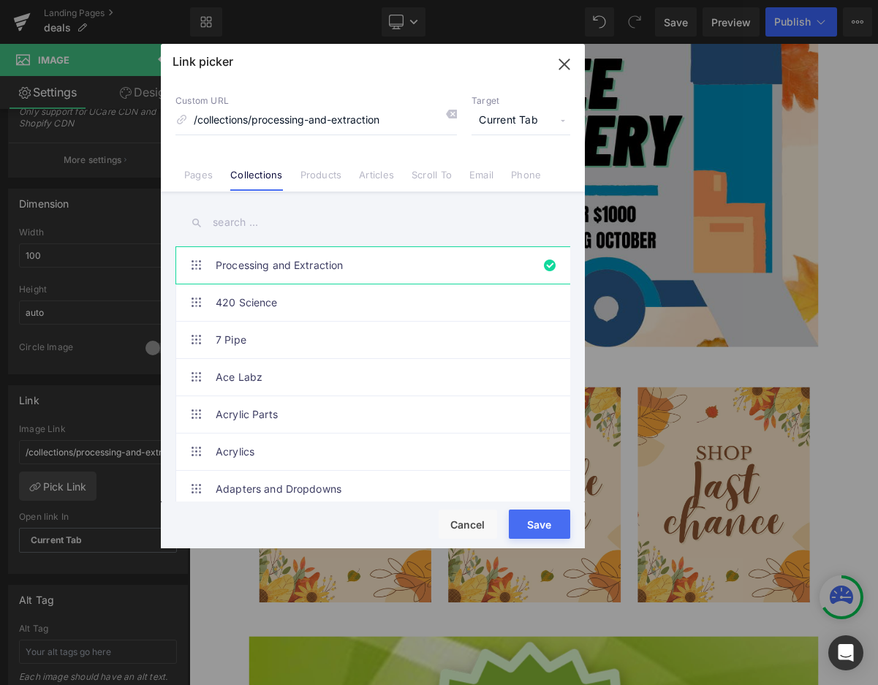
click at [199, 165] on li "Pages" at bounding box center [198, 169] width 46 height 26
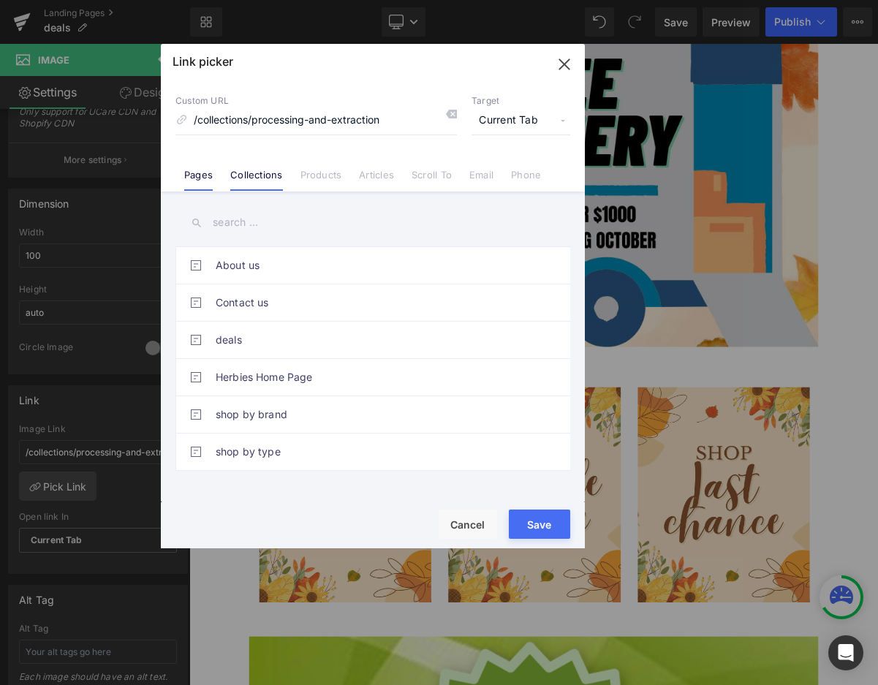
click at [262, 179] on link "Collections" at bounding box center [256, 180] width 52 height 22
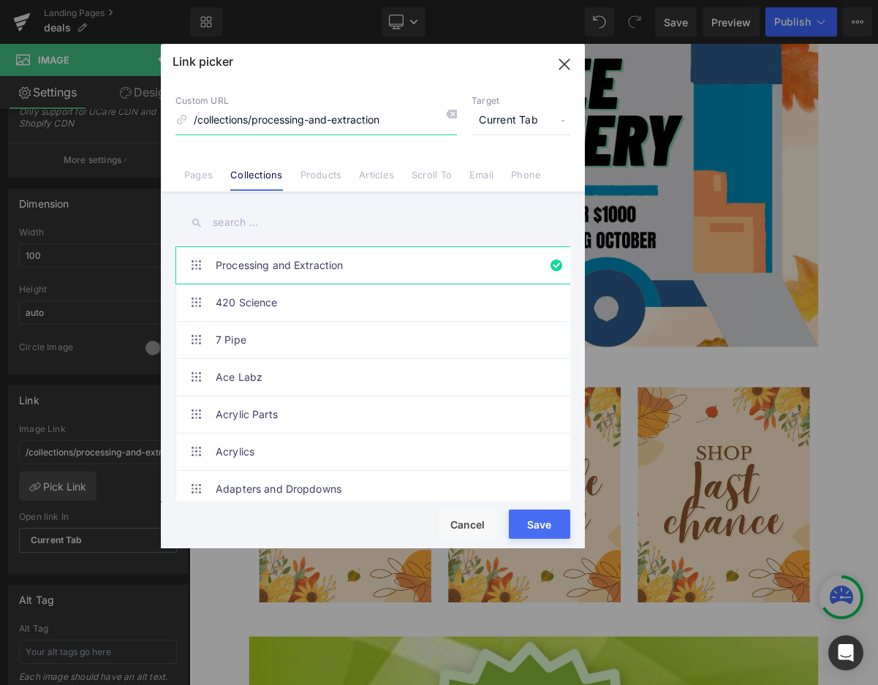
drag, startPoint x: 393, startPoint y: 118, endPoint x: 84, endPoint y: 98, distance: 309.8
click at [84, 98] on div "Link picker Back to Library Insert Custom URL /collections/processing-and-extra…" at bounding box center [439, 342] width 878 height 685
type input "#"
click at [553, 523] on button "Save" at bounding box center [539, 523] width 61 height 29
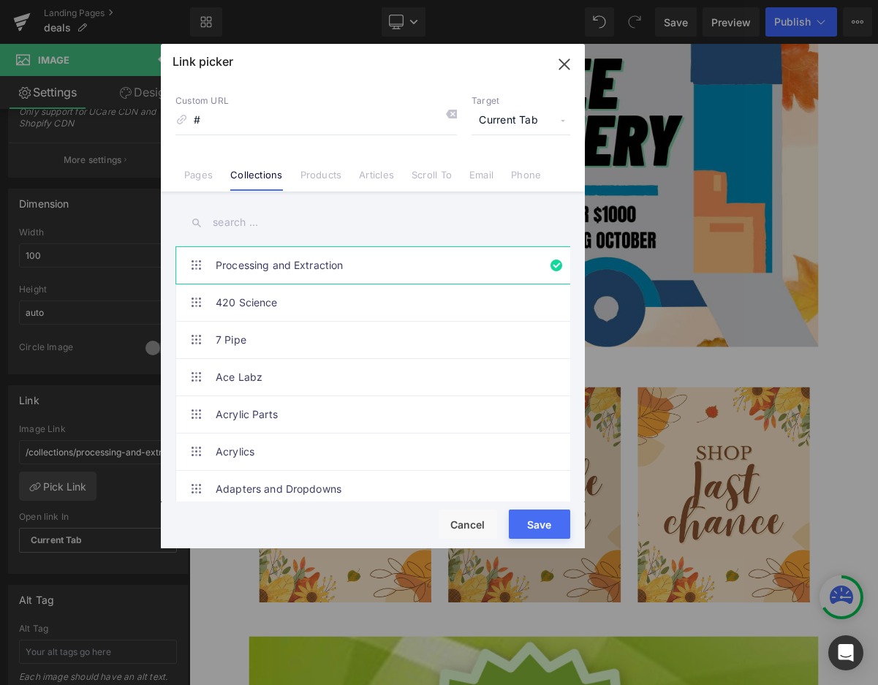
type input "#"
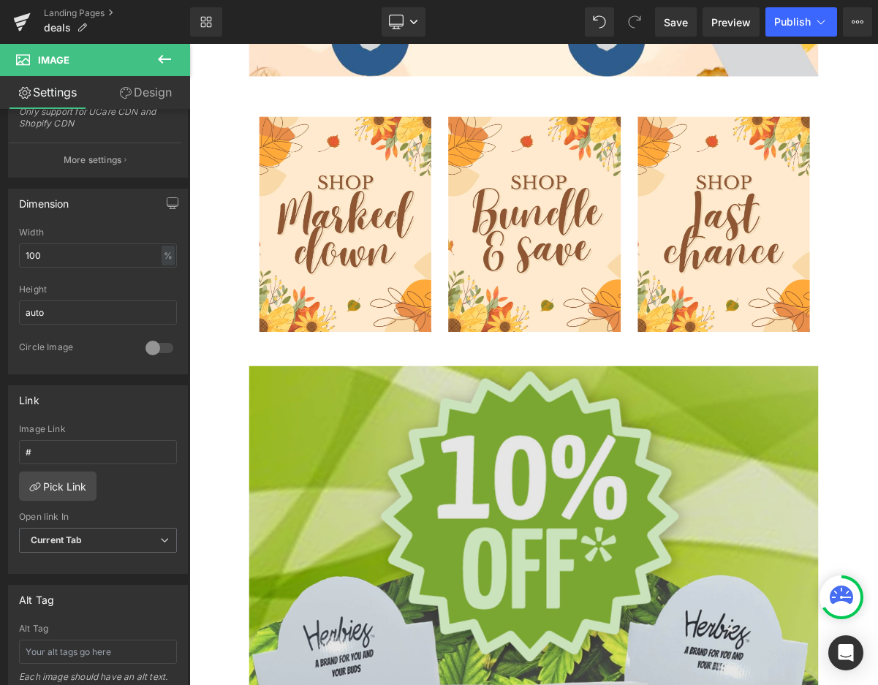
scroll to position [903, 0]
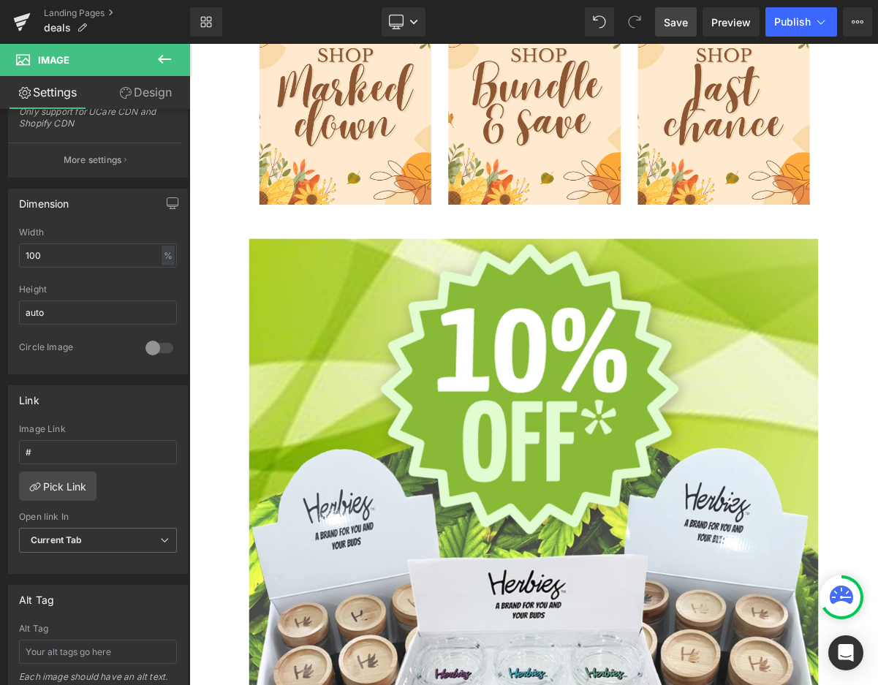
click at [675, 18] on span "Save" at bounding box center [676, 22] width 24 height 15
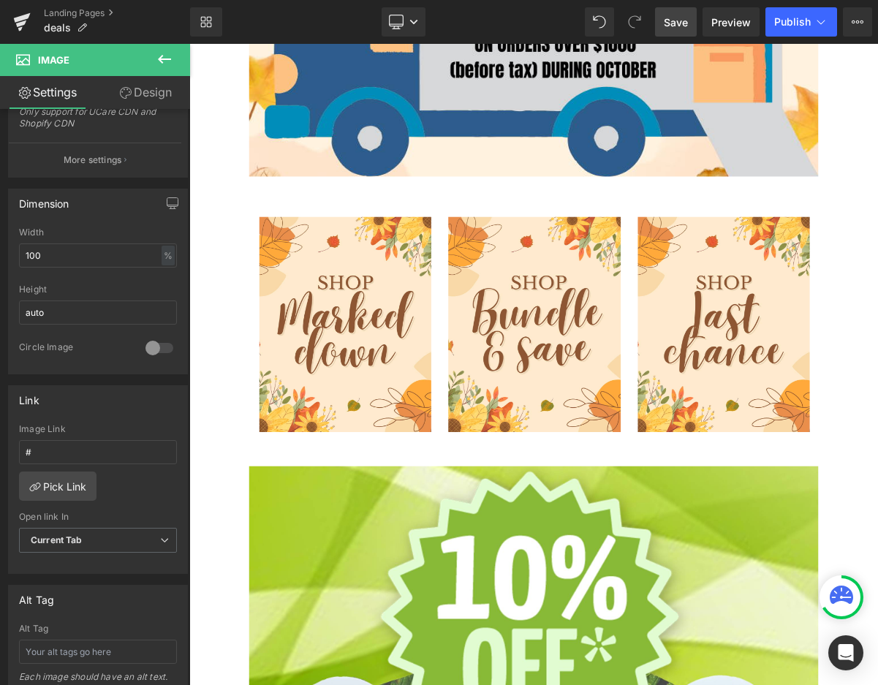
scroll to position [245, 0]
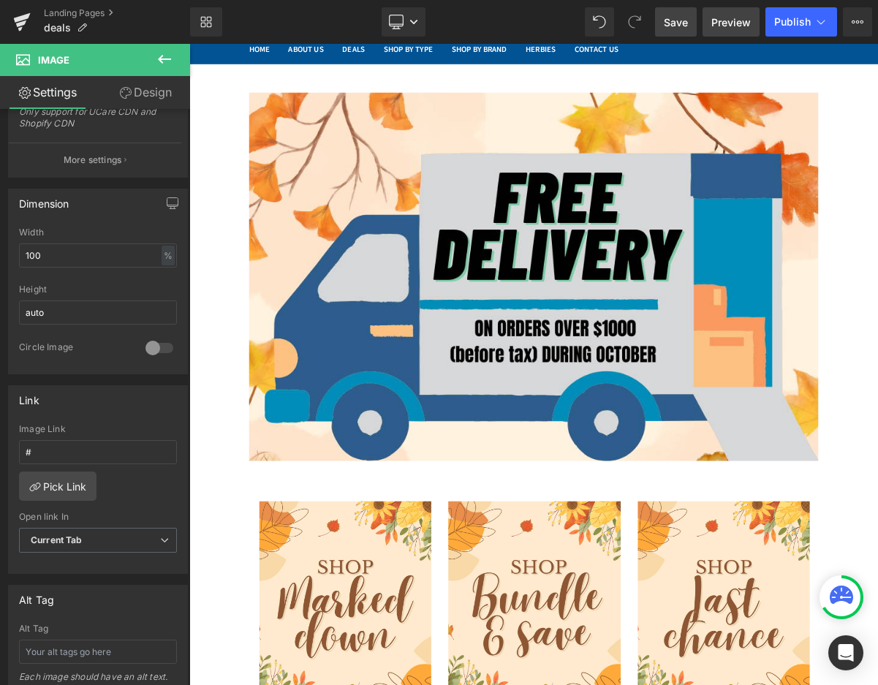
click at [728, 23] on span "Preview" at bounding box center [730, 22] width 39 height 15
